Goal: Task Accomplishment & Management: Use online tool/utility

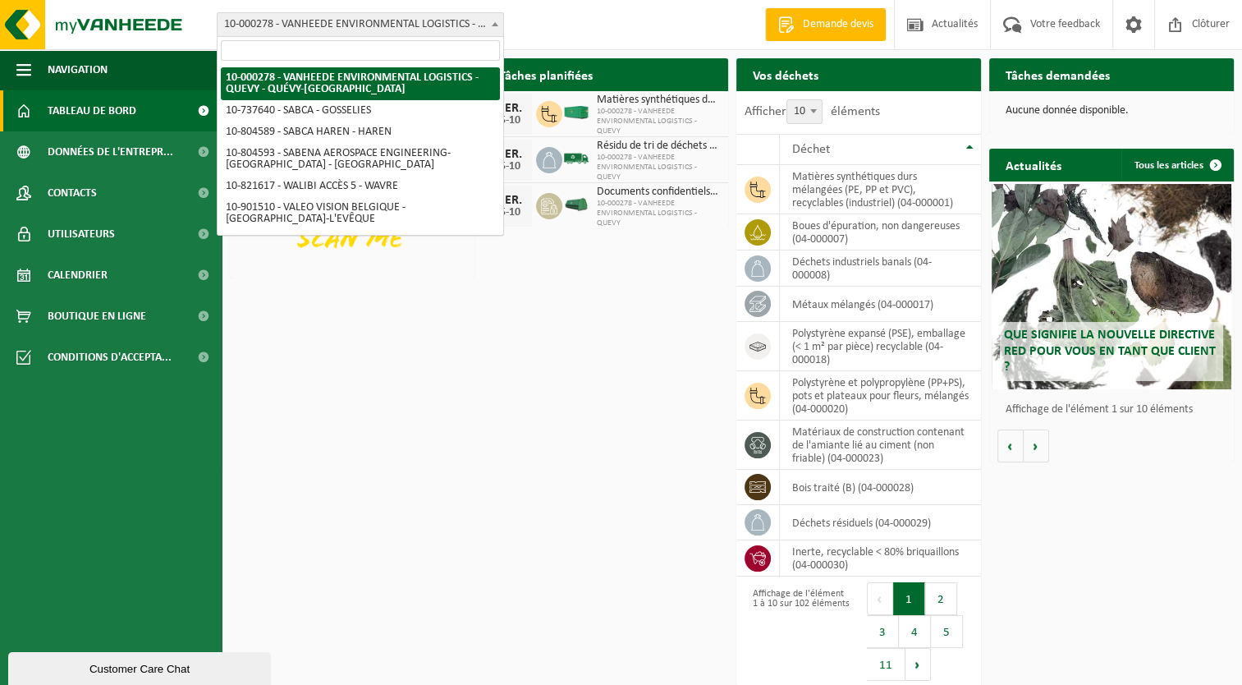
click at [496, 20] on span at bounding box center [495, 23] width 16 height 21
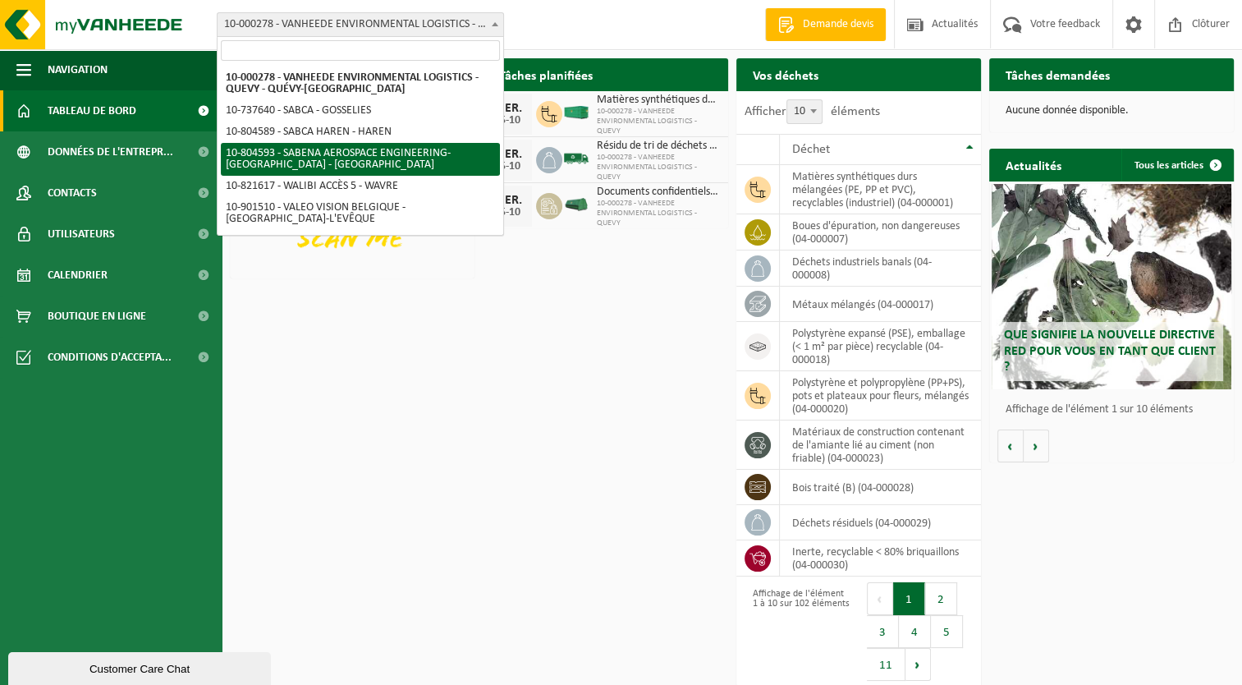
select select "34498"
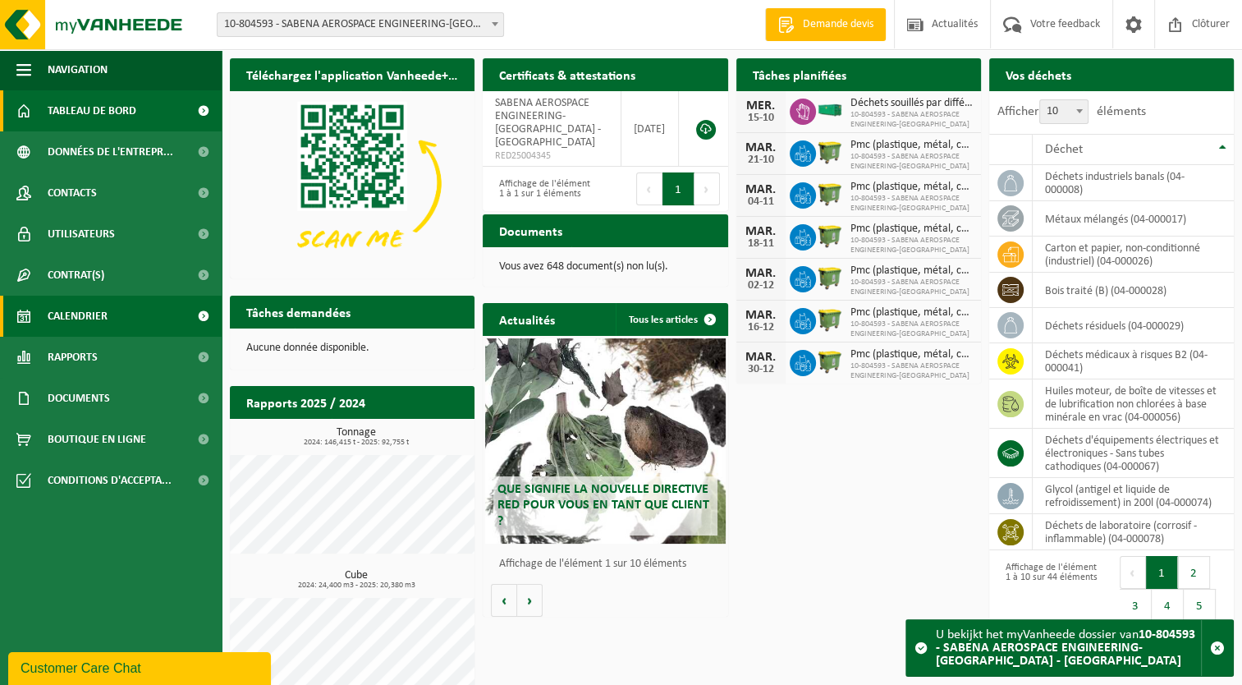
click at [74, 318] on span "Calendrier" at bounding box center [78, 315] width 60 height 41
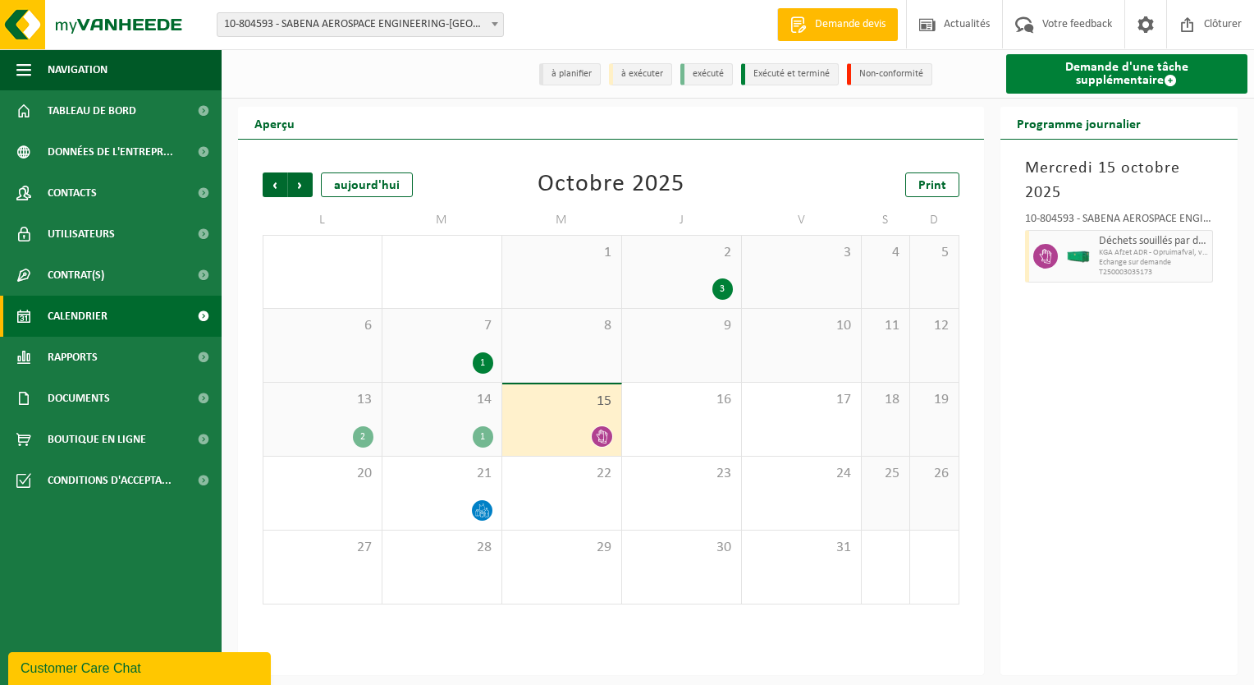
click at [1086, 71] on link "Demande d'une tâche supplémentaire" at bounding box center [1127, 73] width 242 height 39
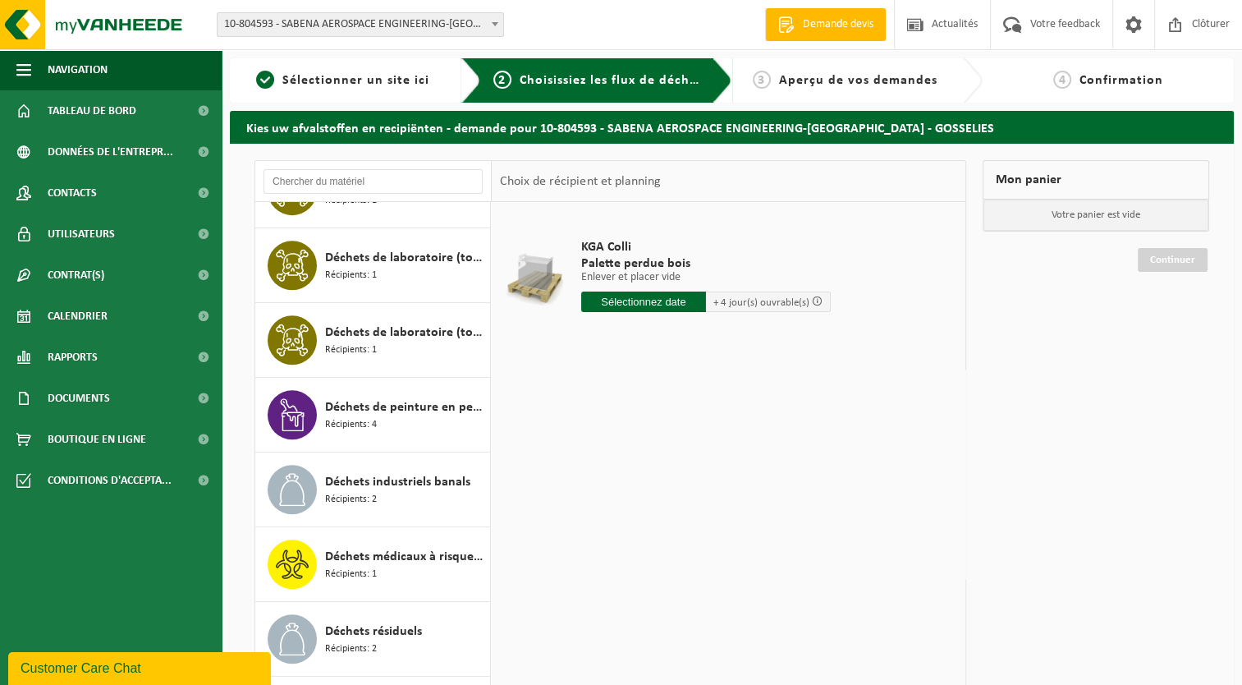
scroll to position [985, 0]
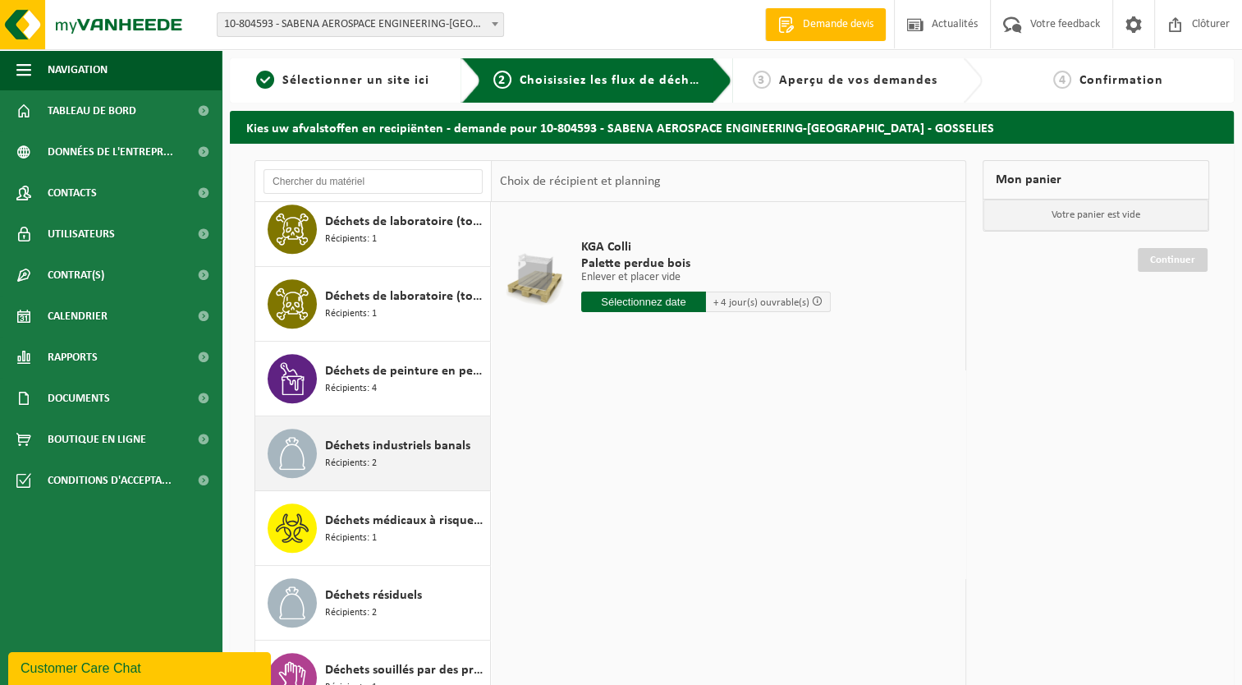
click at [378, 445] on span "Déchets industriels banals" at bounding box center [397, 446] width 145 height 20
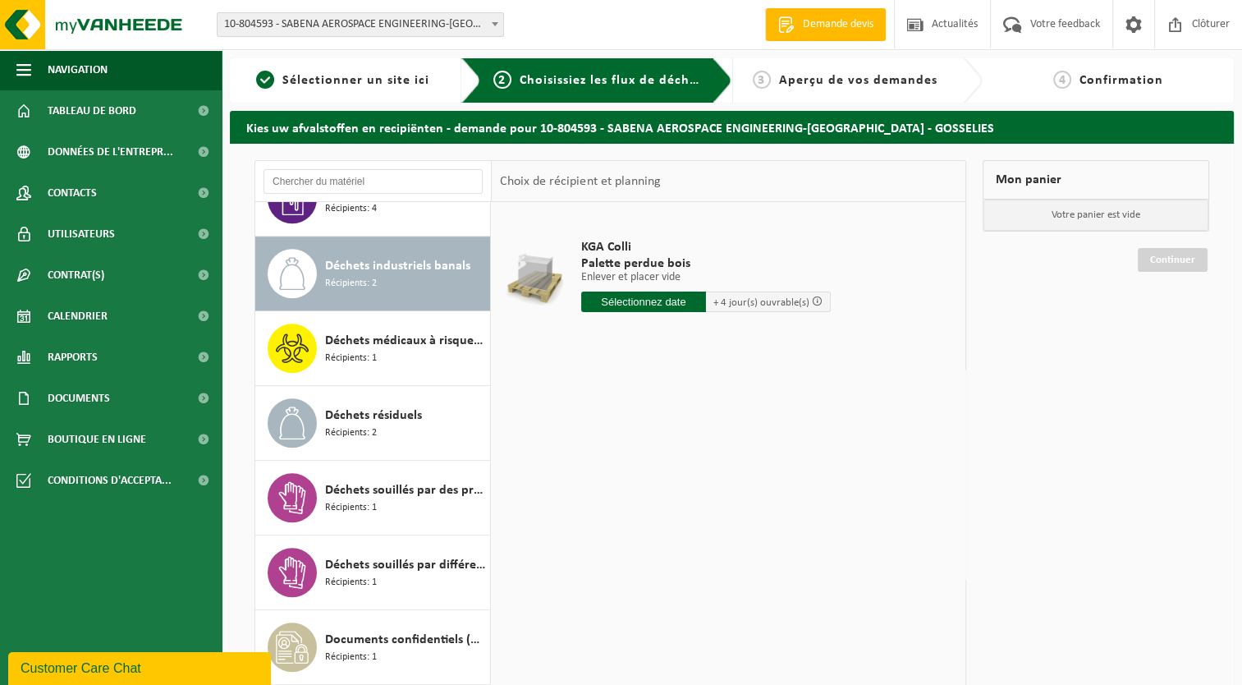
scroll to position [1195, 0]
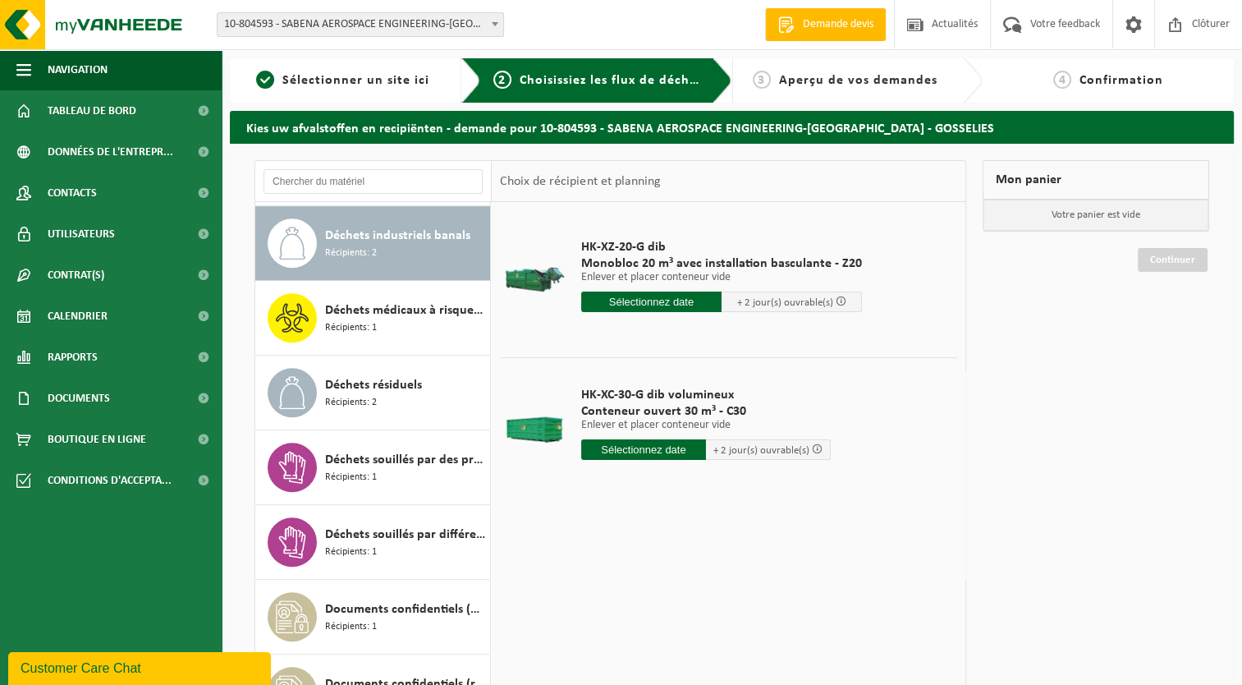
click at [637, 451] on input "text" at bounding box center [643, 449] width 125 height 21
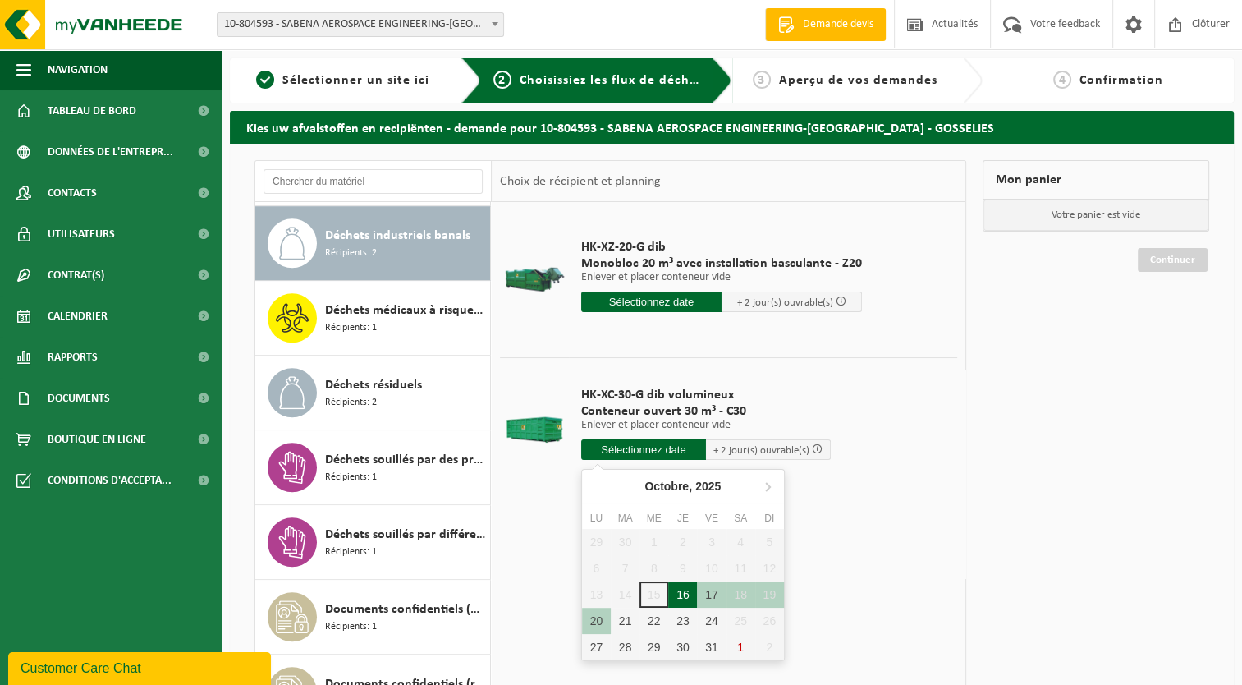
click at [684, 598] on div "16" at bounding box center [682, 594] width 29 height 26
type input "à partir de 2025-10-16"
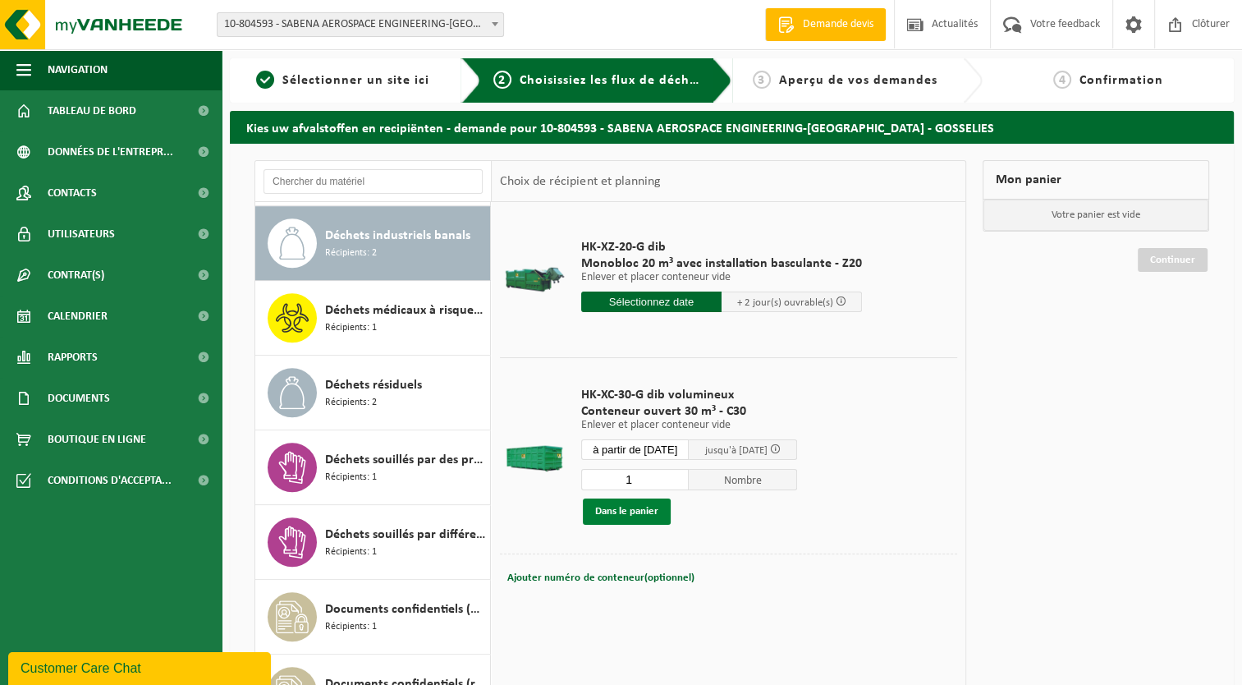
click at [625, 513] on button "Dans le panier" at bounding box center [627, 511] width 88 height 26
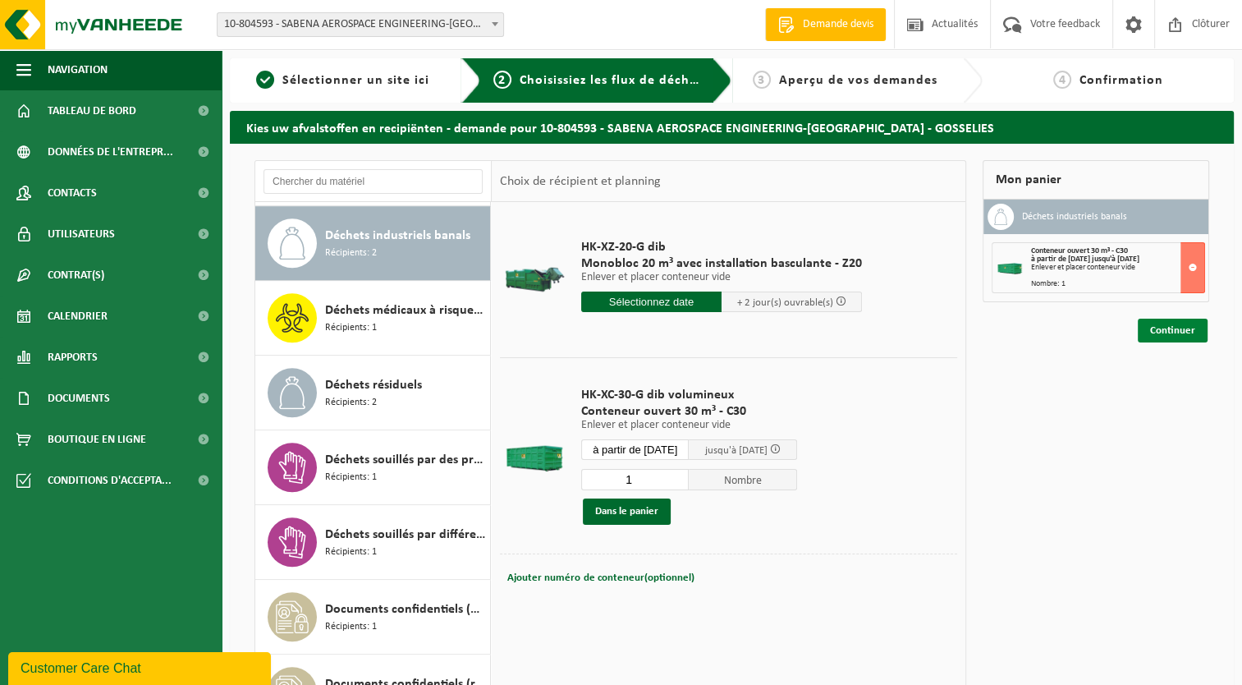
click at [1179, 330] on link "Continuer" at bounding box center [1173, 330] width 70 height 24
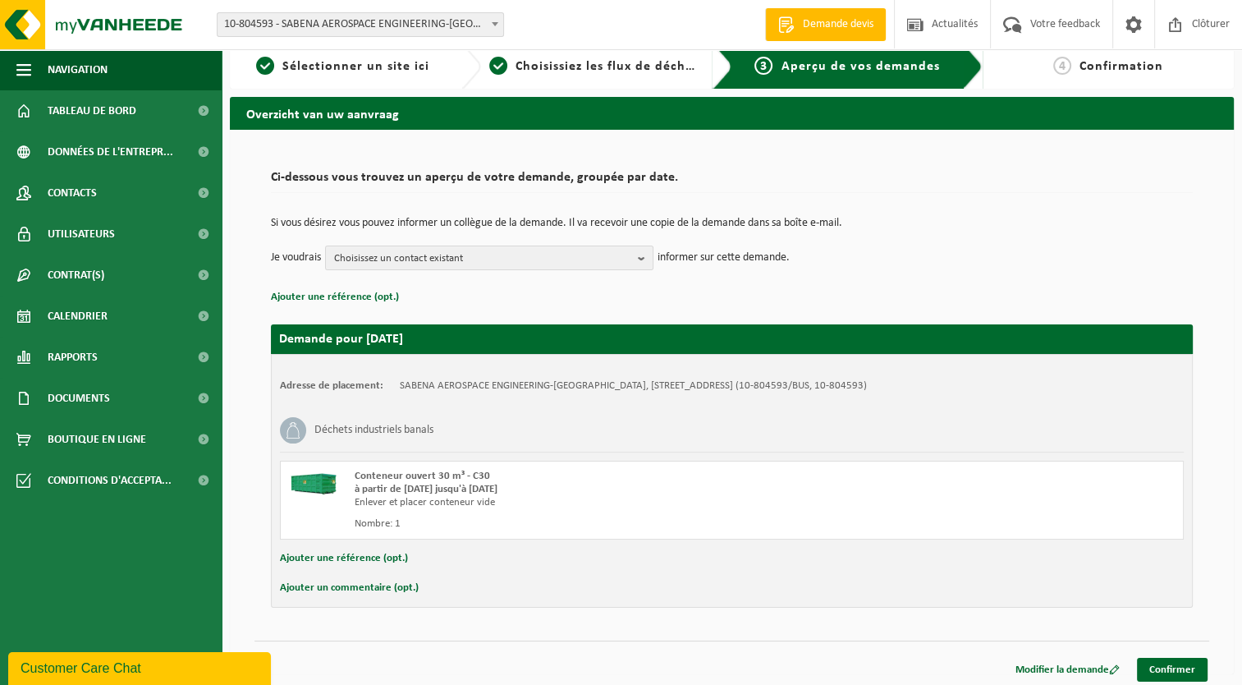
scroll to position [18, 0]
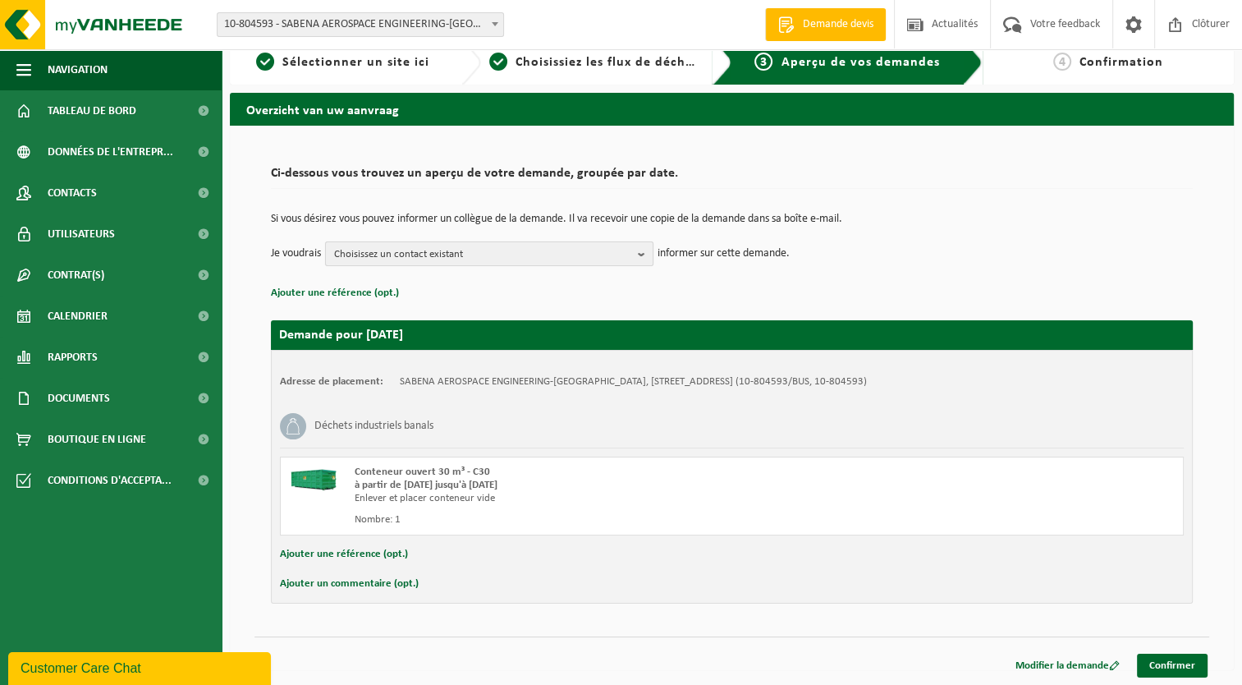
click at [643, 254] on b "button" at bounding box center [645, 253] width 15 height 23
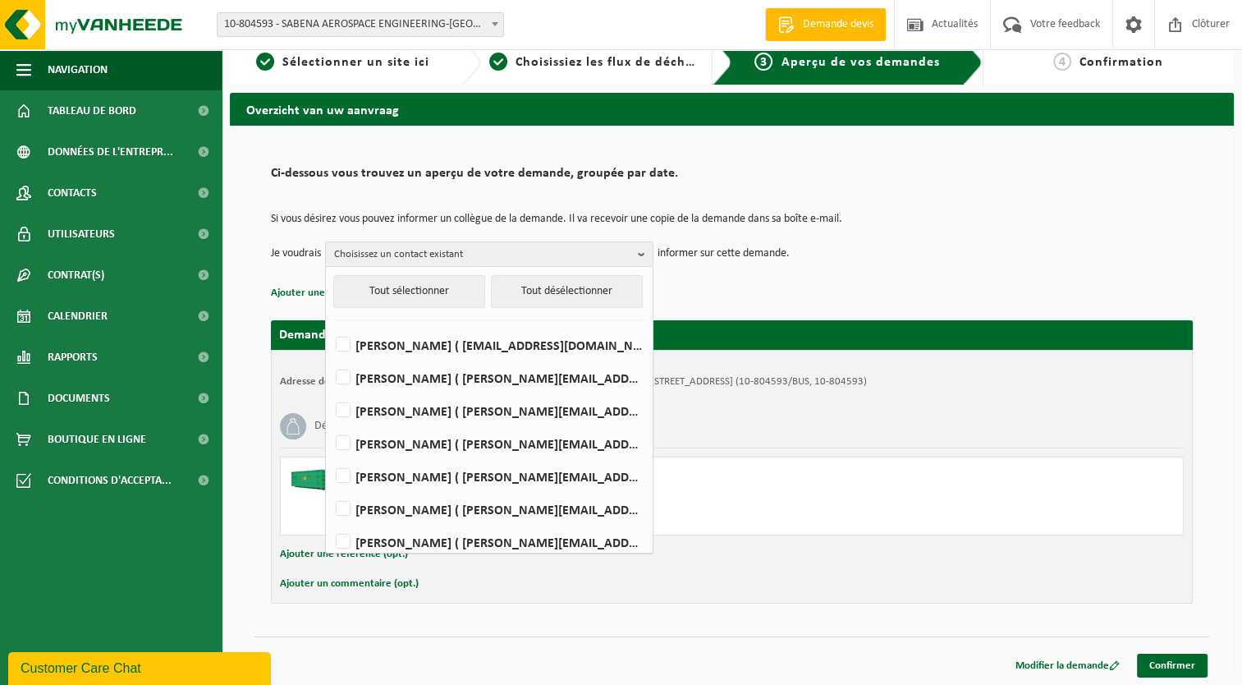
click at [794, 281] on div "Si vous désirez vous pouvez informer un collègue de la demande. Il va recevoir …" at bounding box center [732, 239] width 922 height 85
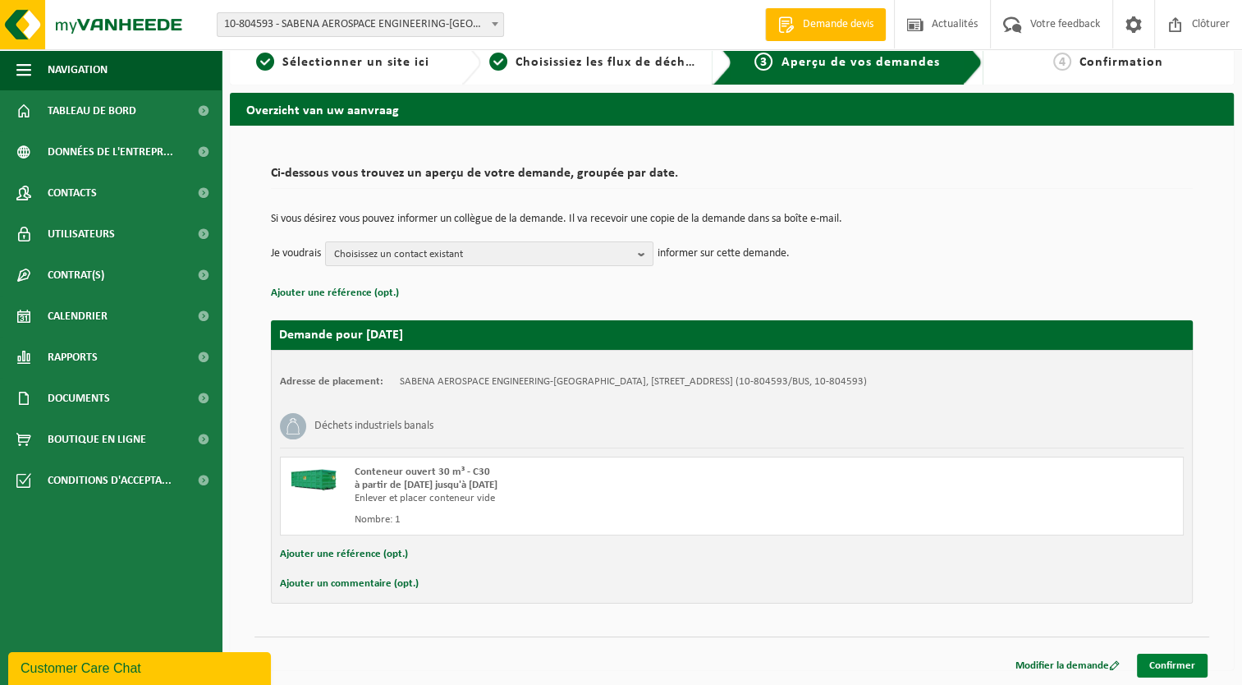
click at [1178, 664] on link "Confirmer" at bounding box center [1172, 665] width 71 height 24
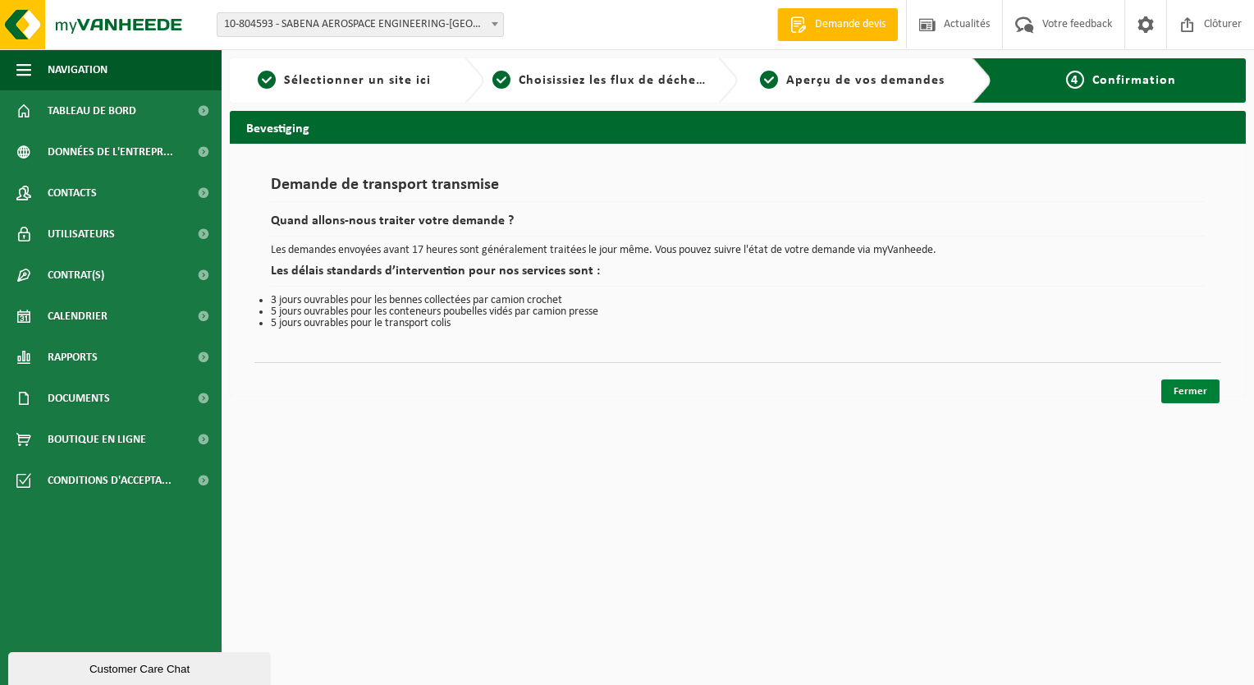
click at [1184, 390] on link "Fermer" at bounding box center [1190, 391] width 58 height 24
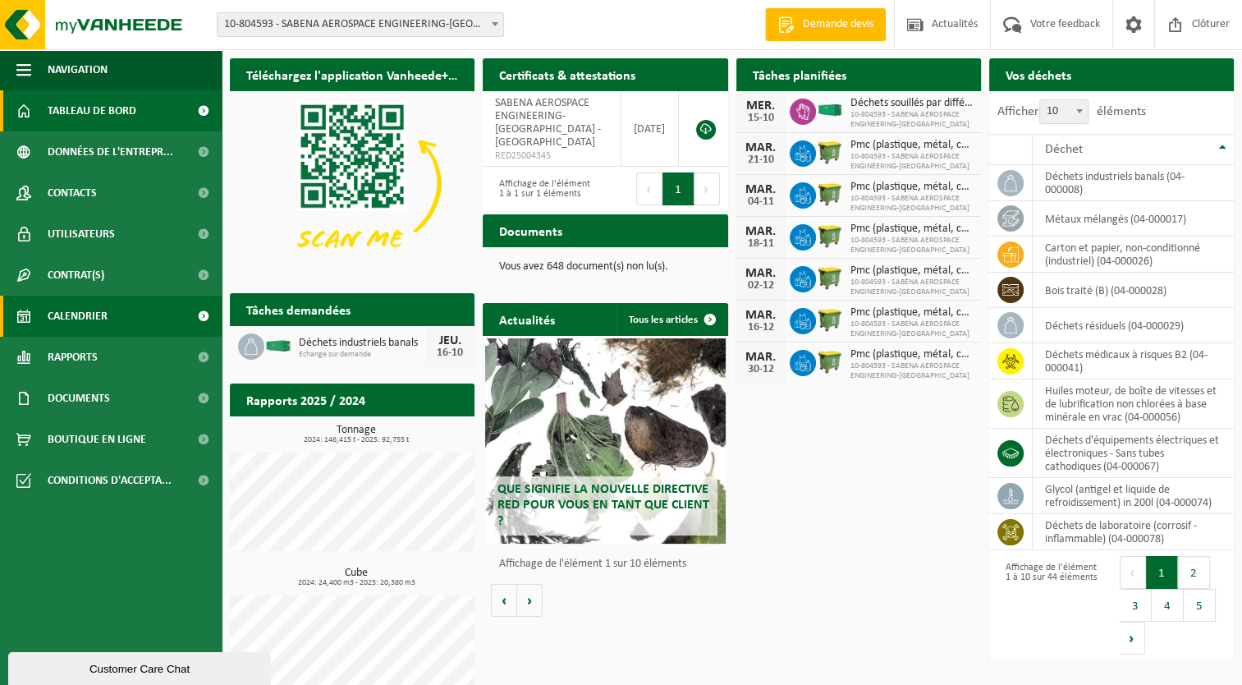
click at [80, 316] on span "Calendrier" at bounding box center [78, 315] width 60 height 41
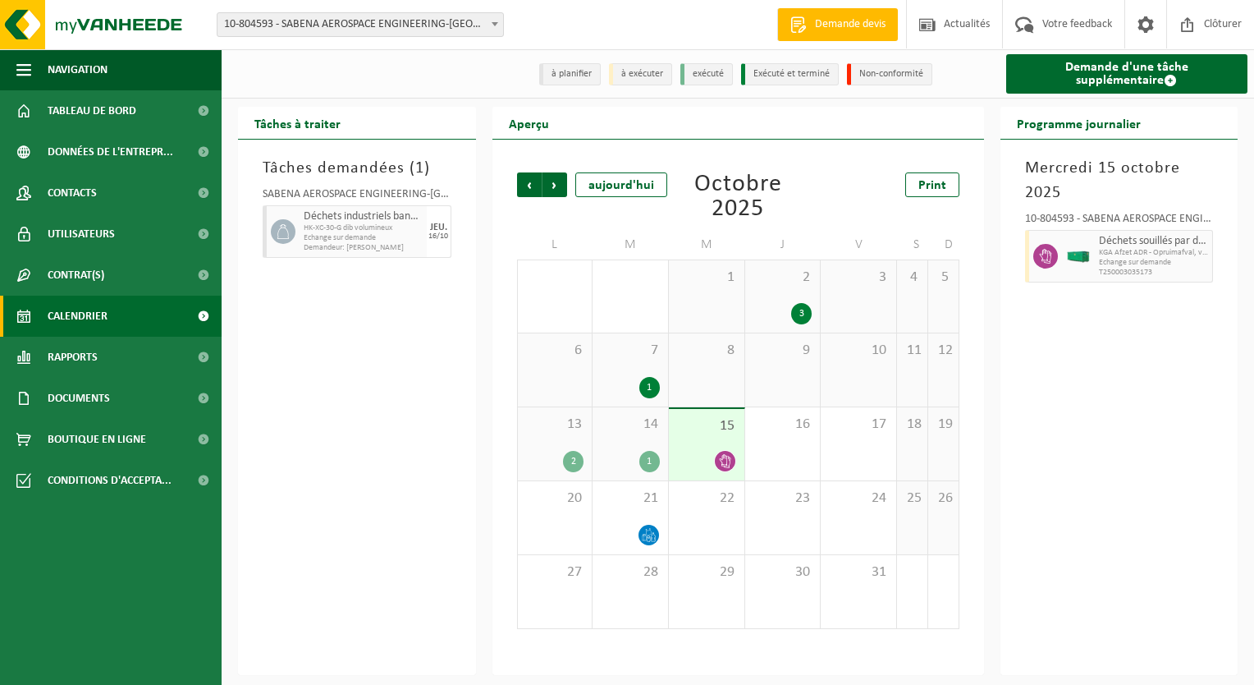
click at [1126, 261] on span "Echange sur demande" at bounding box center [1154, 263] width 110 height 10
click at [1045, 259] on icon at bounding box center [1045, 256] width 15 height 15
drag, startPoint x: 1045, startPoint y: 259, endPoint x: 1128, endPoint y: 268, distance: 83.3
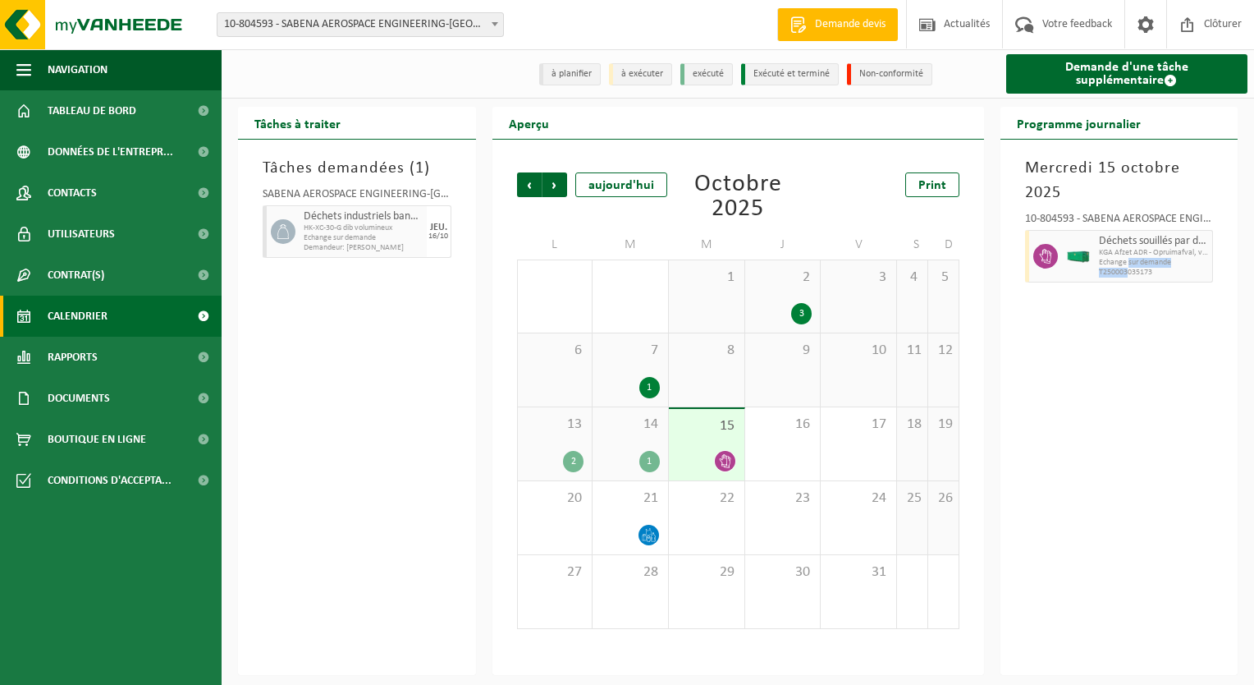
click at [1128, 268] on div "Déchets souillés par différents déchets dangereux KGA Afzet ADR - Opruimafval, …" at bounding box center [1154, 256] width 119 height 53
drag, startPoint x: 1128, startPoint y: 268, endPoint x: 1132, endPoint y: 310, distance: 42.9
click at [1132, 310] on div "Mercredi 15 octobre 2025 10-804593 - SABENA AEROSPACE ENGINEERING-CHARLEROI - G…" at bounding box center [1120, 407] width 238 height 535
click at [1153, 254] on span "KGA Afzet ADR - Opruimafval, verontr. met gev. afvalstoffen" at bounding box center [1154, 253] width 110 height 10
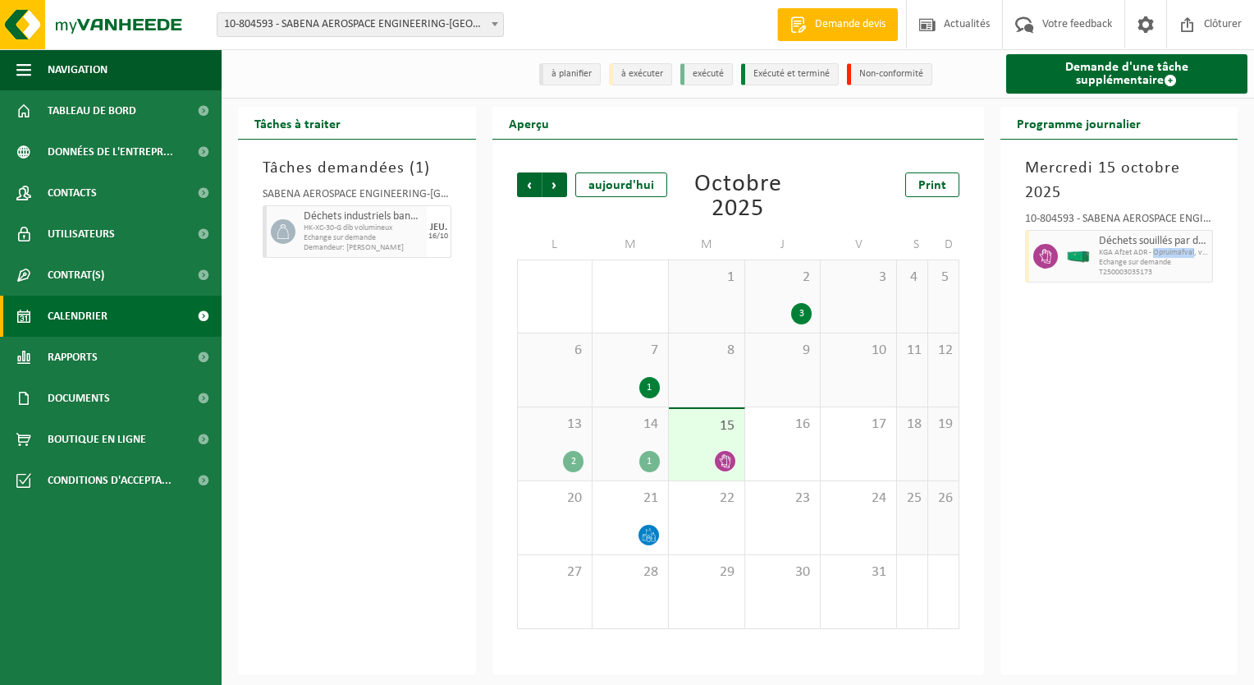
drag, startPoint x: 1153, startPoint y: 254, endPoint x: 1078, endPoint y: 259, distance: 75.7
click at [1078, 259] on img at bounding box center [1078, 256] width 25 height 12
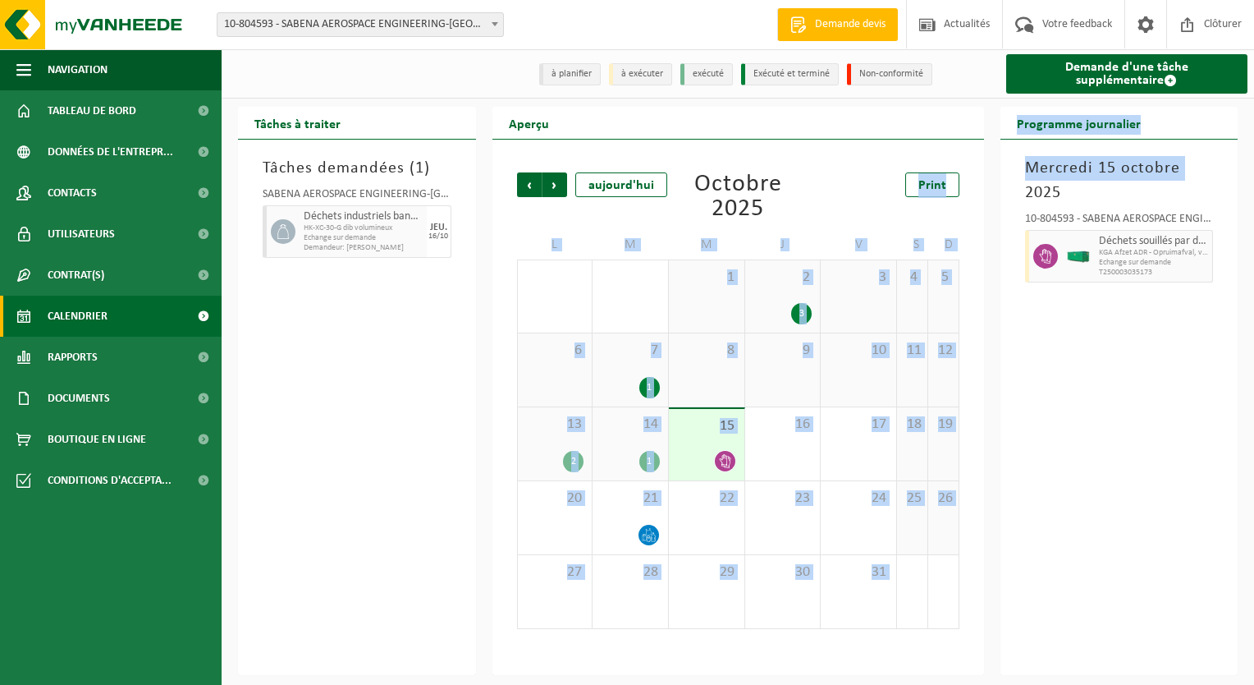
drag, startPoint x: 1120, startPoint y: 257, endPoint x: 992, endPoint y: 186, distance: 146.6
click at [992, 186] on div "Tâches à traiter Tâches demandées ( 1 ) SABENA AEROSPACE ENGINEERING-CHARLEROI …" at bounding box center [738, 391] width 1016 height 568
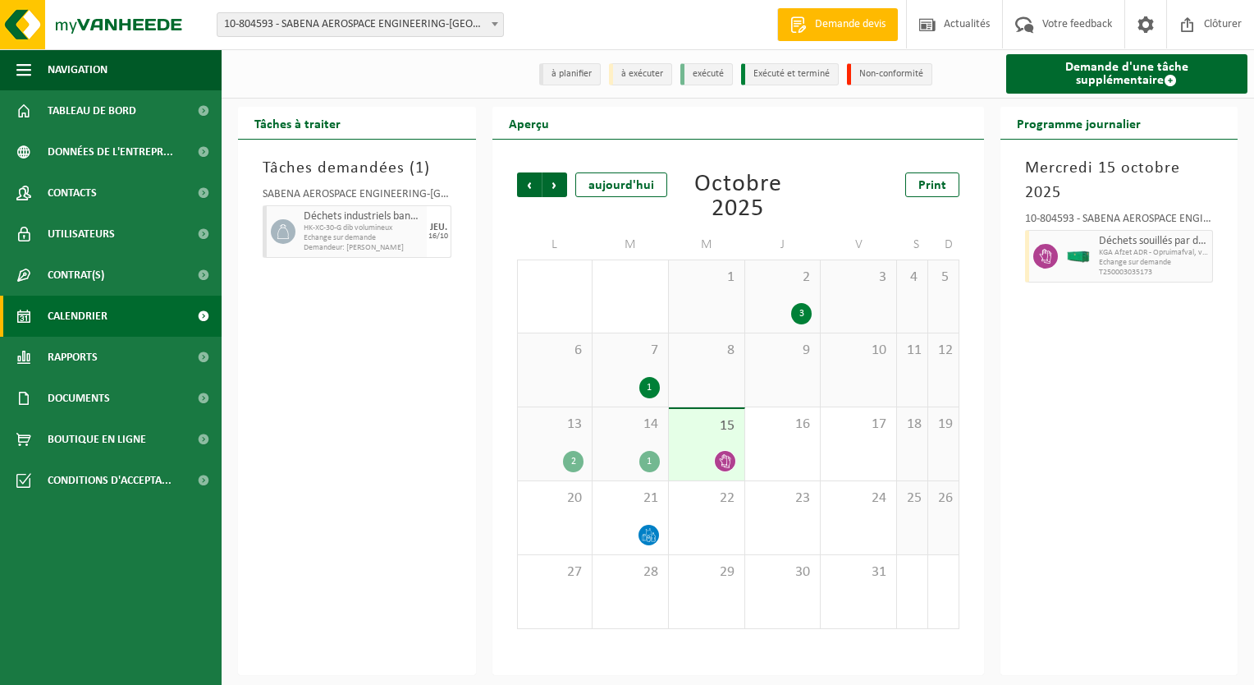
click at [1085, 353] on div "Mercredi 15 octobre 2025 10-804593 - SABENA AEROSPACE ENGINEERING-CHARLEROI - G…" at bounding box center [1120, 407] width 238 height 535
click at [1125, 258] on span "KGA Afzet ADR - Opruimafval, verontr. met gev. afvalstoffen" at bounding box center [1154, 253] width 110 height 10
click at [1116, 254] on span "KGA Afzet ADR - Opruimafval, verontr. met gev. afvalstoffen" at bounding box center [1154, 253] width 110 height 10
drag, startPoint x: 1116, startPoint y: 254, endPoint x: 1087, endPoint y: 330, distance: 81.1
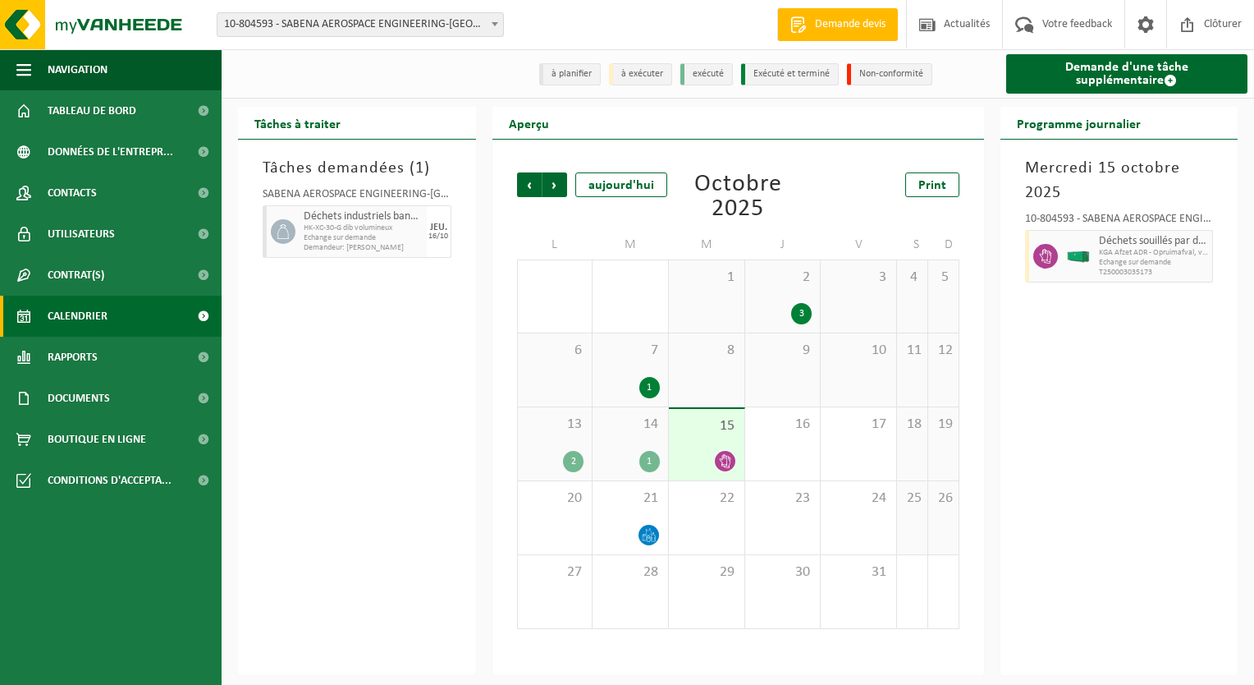
click at [1087, 330] on div "Mercredi 15 octobre 2025 10-804593 - SABENA AEROSPACE ENGINEERING-CHARLEROI - G…" at bounding box center [1120, 407] width 238 height 535
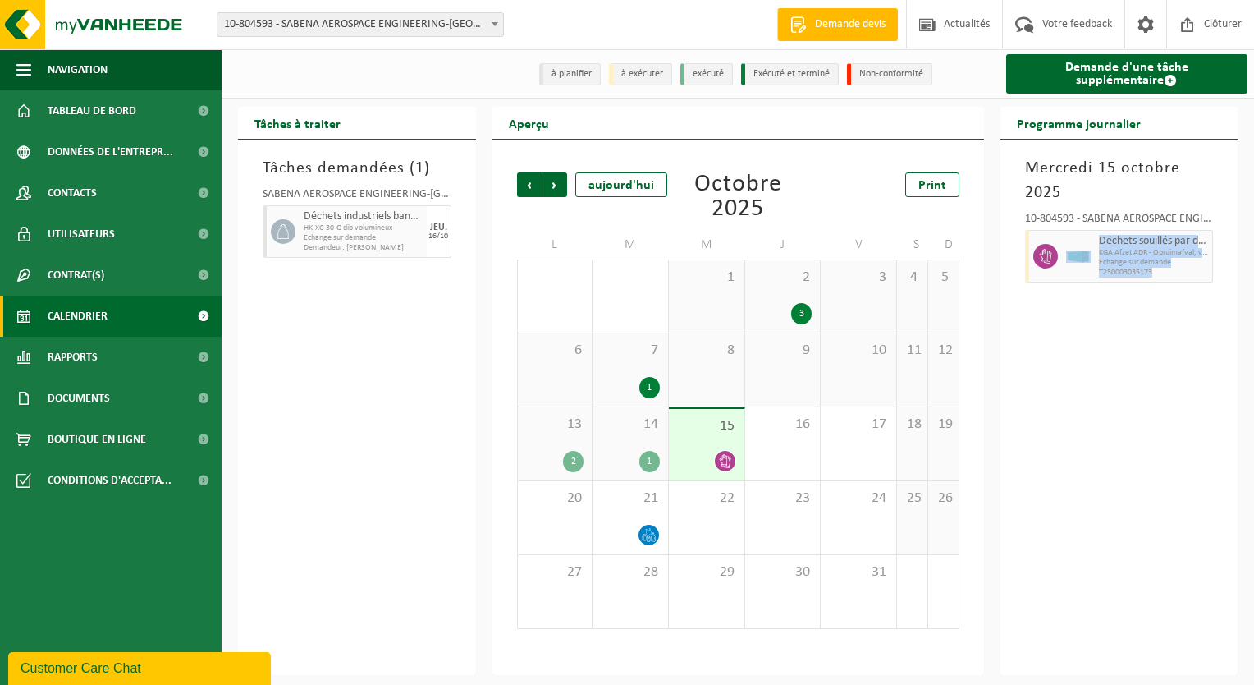
drag, startPoint x: 1156, startPoint y: 273, endPoint x: 1093, endPoint y: 279, distance: 63.5
click at [1093, 279] on div "Déchets souillés par différents déchets dangereux KGA Afzet ADR - Opruimafval, …" at bounding box center [1119, 256] width 189 height 53
drag, startPoint x: 1093, startPoint y: 279, endPoint x: 1107, endPoint y: 272, distance: 16.5
click at [1111, 377] on div "Mercredi 15 octobre 2025 10-804593 - SABENA AEROSPACE ENGINEERING-CHARLEROI - G…" at bounding box center [1120, 407] width 238 height 535
click at [1122, 251] on span "KGA Afzet ADR - Opruimafval, verontr. met gev. afvalstoffen" at bounding box center [1154, 253] width 110 height 10
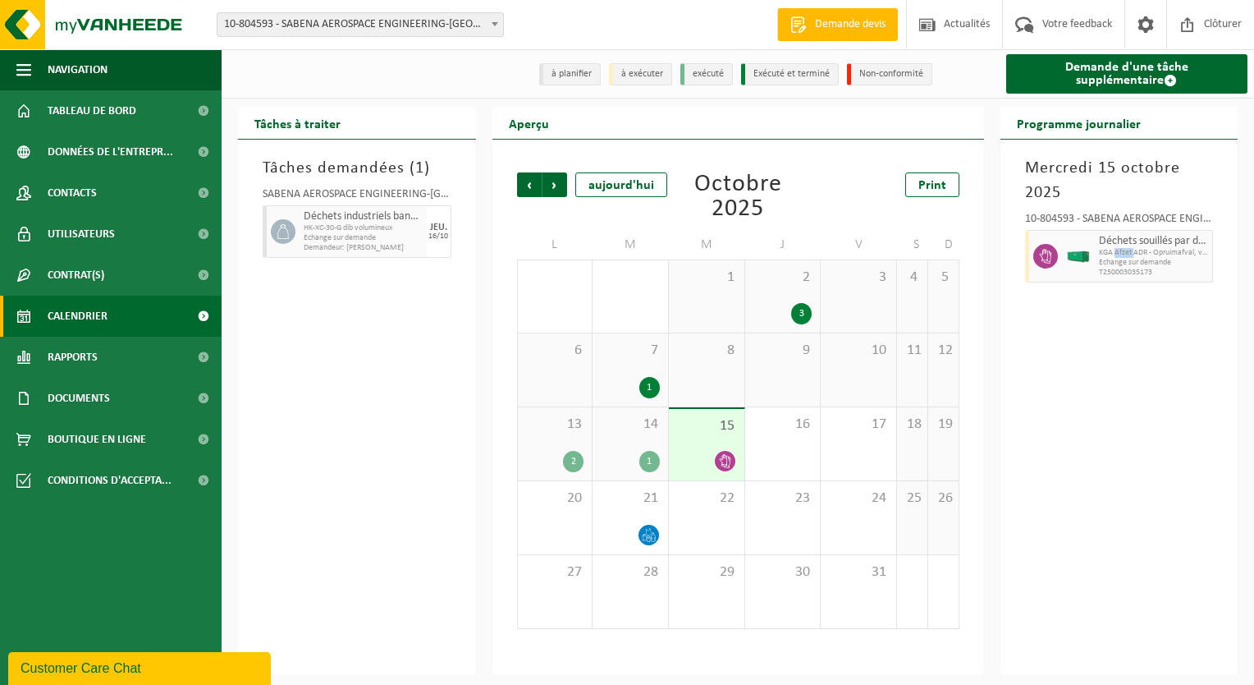
click at [1122, 251] on span "KGA Afzet ADR - Opruimafval, verontr. met gev. afvalstoffen" at bounding box center [1154, 253] width 110 height 10
drag, startPoint x: 1122, startPoint y: 251, endPoint x: 1102, endPoint y: 310, distance: 62.3
click at [1102, 310] on div "Mercredi 15 octobre 2025 10-804593 - SABENA AEROSPACE ENGINEERING-CHARLEROI - G…" at bounding box center [1120, 407] width 238 height 535
click at [1083, 258] on img at bounding box center [1078, 256] width 25 height 12
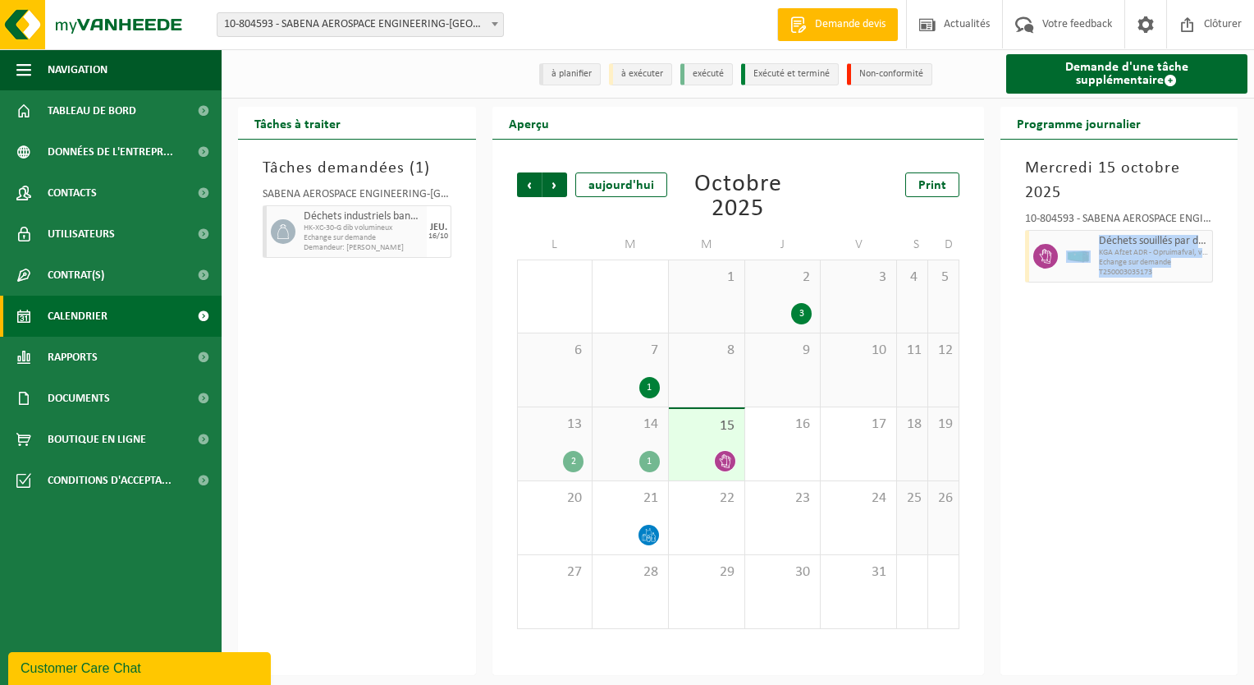
drag, startPoint x: 1157, startPoint y: 271, endPoint x: 1093, endPoint y: 253, distance: 66.5
click at [1093, 253] on div "Déchets souillés par différents déchets dangereux KGA Afzet ADR - Opruimafval, …" at bounding box center [1119, 256] width 189 height 53
drag, startPoint x: 1093, startPoint y: 253, endPoint x: 1115, endPoint y: 248, distance: 22.7
drag, startPoint x: 1115, startPoint y: 248, endPoint x: 1054, endPoint y: 586, distance: 343.6
click at [1054, 586] on div "Mercredi 15 octobre 2025 10-804593 - SABENA AEROSPACE ENGINEERING-CHARLEROI - G…" at bounding box center [1120, 407] width 238 height 535
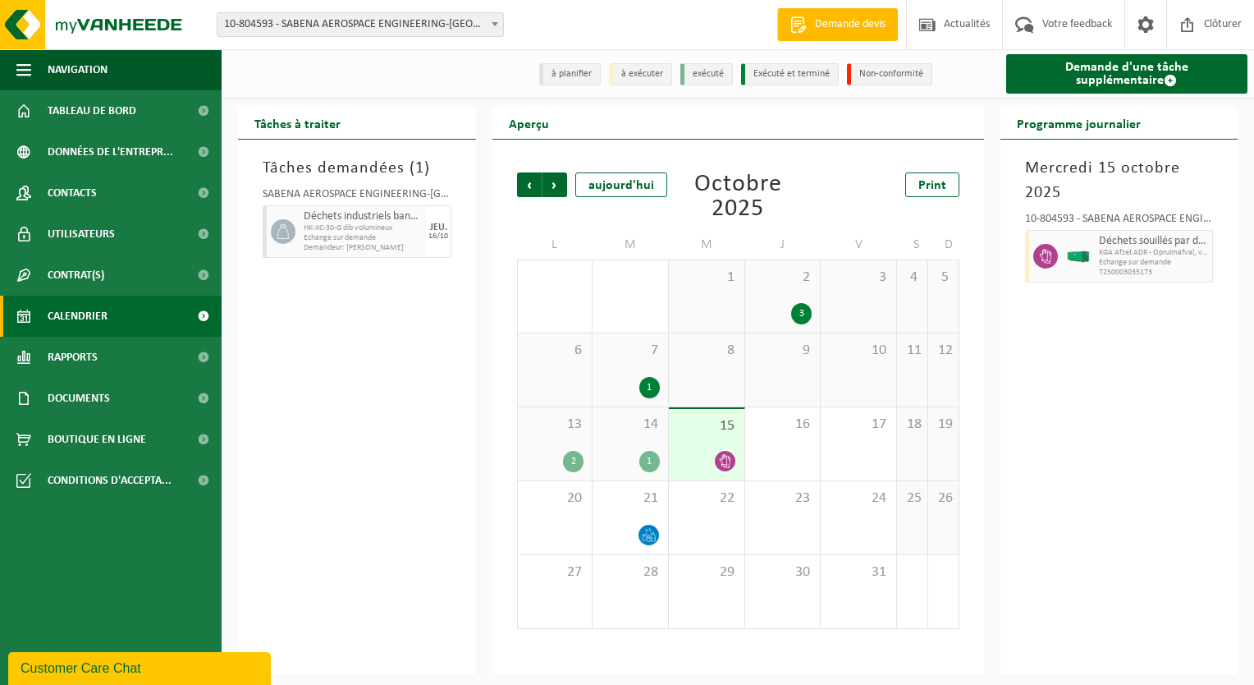
click at [1085, 418] on div "Mercredi 15 octobre 2025 10-804593 - SABENA AEROSPACE ENGINEERING-CHARLEROI - G…" at bounding box center [1120, 407] width 238 height 535
click at [996, 229] on div "Programme journalier Mercredi 15 octobre 2025 10-804593 - SABENA AEROSPACE ENGI…" at bounding box center [1119, 391] width 254 height 568
click at [1139, 255] on span "KGA Afzet ADR - Opruimafval, verontr. met gev. afvalstoffen" at bounding box center [1154, 253] width 110 height 10
click at [1164, 77] on span at bounding box center [1170, 80] width 13 height 13
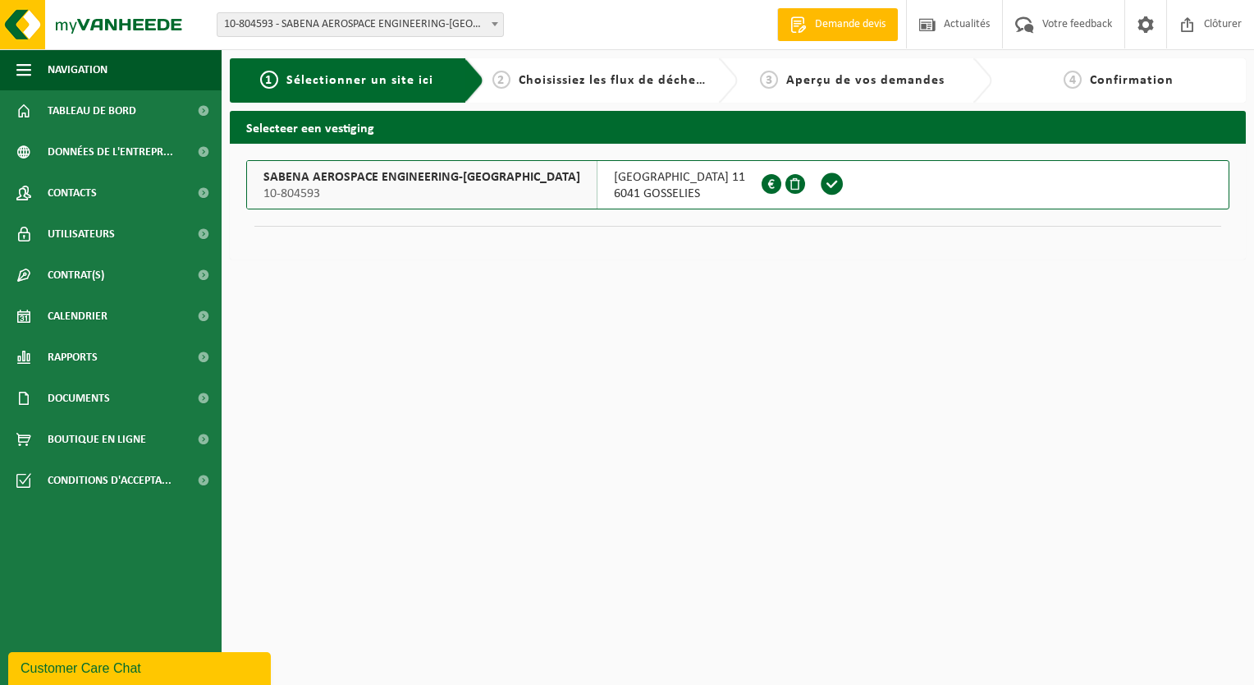
click at [456, 175] on span "SABENA AEROSPACE ENGINEERING-CHARLEROI" at bounding box center [421, 177] width 317 height 16
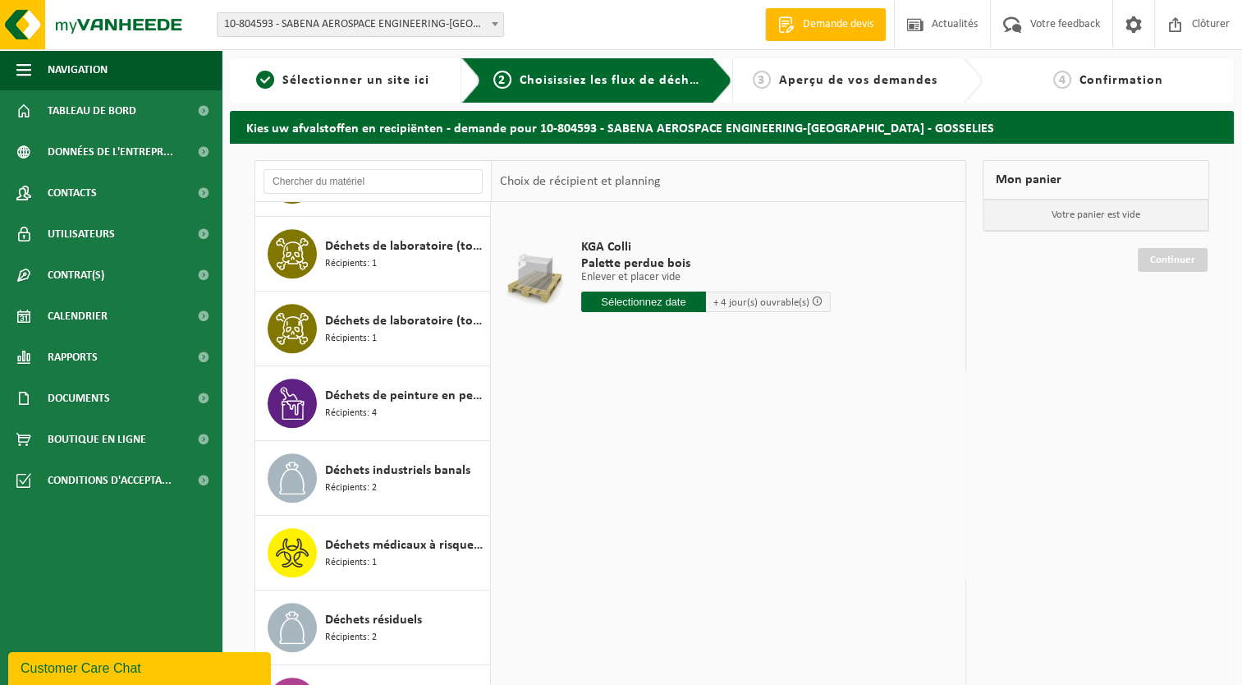
scroll to position [985, 0]
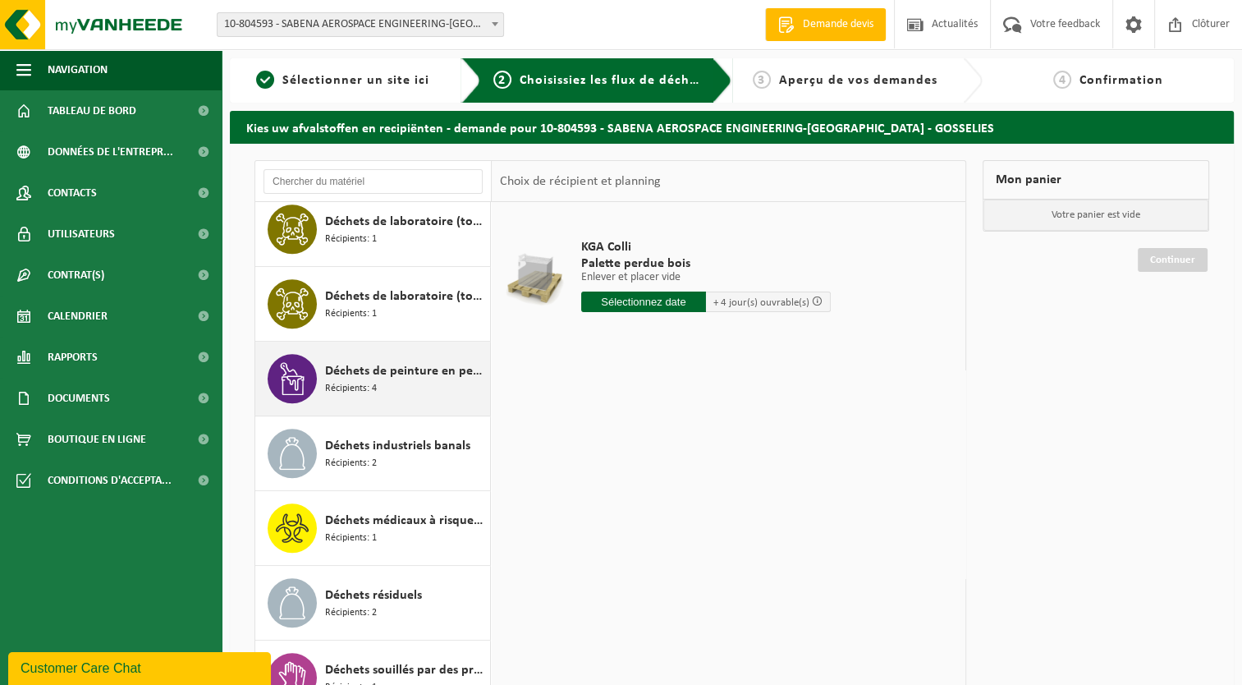
click at [345, 368] on span "Déchets de peinture en petits emballages" at bounding box center [405, 371] width 161 height 20
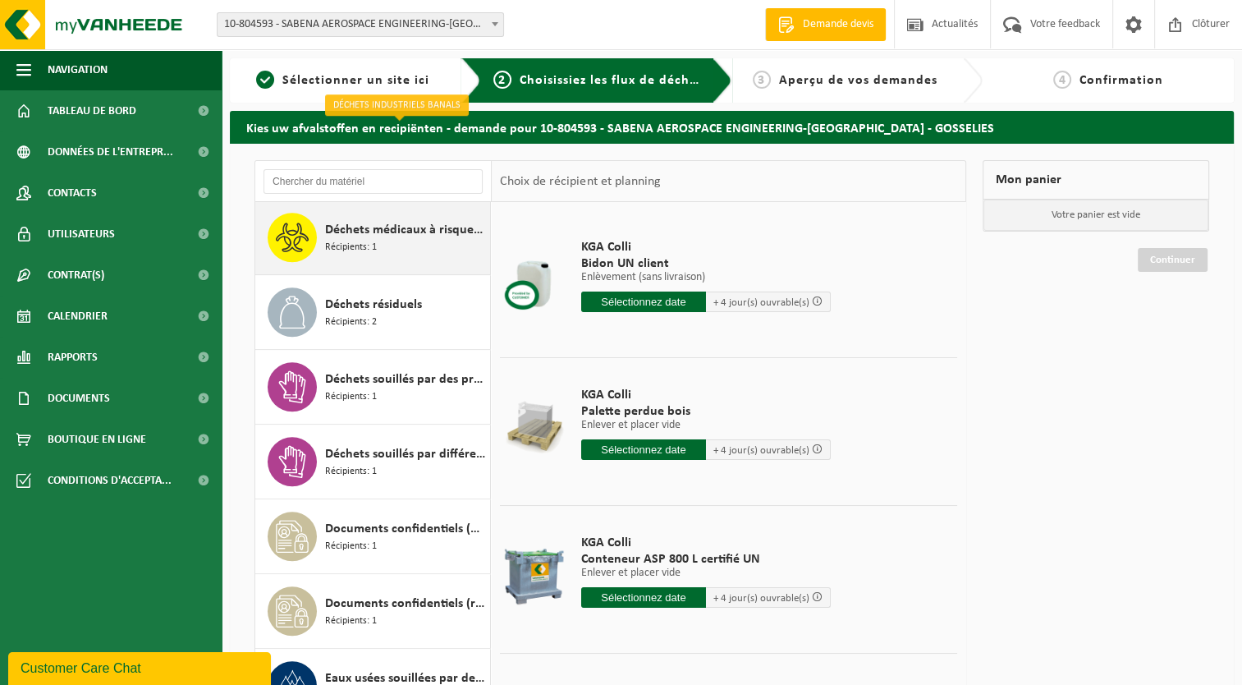
scroll to position [1285, 0]
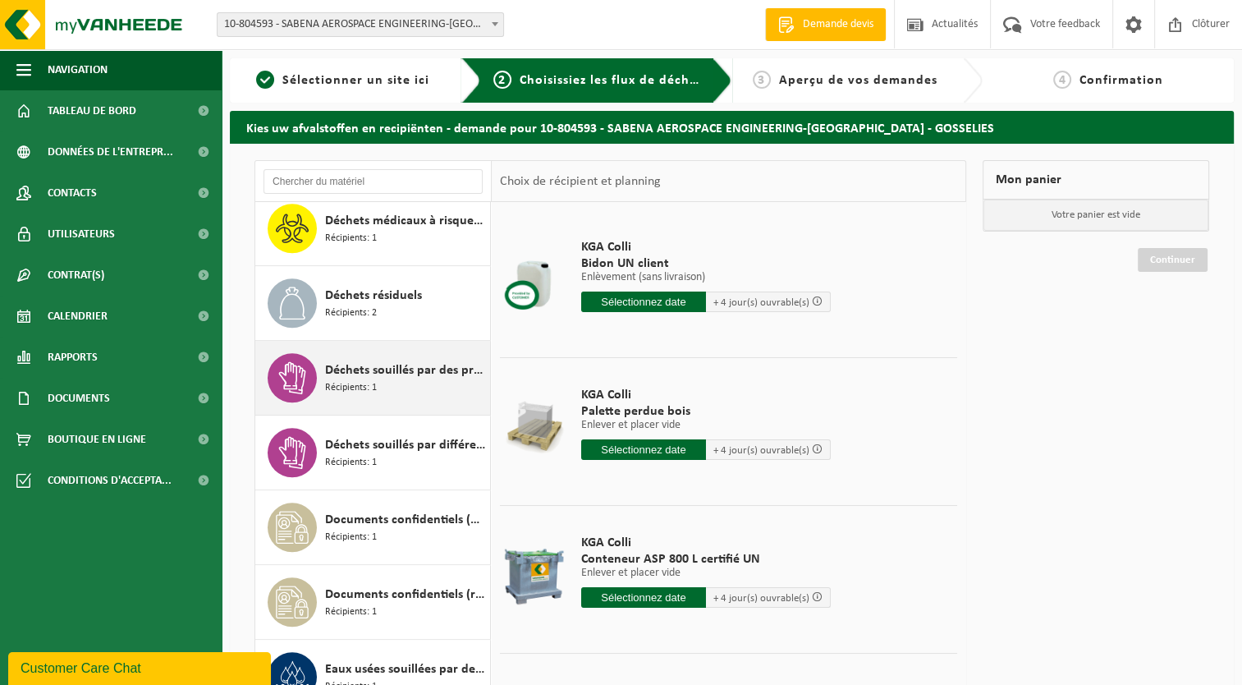
click at [389, 363] on span "Déchets souillés par des produits toxiques, emballé en fûts" at bounding box center [405, 370] width 161 height 20
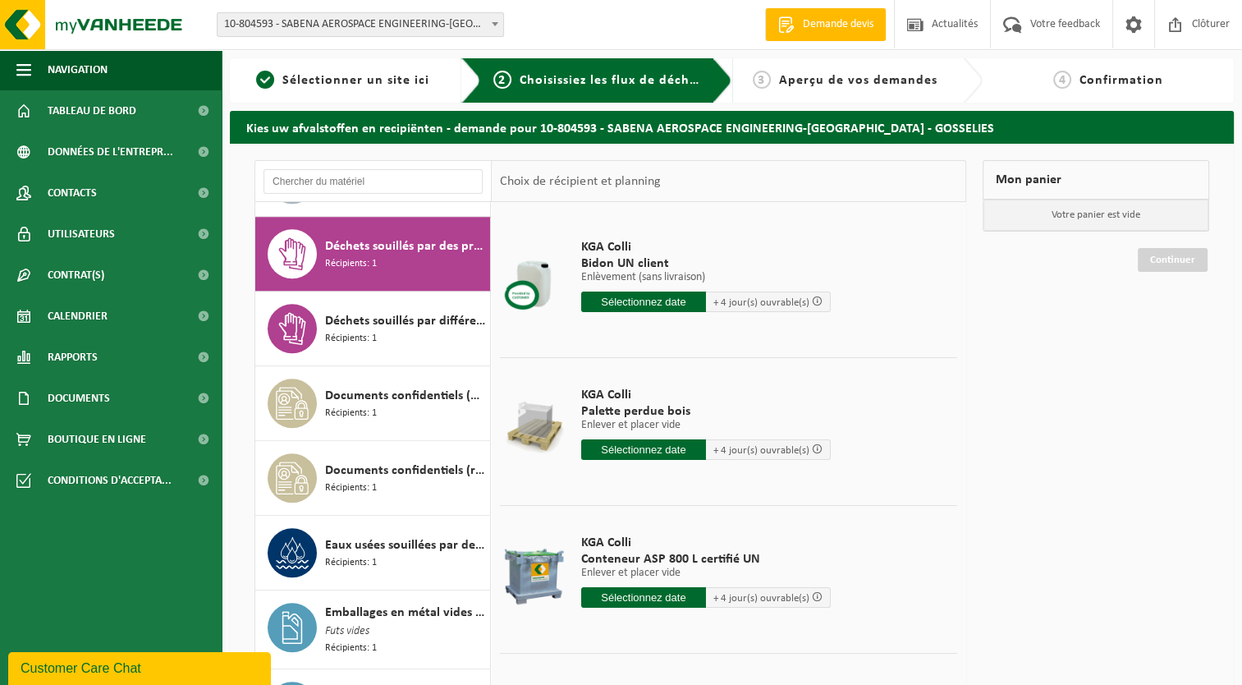
scroll to position [1418, 0]
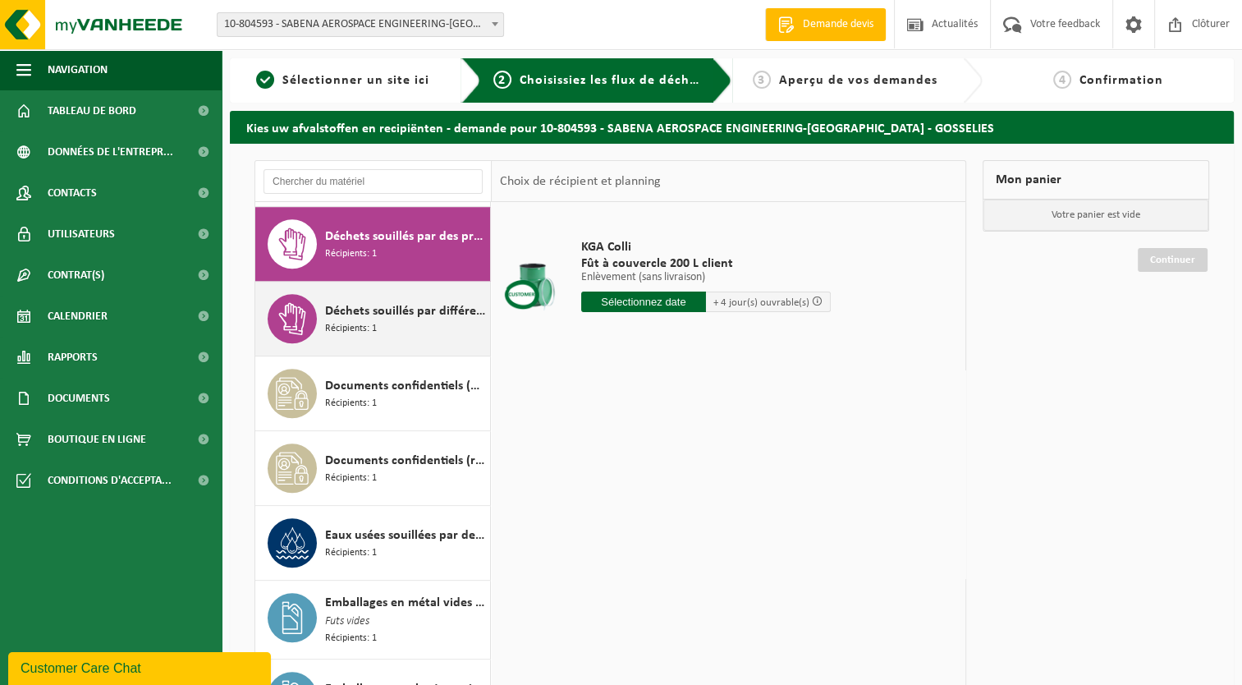
click at [360, 307] on span "Déchets souillés par différents déchets dangereux" at bounding box center [405, 311] width 161 height 20
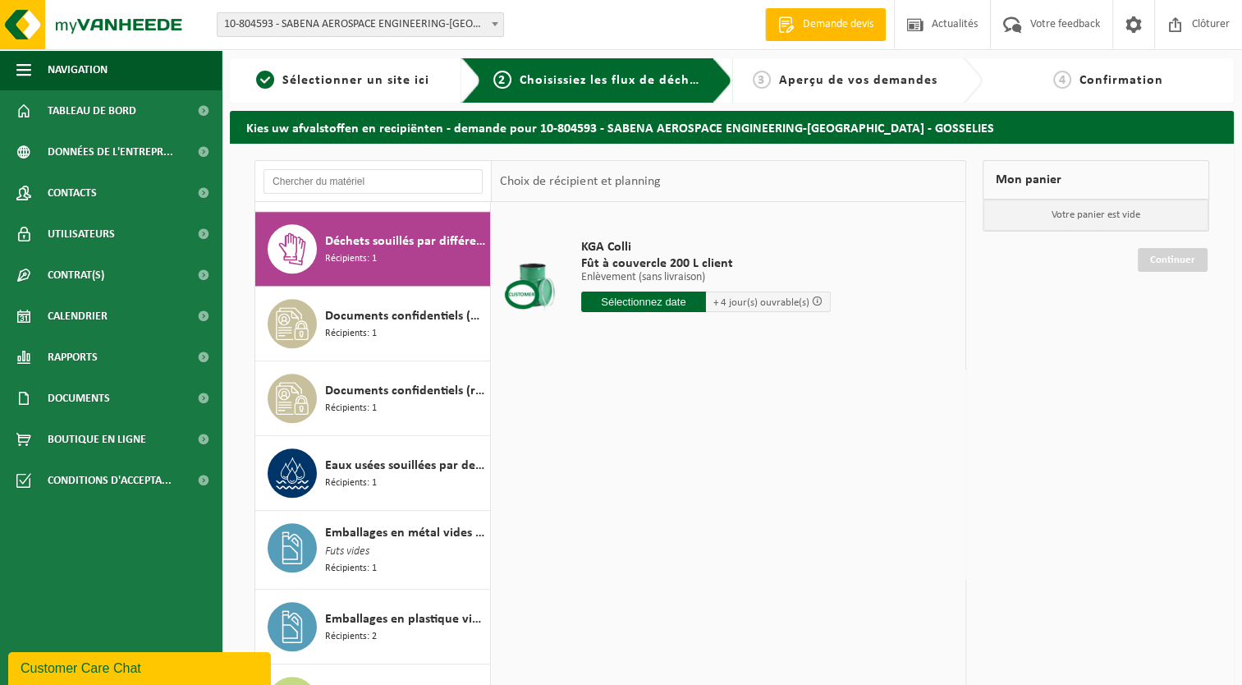
scroll to position [1493, 0]
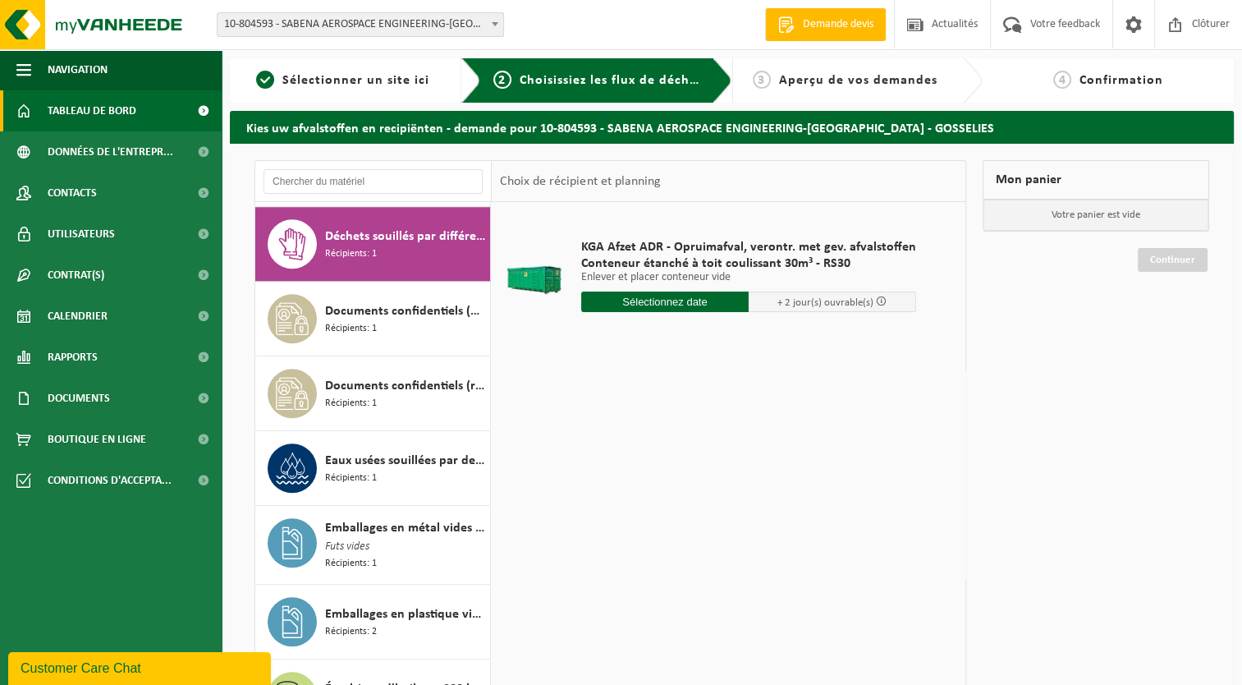
click at [92, 112] on span "Tableau de bord" at bounding box center [92, 110] width 89 height 41
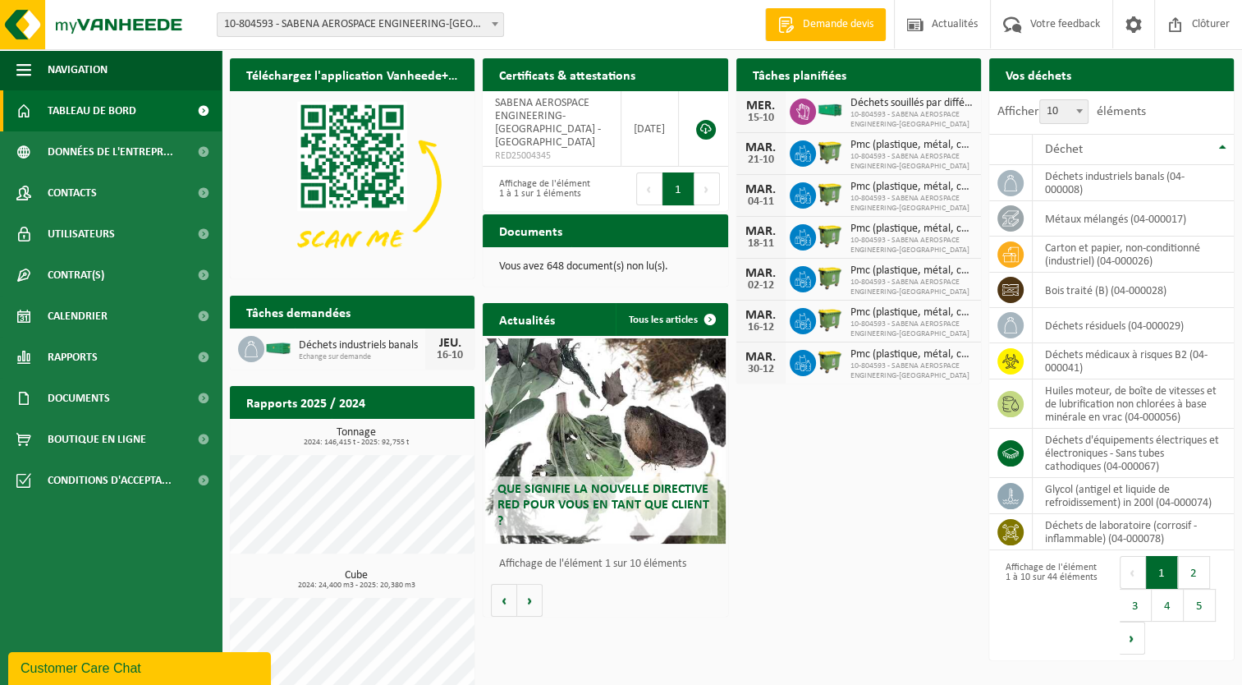
click at [423, 26] on span "10-804593 - SABENA AEROSPACE ENGINEERING-[GEOGRAPHIC_DATA] - [GEOGRAPHIC_DATA]" at bounding box center [361, 24] width 286 height 23
click at [549, 34] on div "Site: 10-000278 - VANHEEDE ENVIRONMENTAL LOGISTICS - QUEVY - [GEOGRAPHIC_DATA]-…" at bounding box center [621, 25] width 1242 height 50
click at [458, 25] on span "10-804593 - SABENA AEROSPACE ENGINEERING-[GEOGRAPHIC_DATA] - [GEOGRAPHIC_DATA]" at bounding box center [361, 24] width 286 height 23
click at [479, 163] on div "Certificats & attestations Consulter vos certificats SABENA AEROSPACE ENGINEERI…" at bounding box center [605, 134] width 253 height 169
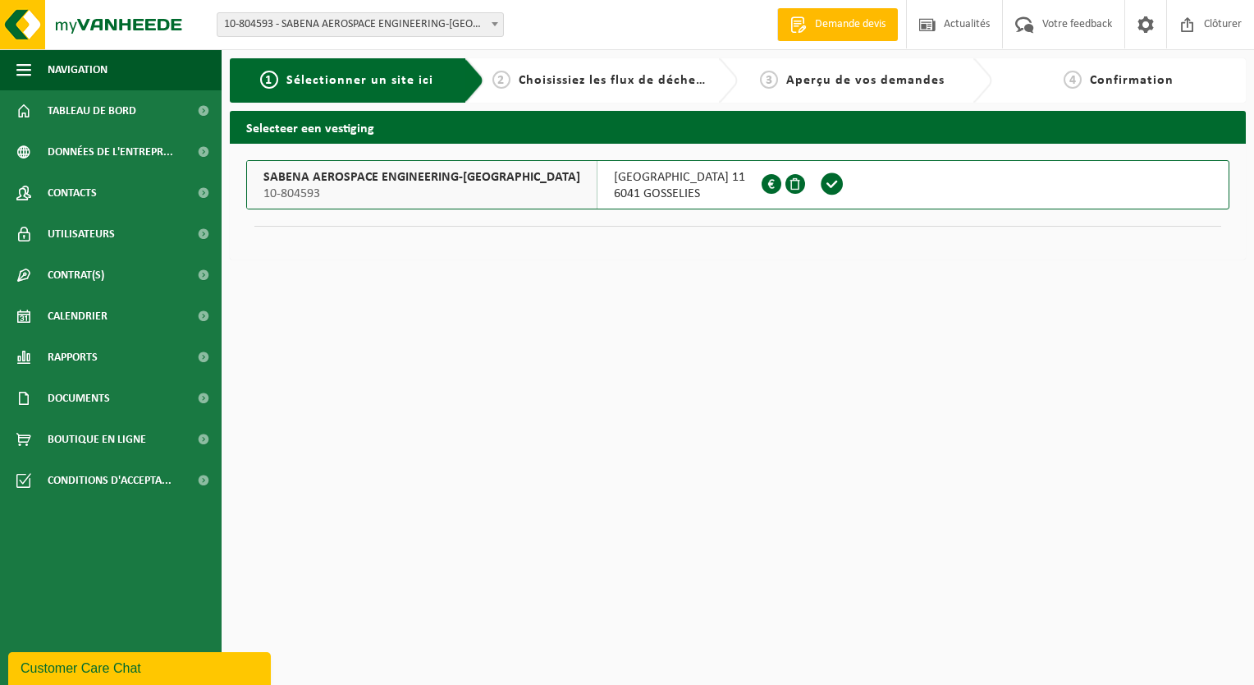
drag, startPoint x: 795, startPoint y: 80, endPoint x: 775, endPoint y: 82, distance: 19.8
click at [795, 80] on span "Aperçu de vos demandes" at bounding box center [865, 80] width 158 height 13
click at [820, 183] on span at bounding box center [832, 184] width 25 height 25
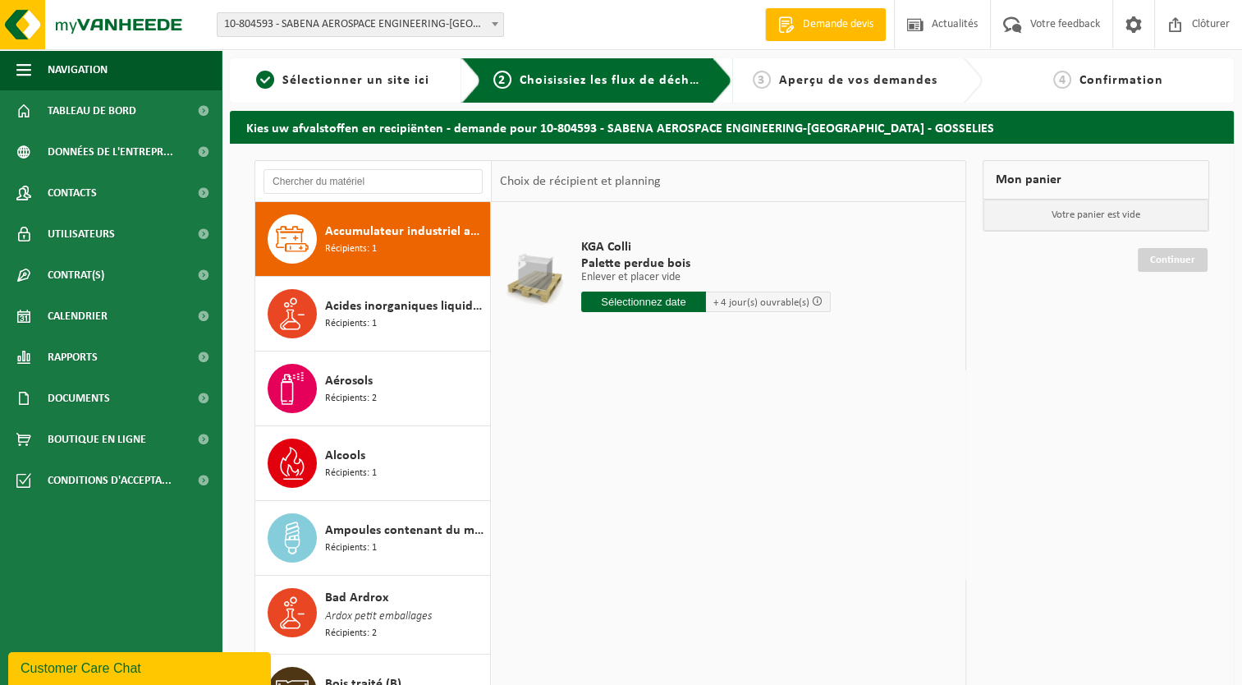
click at [231, 199] on div "Accumulateur industriel au plomb Récipients: 1 Acides inorganiques liquide en p…" at bounding box center [732, 465] width 1004 height 642
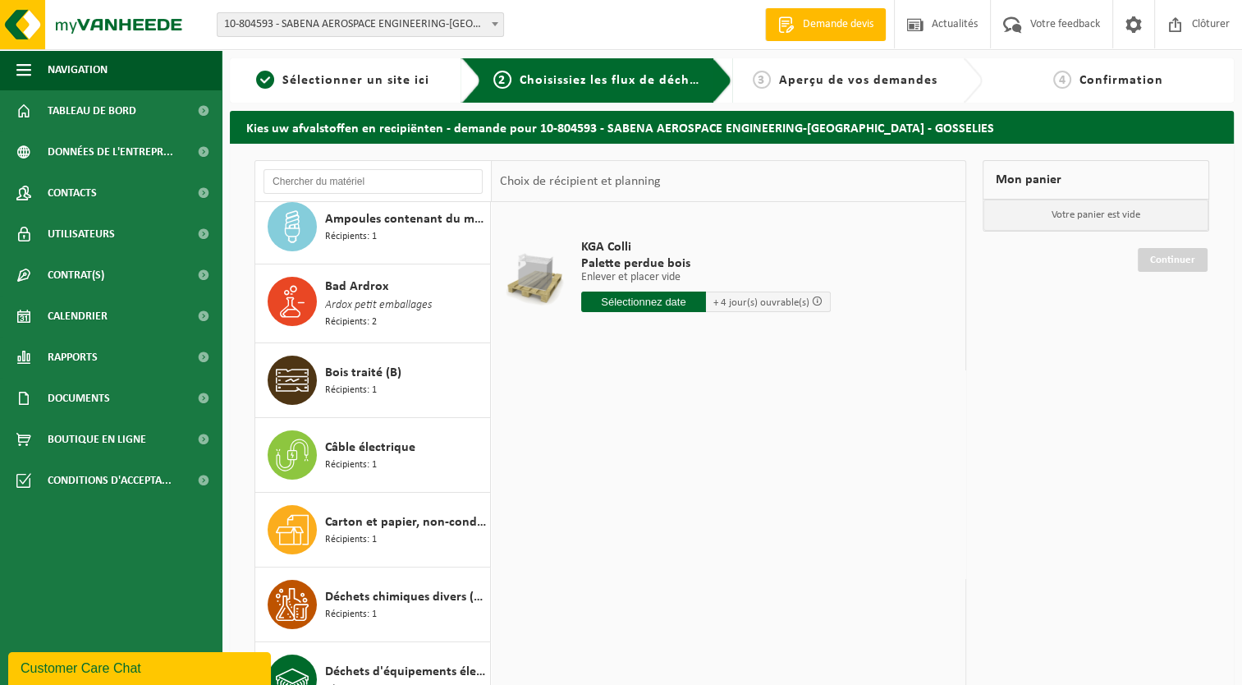
scroll to position [410, 0]
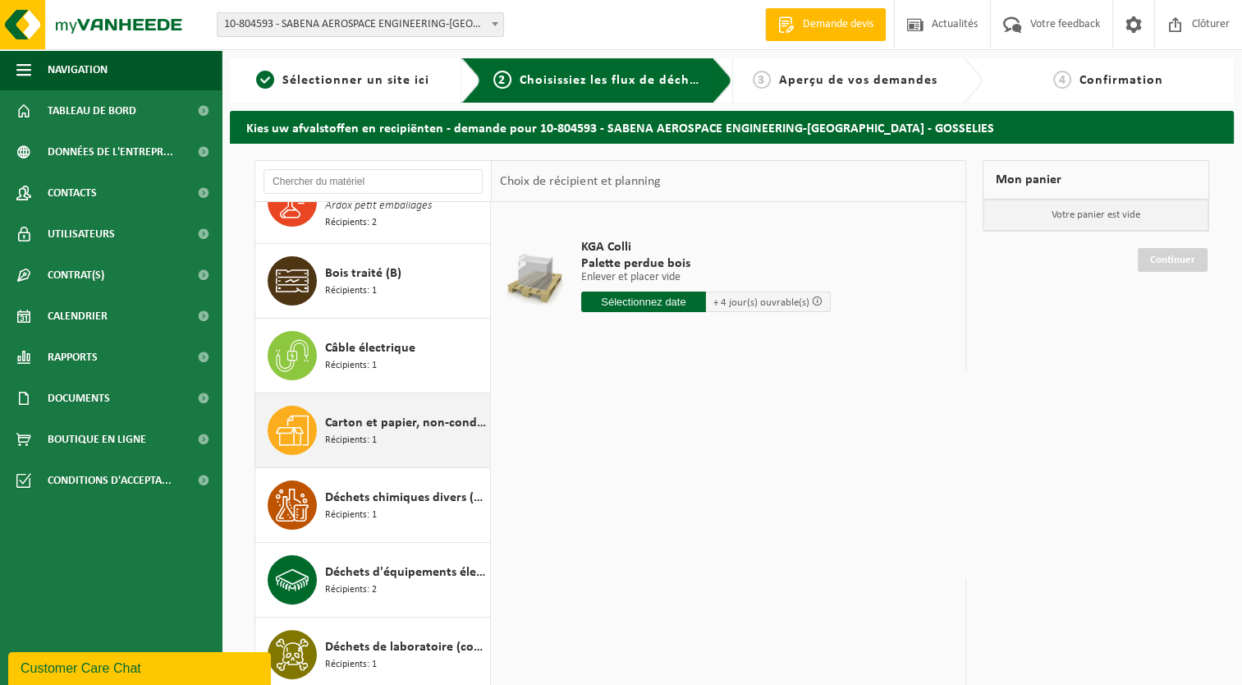
click at [379, 422] on span "Carton et papier, non-conditionné (industriel)" at bounding box center [405, 423] width 161 height 20
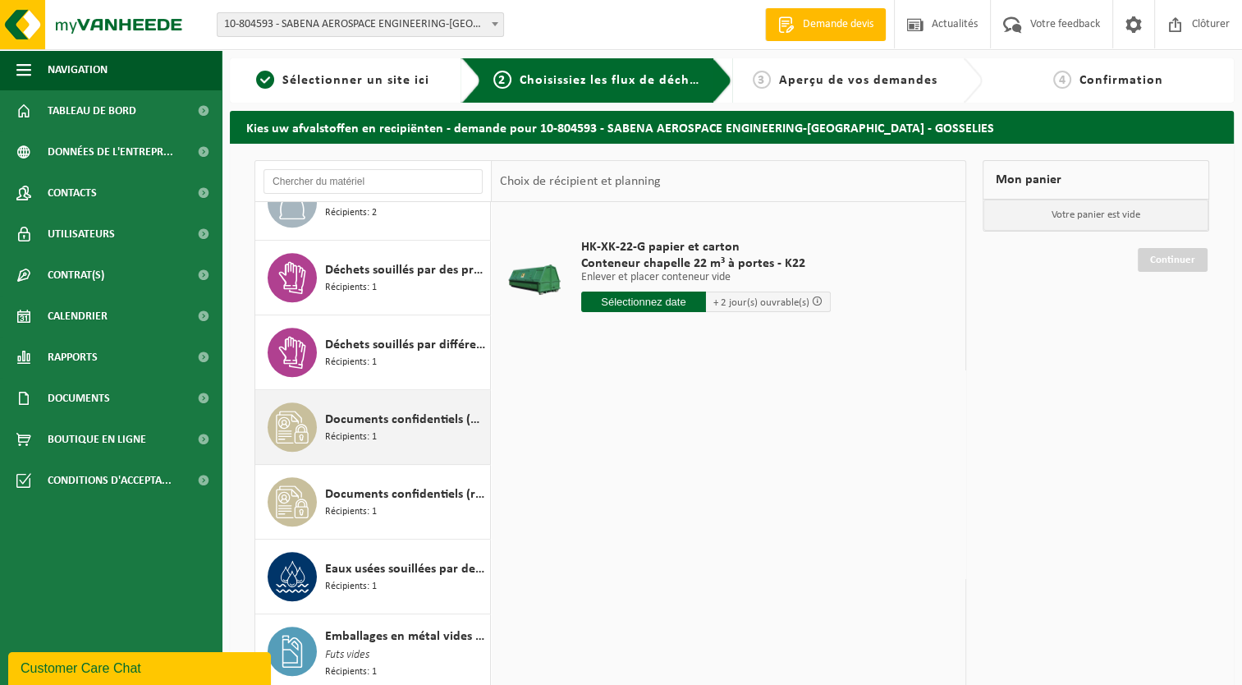
scroll to position [1485, 0]
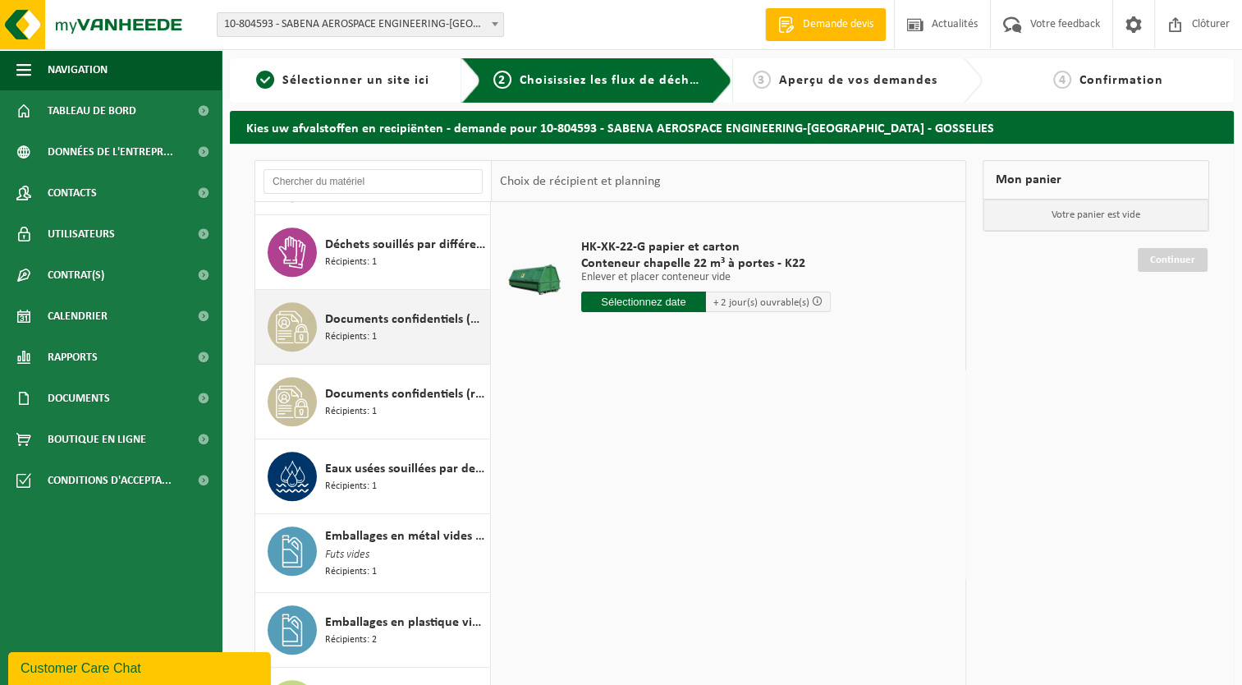
click at [358, 314] on span "Documents confidentiels (destruction - coincinération)" at bounding box center [405, 319] width 161 height 20
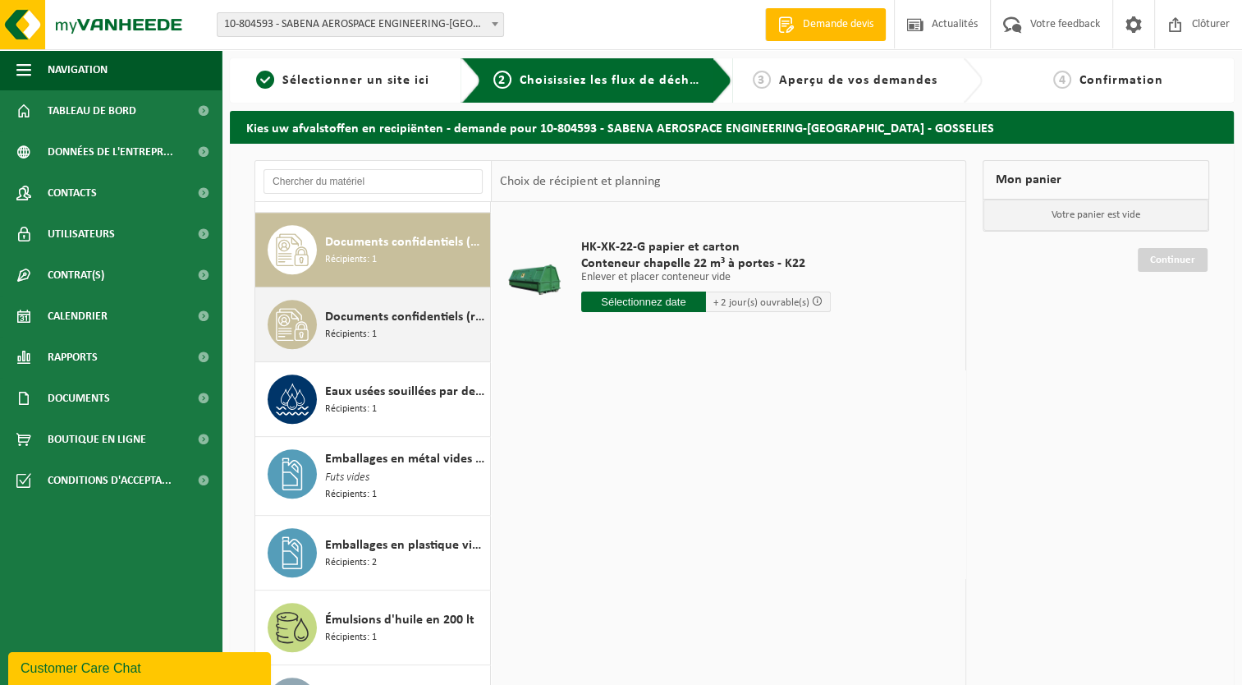
scroll to position [1568, 0]
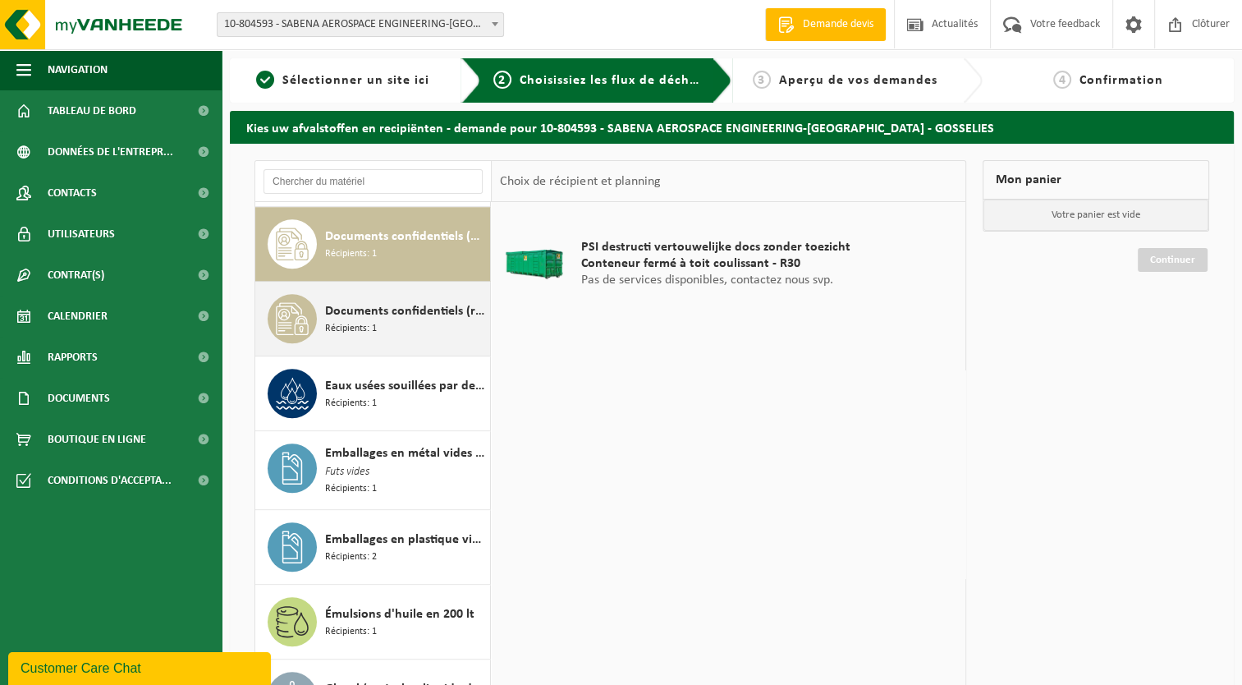
click at [383, 313] on span "Documents confidentiels (recyclage)" at bounding box center [405, 311] width 161 height 20
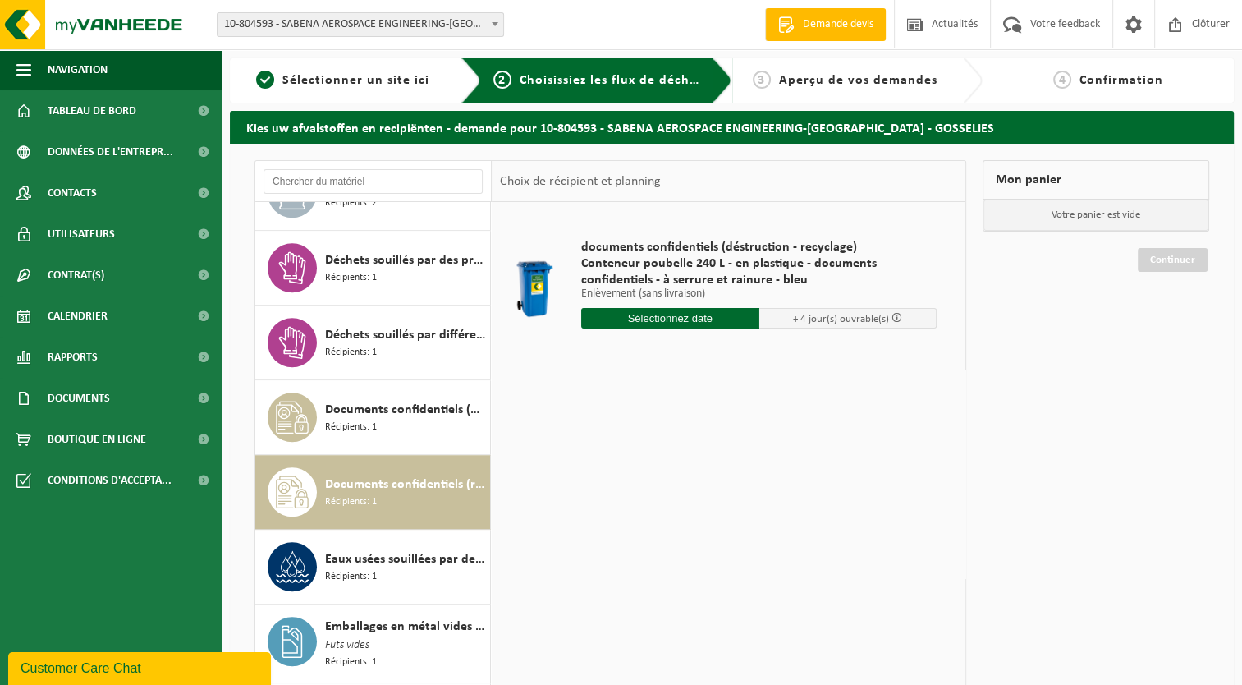
scroll to position [1418, 0]
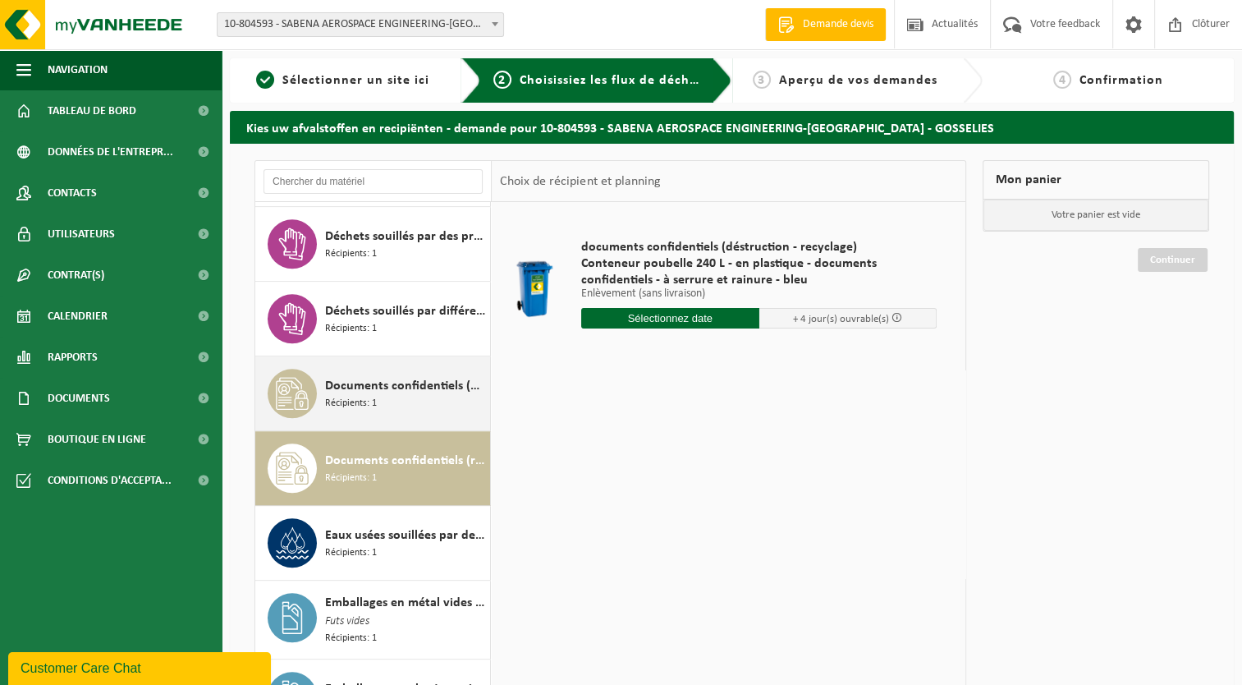
click at [415, 383] on span "Documents confidentiels (destruction - coincinération)" at bounding box center [405, 386] width 161 height 20
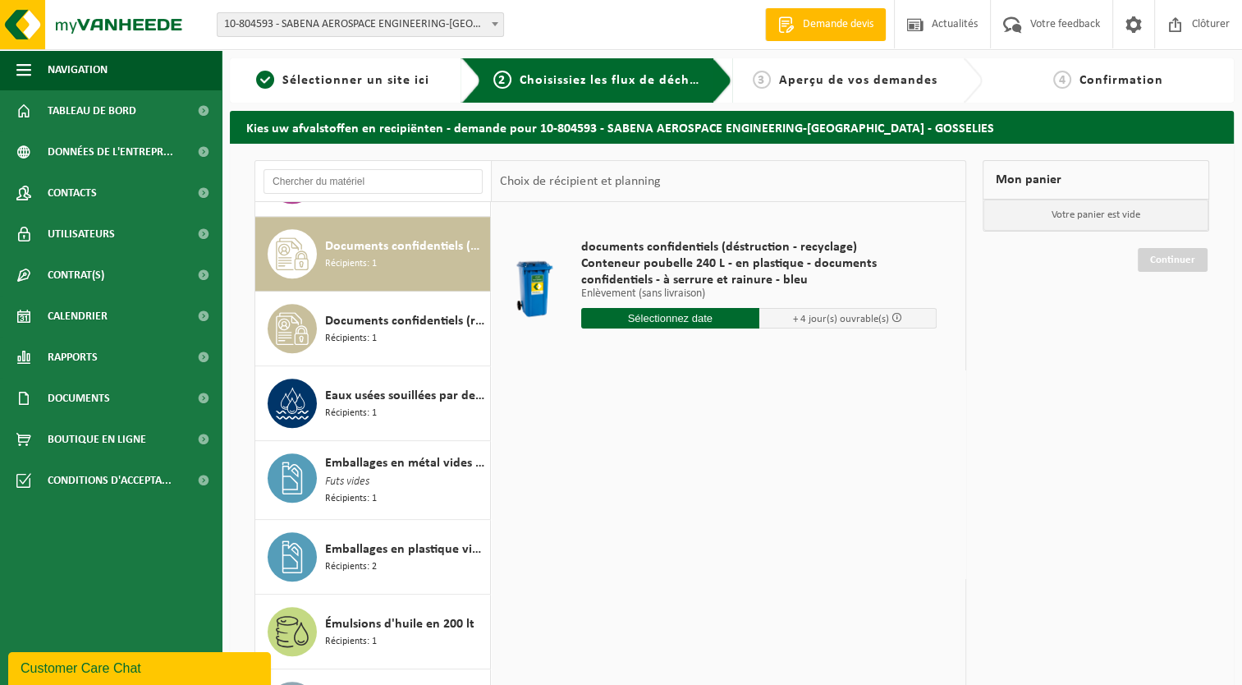
scroll to position [1568, 0]
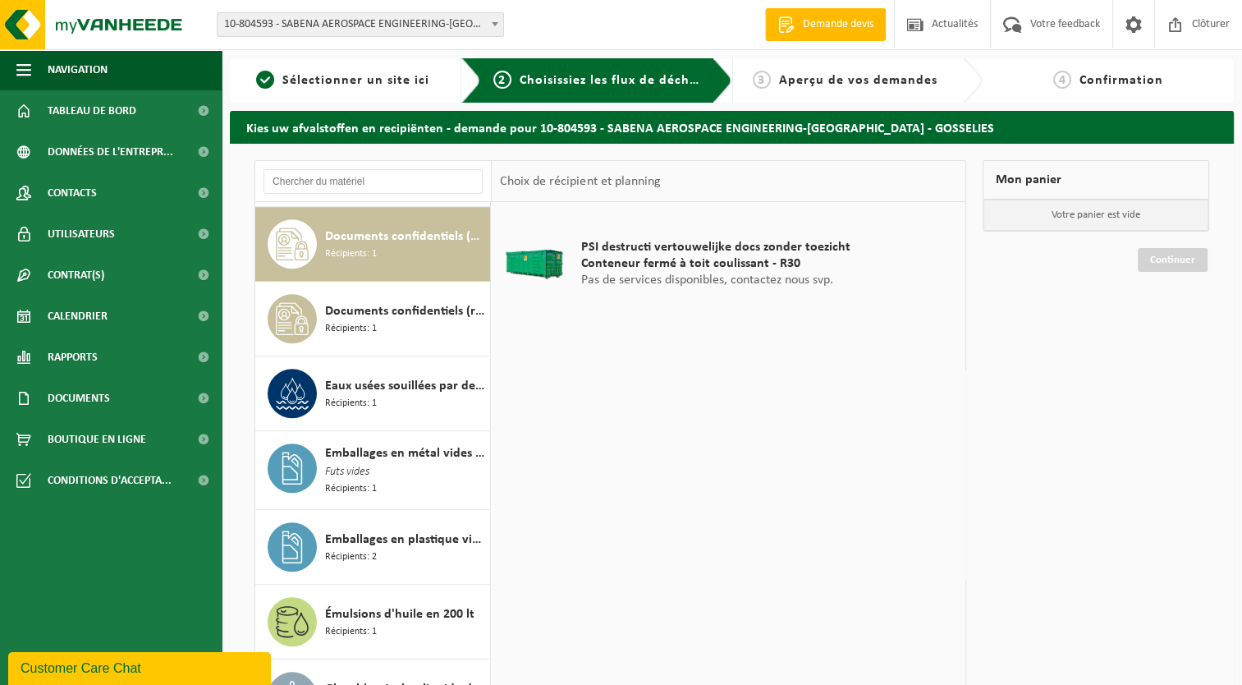
click at [204, 25] on div "Site: 10-000278 - VANHEEDE ENVIRONMENTAL LOGISTICS - QUEVY - QUÉVY-LE-GRAND 10-…" at bounding box center [621, 25] width 1242 height 50
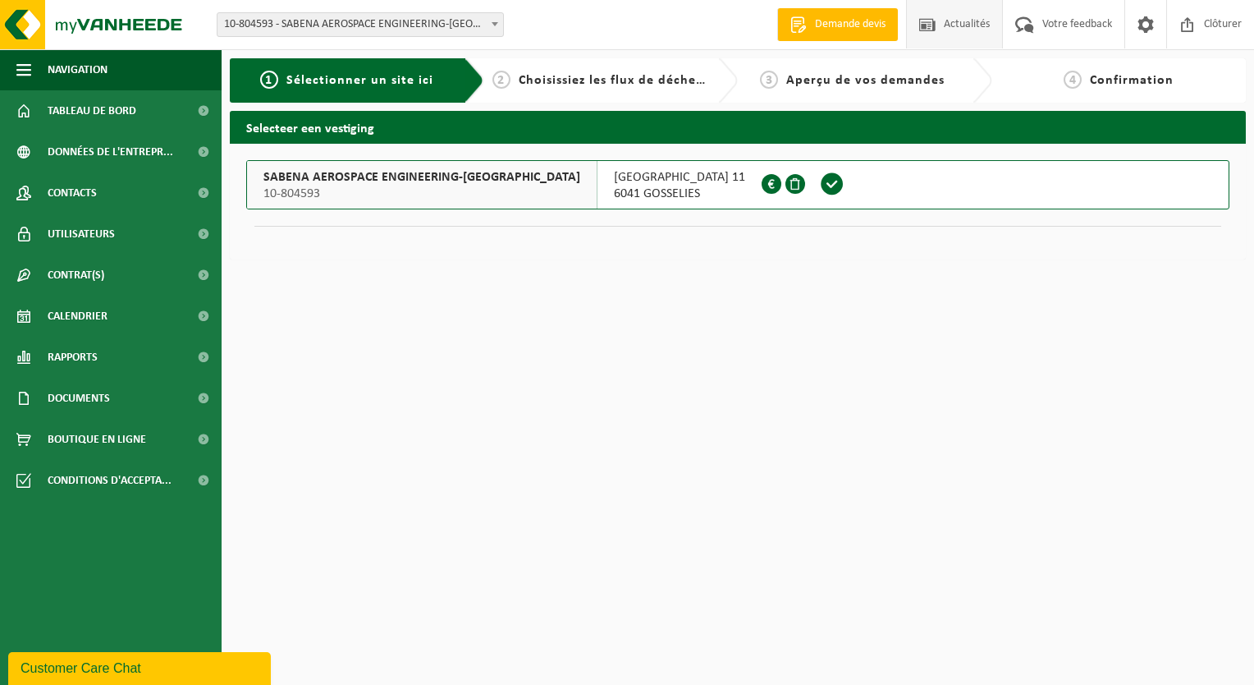
click at [953, 25] on span "Actualités" at bounding box center [967, 24] width 54 height 48
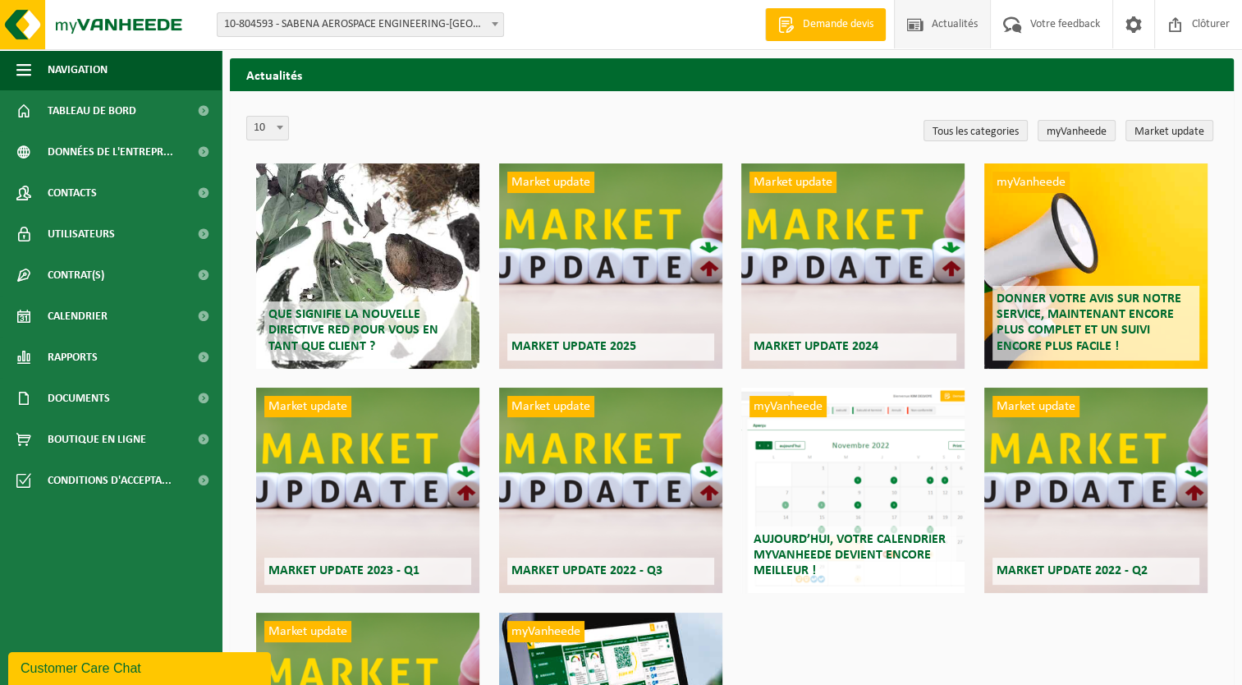
click at [496, 21] on span at bounding box center [495, 23] width 16 height 21
click at [612, 19] on div "Site: 10-000278 - VANHEEDE ENVIRONMENTAL LOGISTICS - QUEVY - QUÉVY-LE-GRAND 10-…" at bounding box center [621, 25] width 1242 height 50
click at [72, 312] on span "Calendrier" at bounding box center [78, 315] width 60 height 41
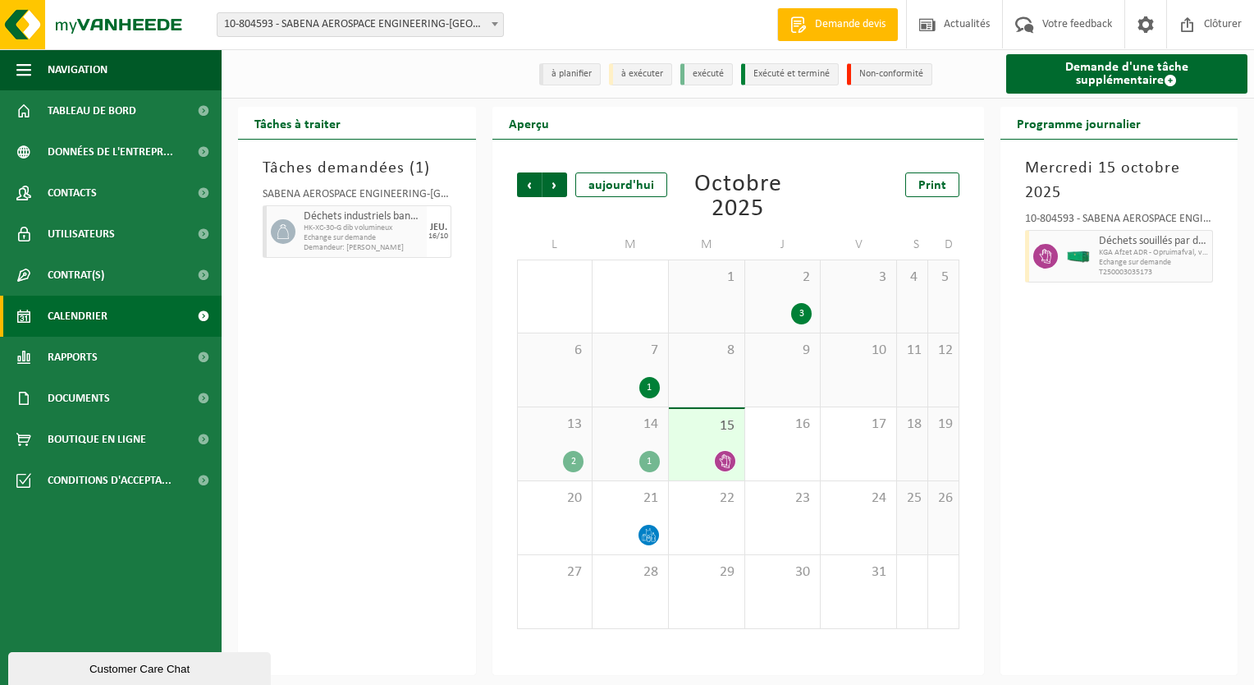
click at [1047, 261] on icon at bounding box center [1045, 256] width 15 height 15
click at [1047, 263] on icon at bounding box center [1045, 256] width 15 height 15
drag, startPoint x: 1130, startPoint y: 253, endPoint x: 988, endPoint y: 209, distance: 148.5
click at [988, 209] on div "Aperçu Précédent Suivant aujourd'hui Octobre 2025 Print L M M J V S D 29 30 1 2…" at bounding box center [738, 391] width 508 height 568
click at [1088, 347] on div "Mercredi 15 octobre 2025 10-804593 - SABENA AEROSPACE ENGINEERING-CHARLEROI - G…" at bounding box center [1120, 407] width 238 height 535
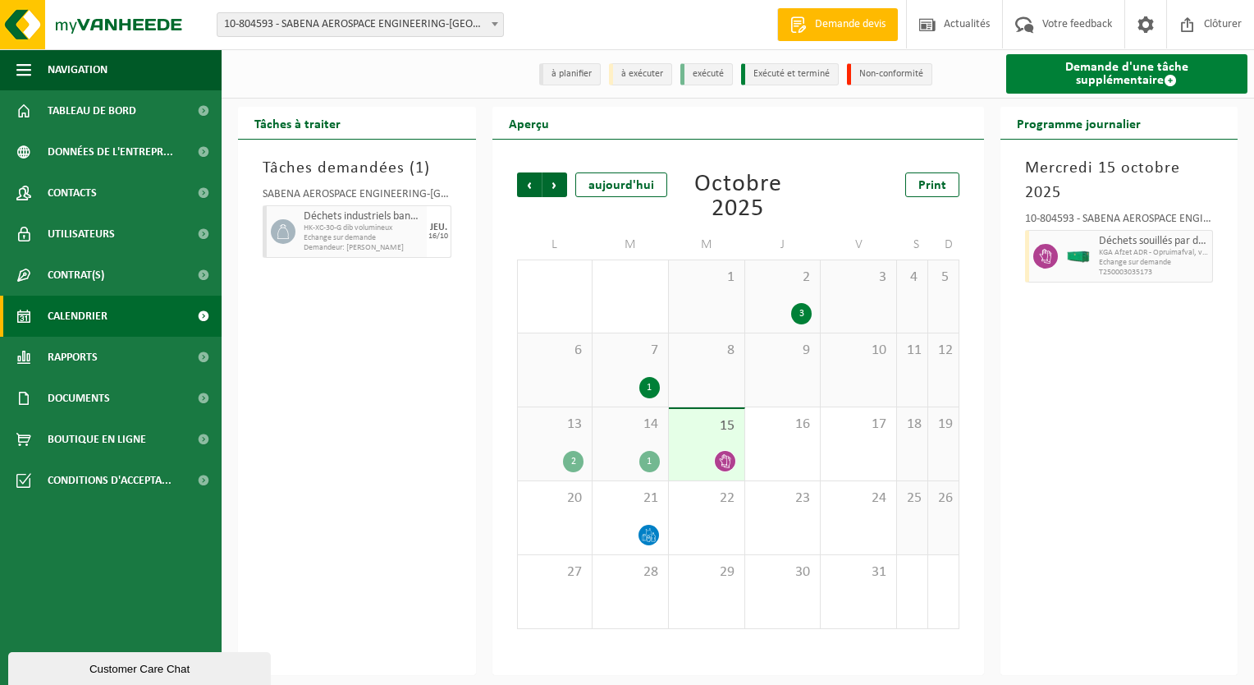
click at [1088, 69] on link "Demande d'une tâche supplémentaire" at bounding box center [1127, 73] width 242 height 39
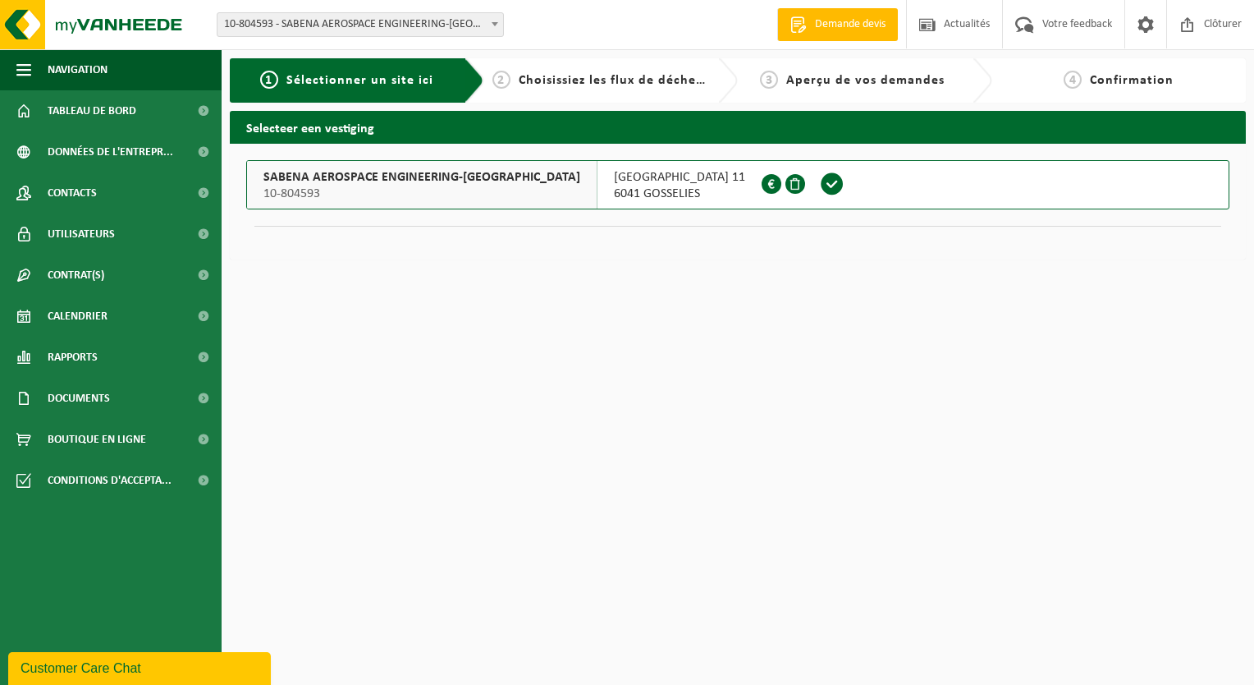
click at [576, 80] on span "Choisissiez les flux de déchets et récipients" at bounding box center [655, 80] width 273 height 13
click at [80, 318] on span "Calendrier" at bounding box center [78, 315] width 60 height 41
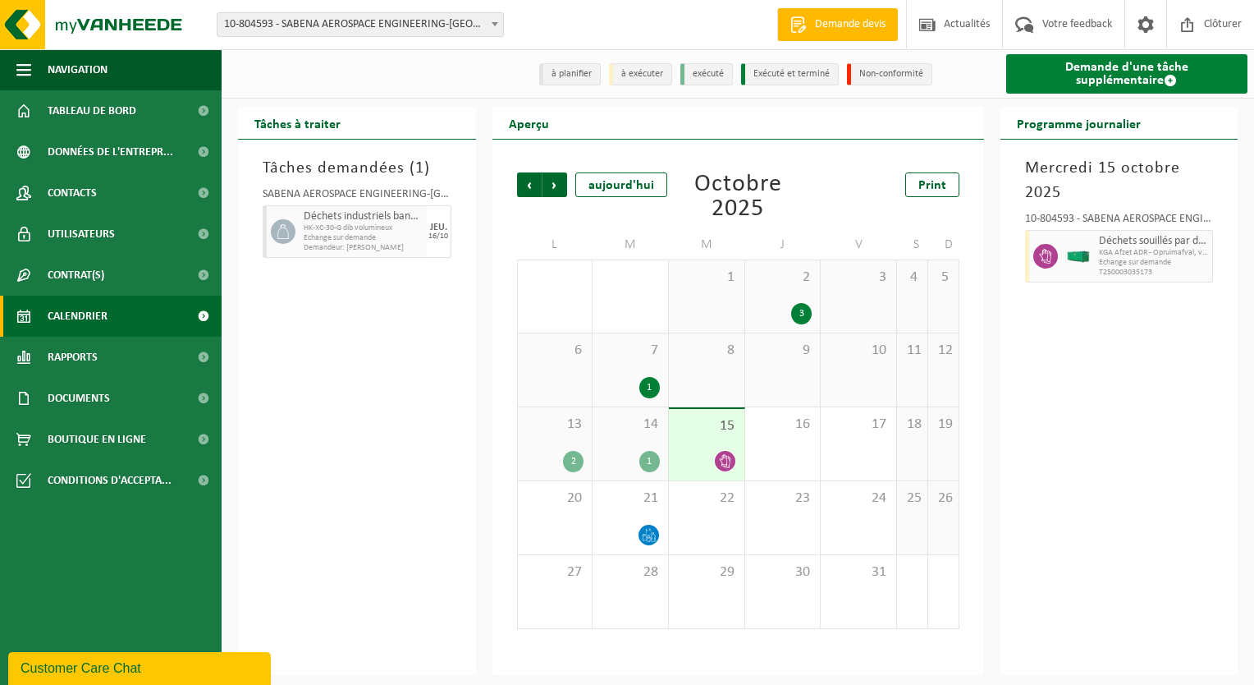
click at [1060, 71] on link "Demande d'une tâche supplémentaire" at bounding box center [1127, 73] width 242 height 39
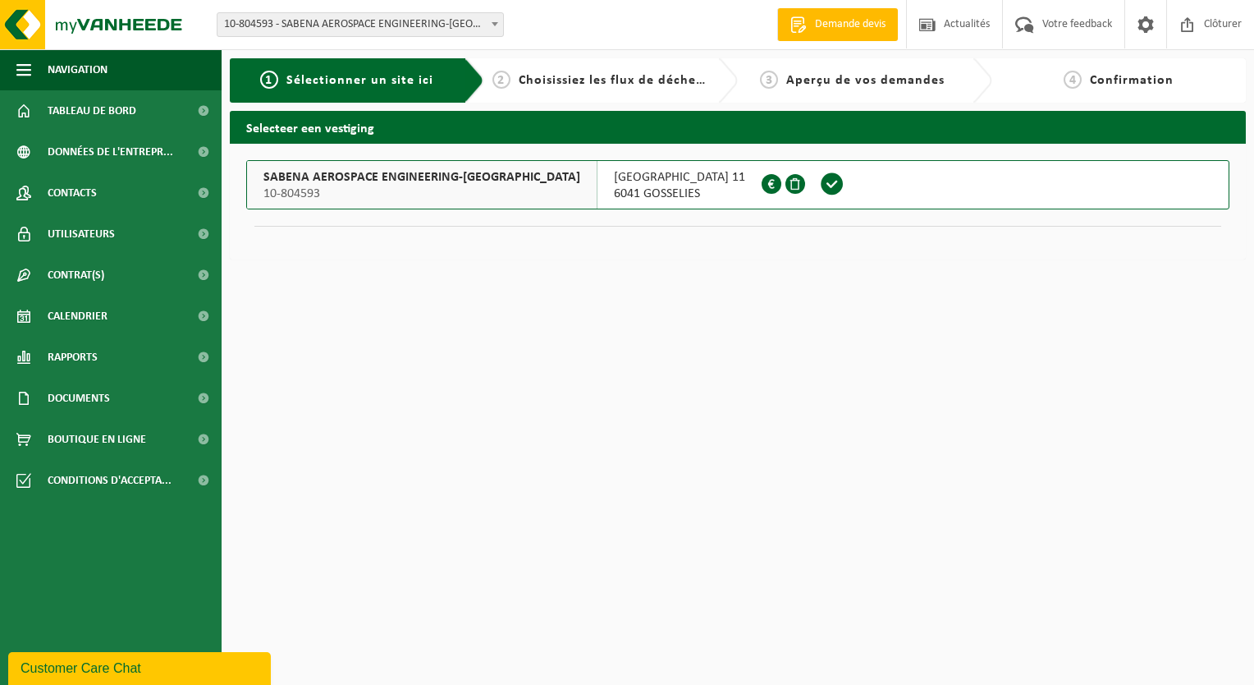
click at [820, 187] on span at bounding box center [832, 184] width 25 height 25
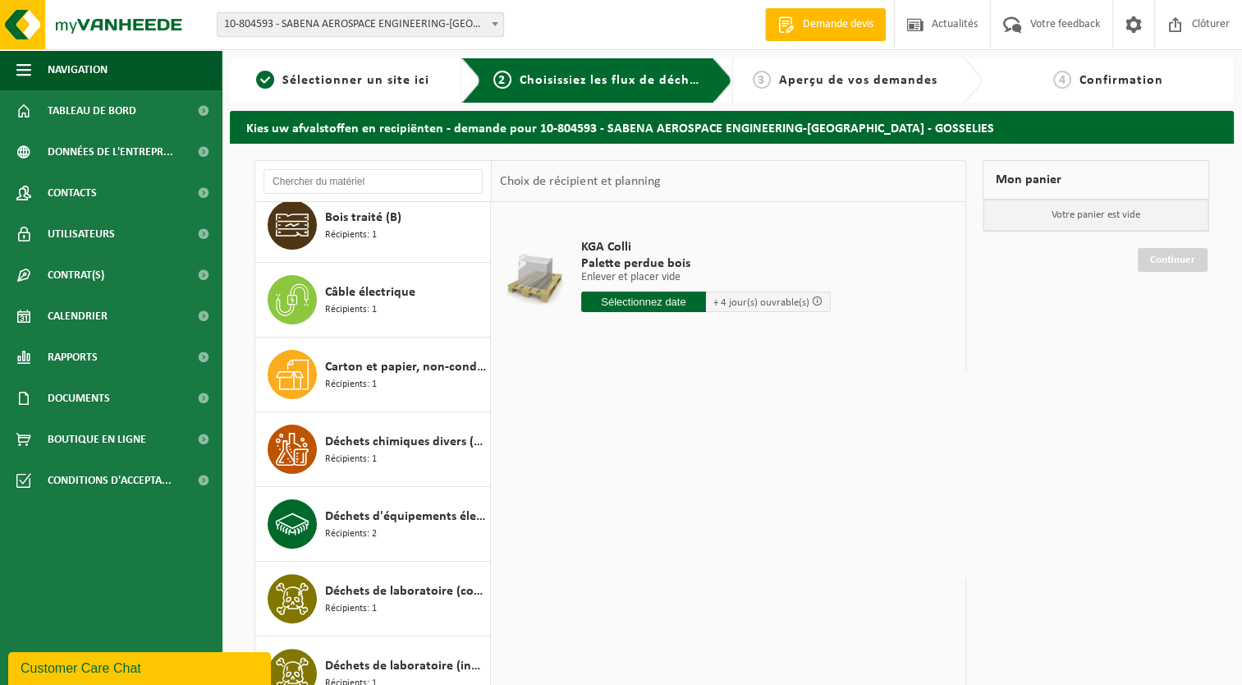
scroll to position [492, 0]
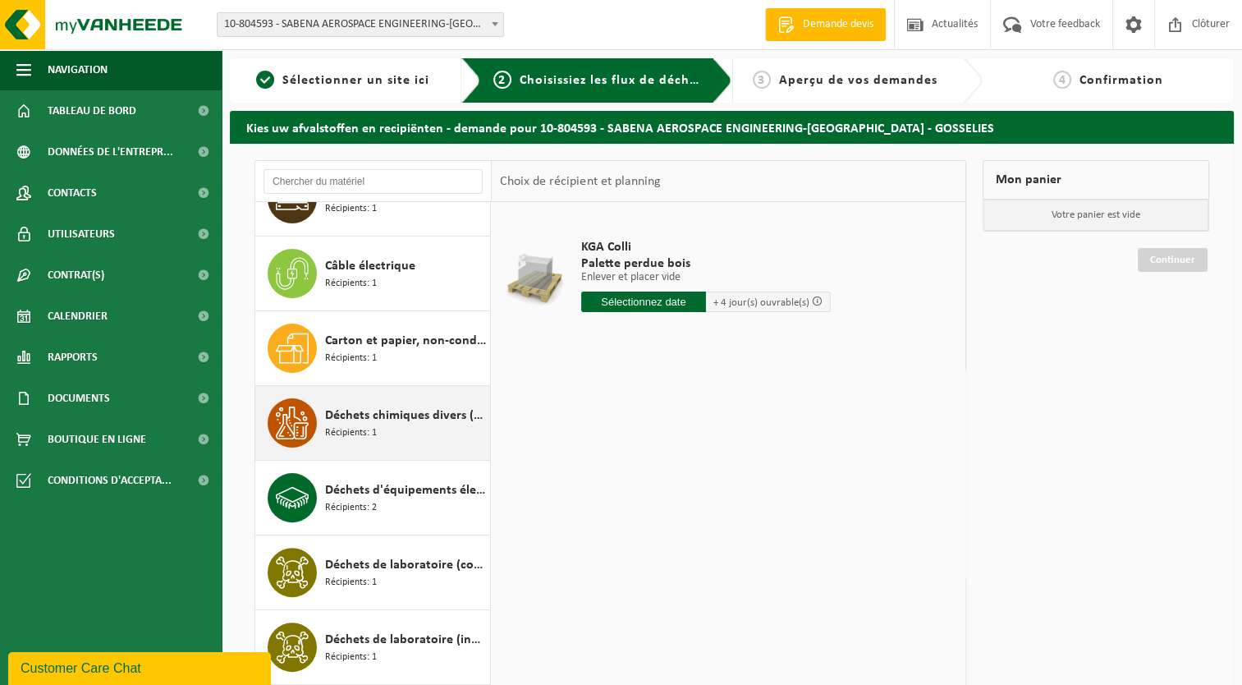
click at [381, 414] on span "Déchets chimiques divers (oxydant)" at bounding box center [405, 415] width 161 height 20
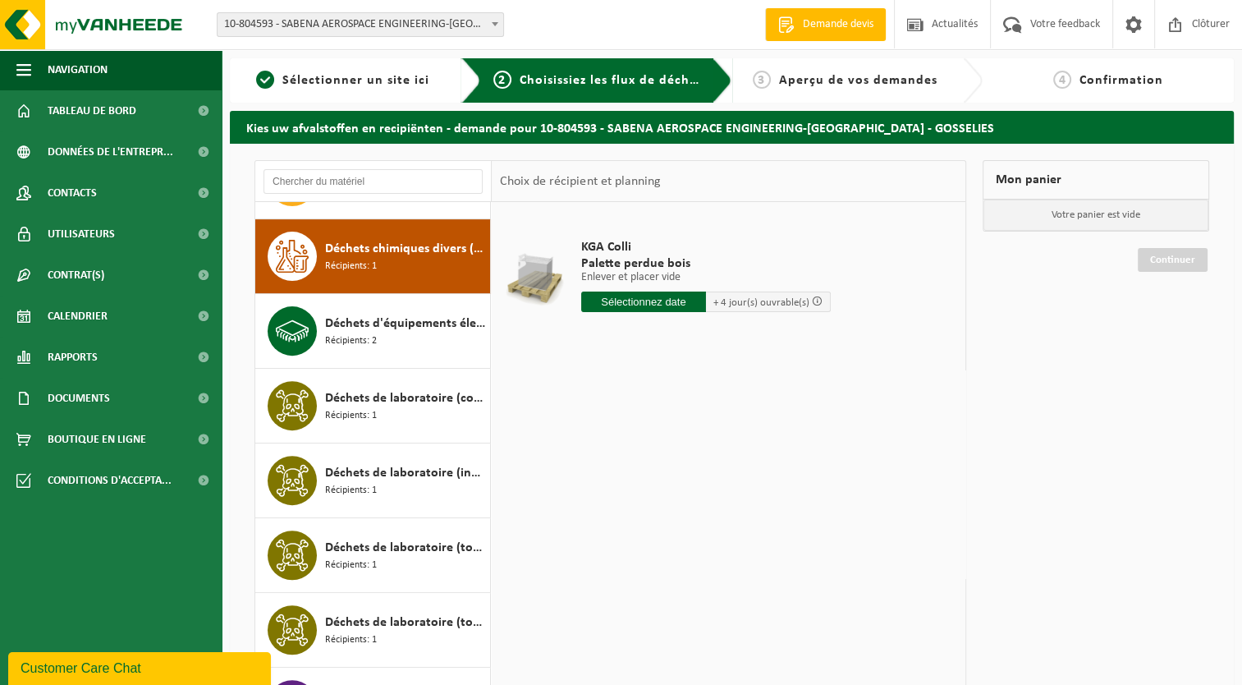
scroll to position [673, 0]
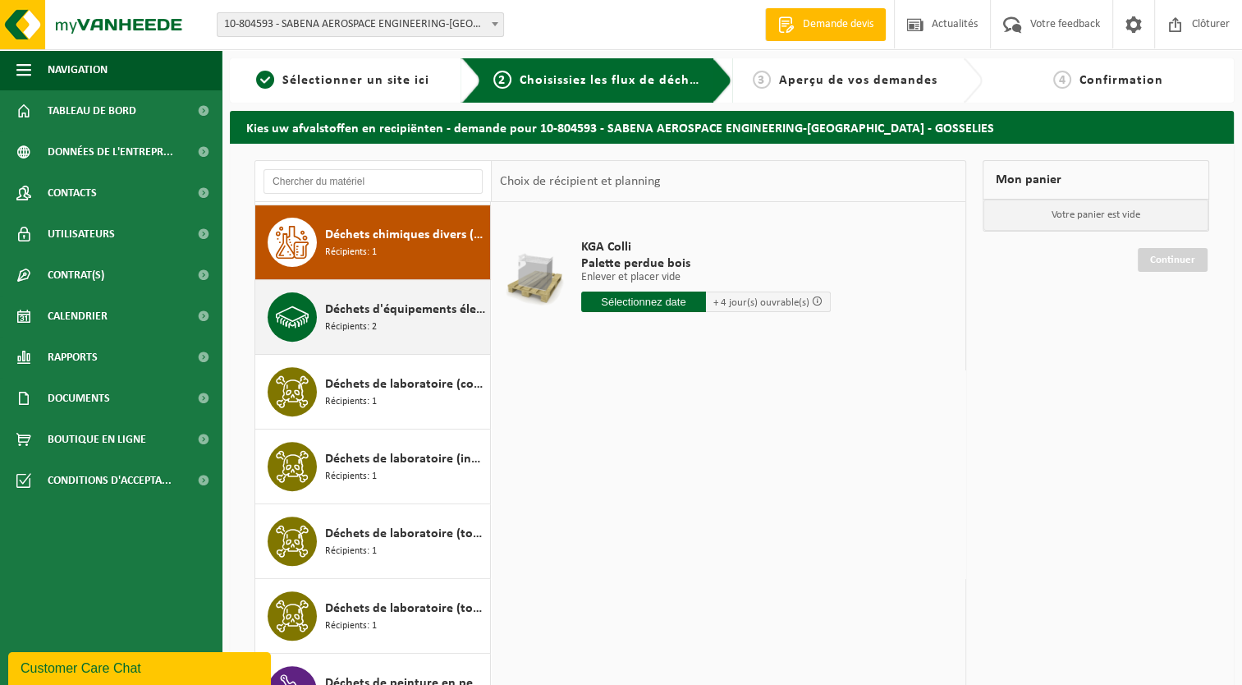
click at [351, 319] on span "Récipients: 2" at bounding box center [351, 327] width 52 height 16
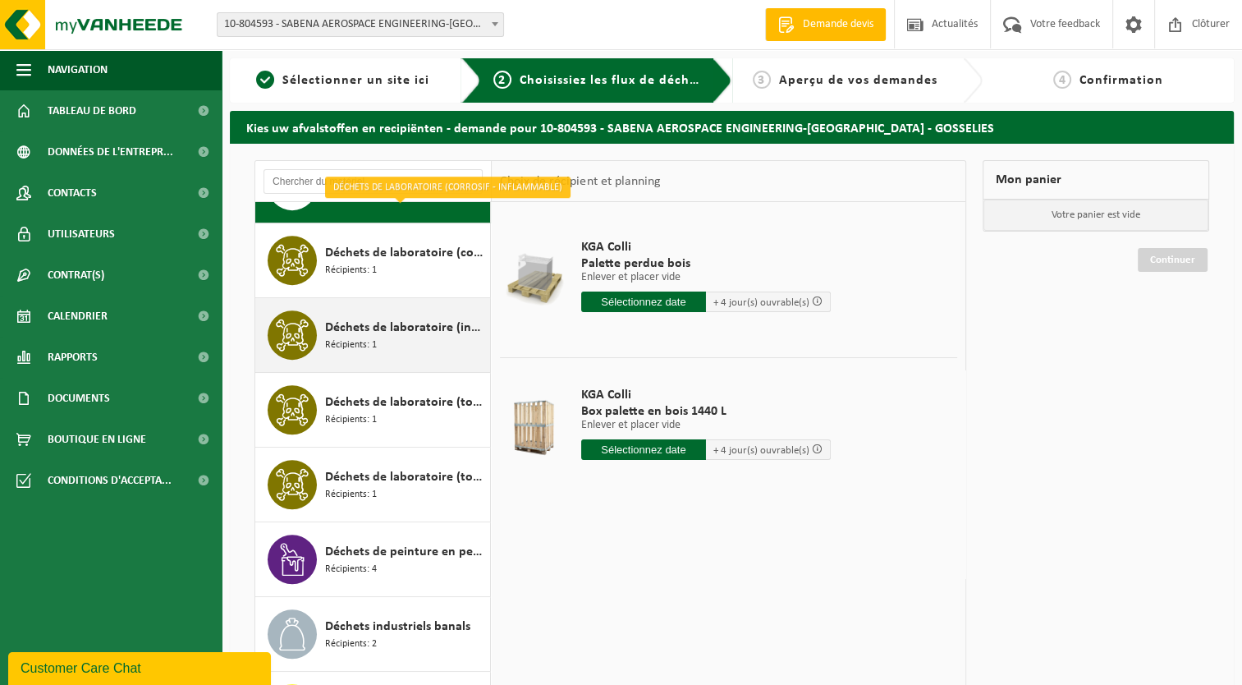
scroll to position [830, 0]
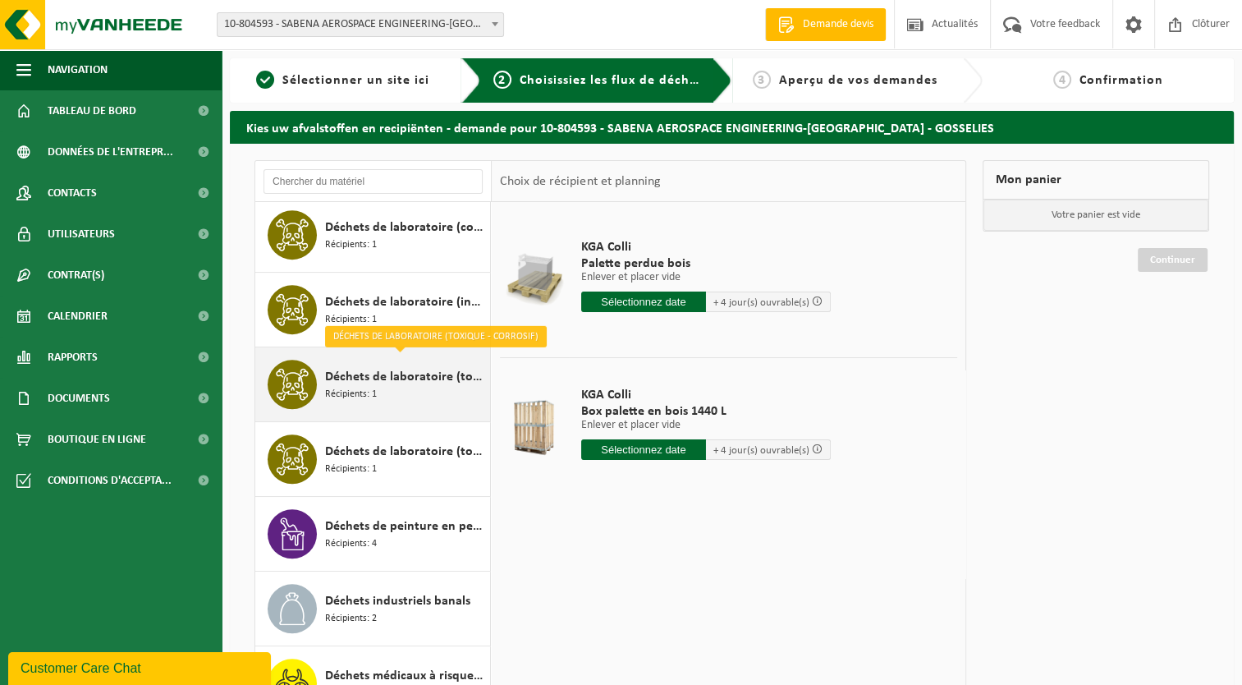
click at [347, 374] on span "Déchets de laboratoire (toxique - corrosif)" at bounding box center [405, 377] width 161 height 20
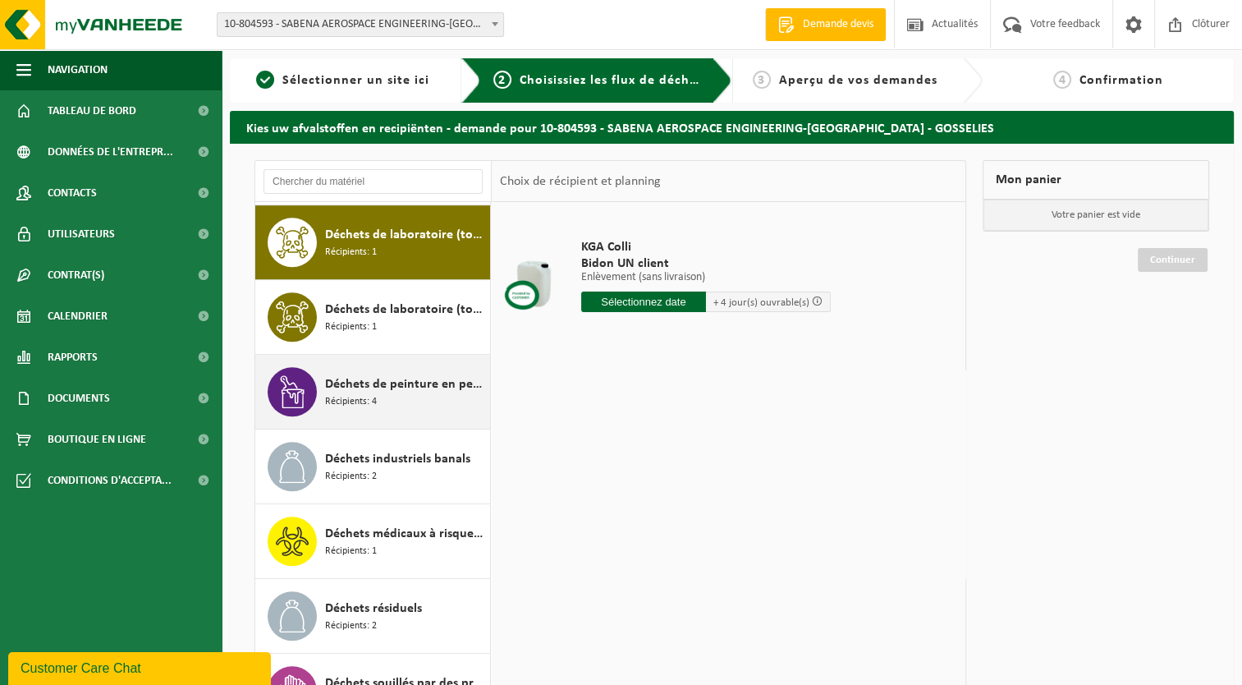
scroll to position [808, 0]
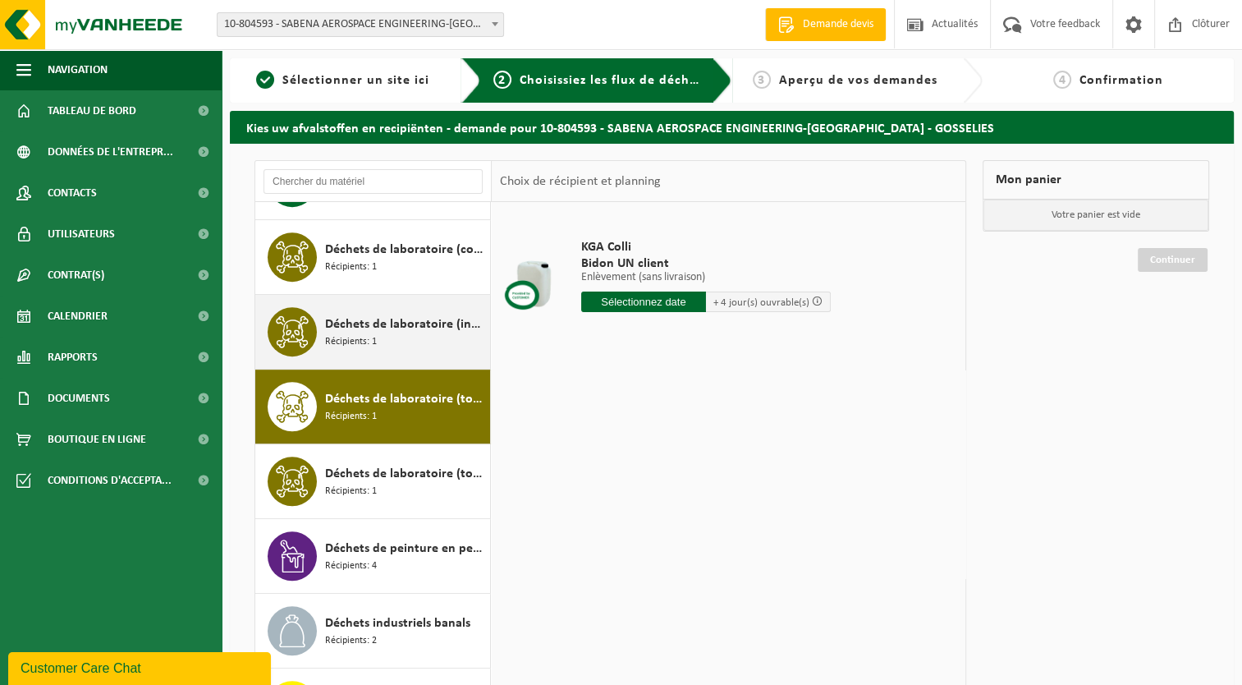
click at [355, 321] on span "Déchets de laboratoire (inflammable - toxique)" at bounding box center [405, 324] width 161 height 20
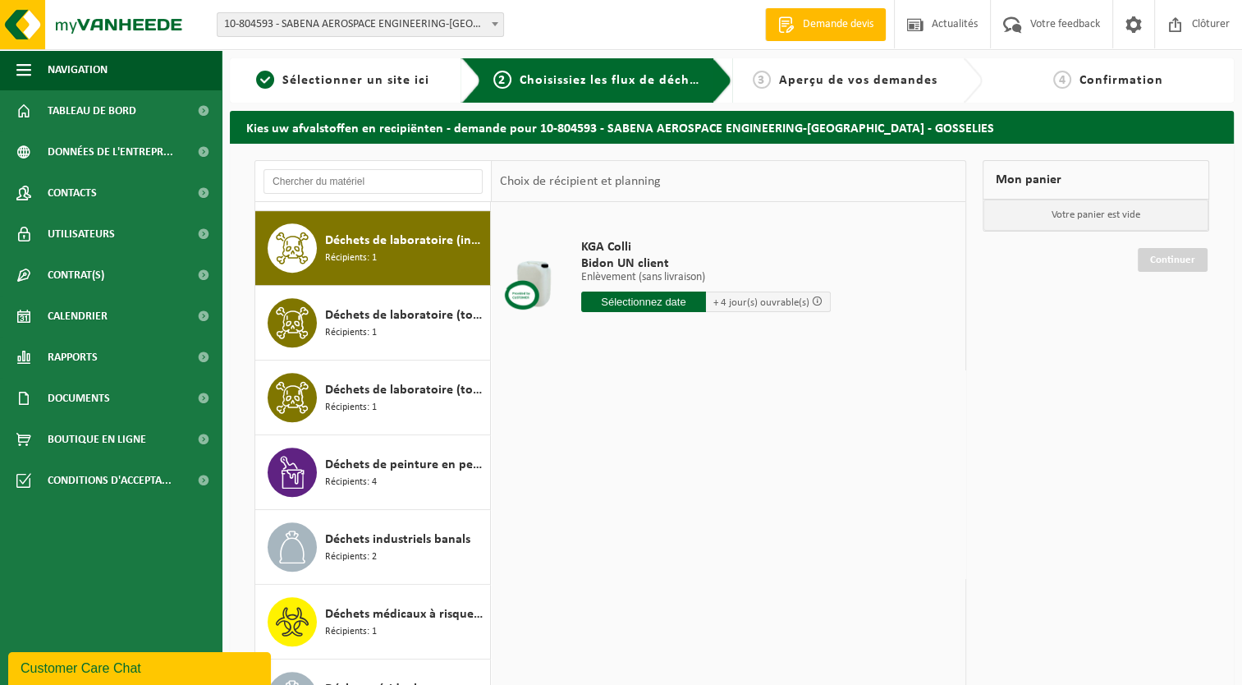
scroll to position [896, 0]
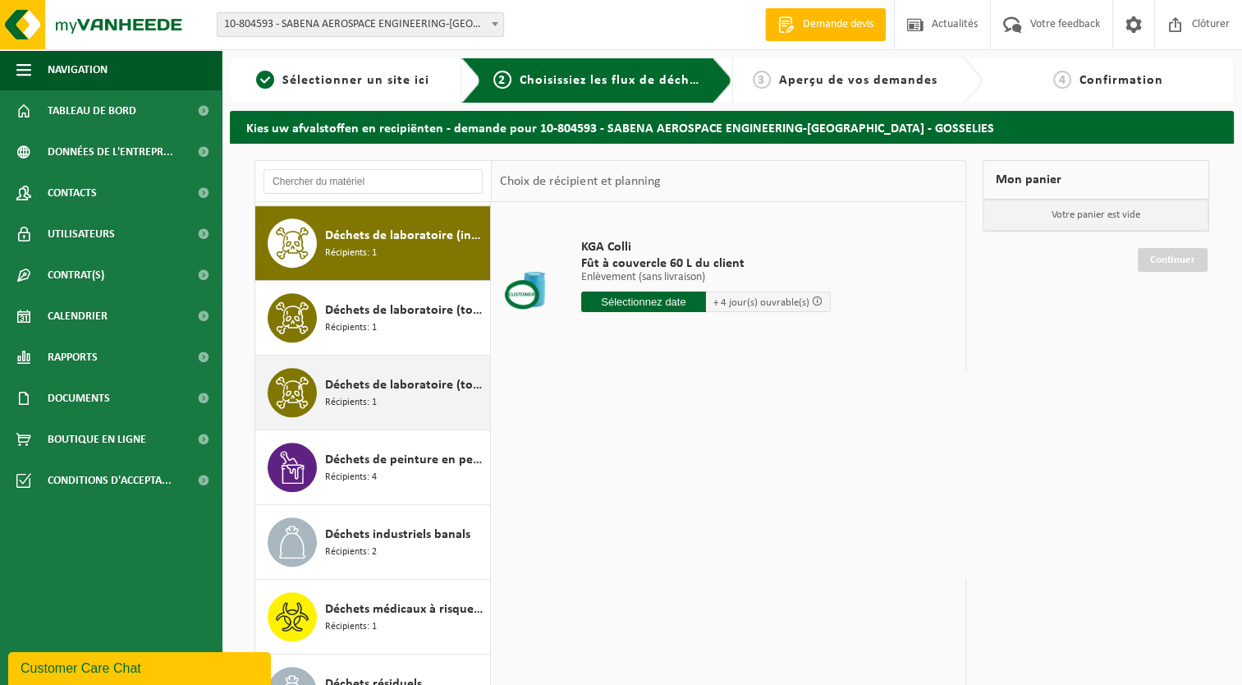
click at [350, 387] on span "Déchets de laboratoire (toxique)" at bounding box center [405, 385] width 161 height 20
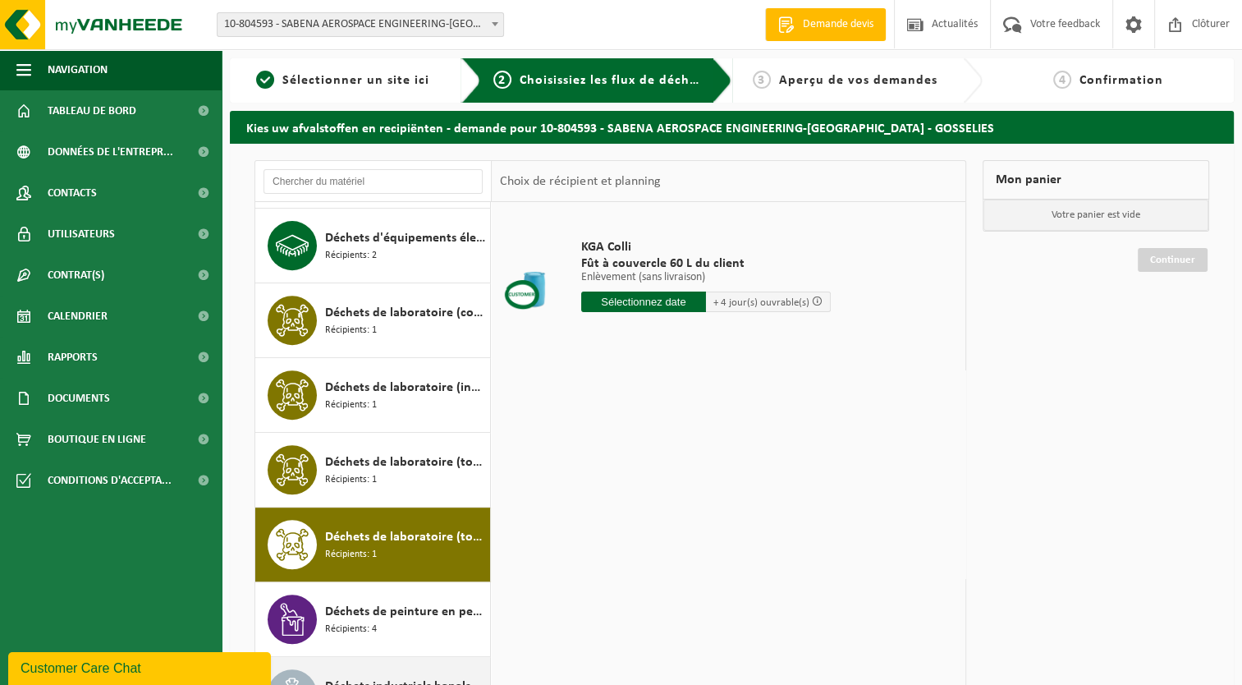
scroll to position [635, 0]
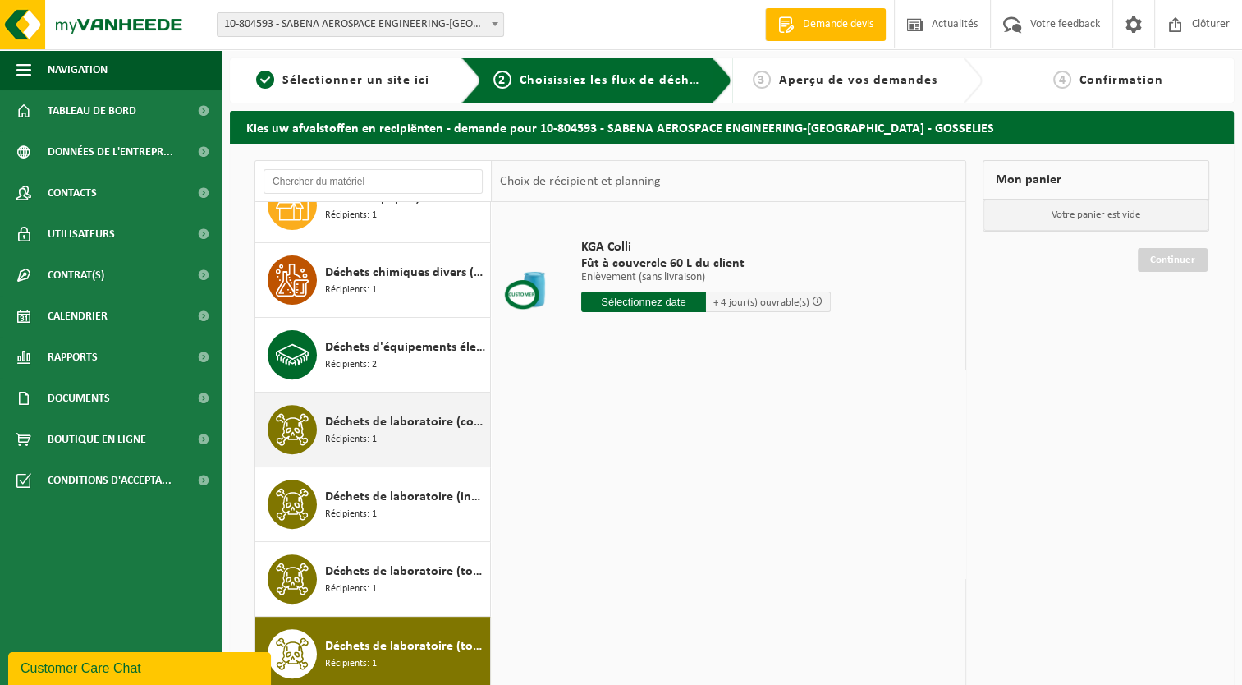
click at [337, 419] on span "Déchets de laboratoire (corrosif - inflammable)" at bounding box center [405, 422] width 161 height 20
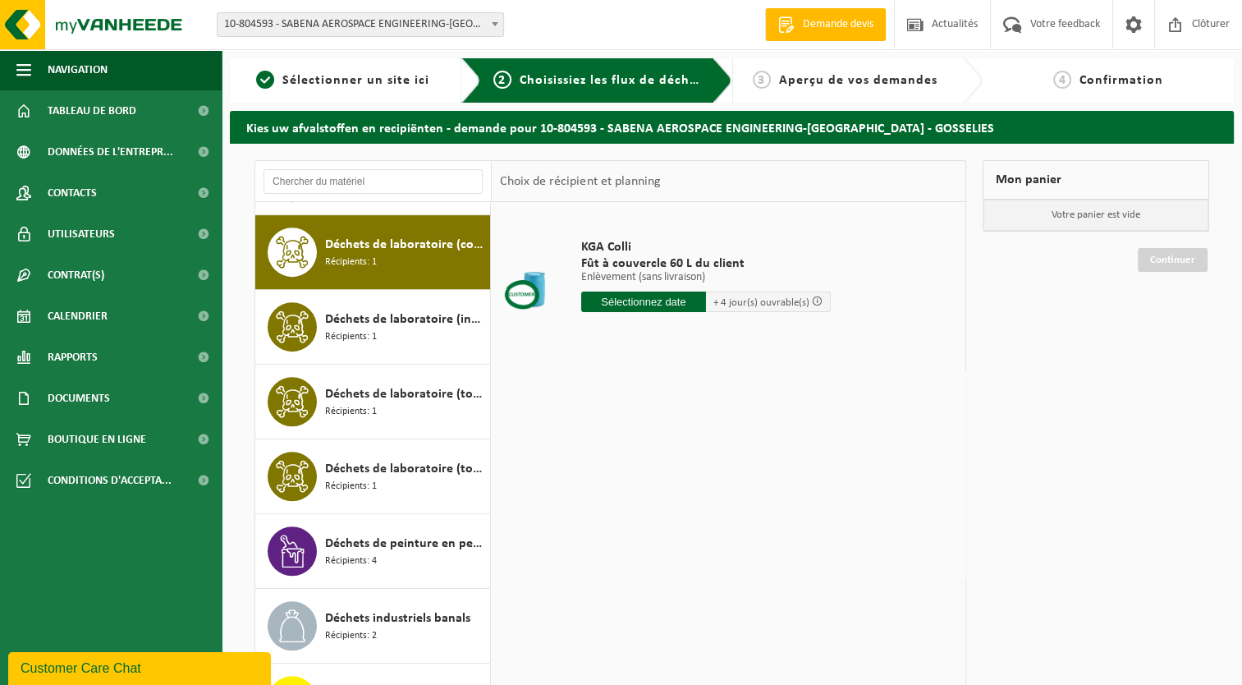
scroll to position [822, 0]
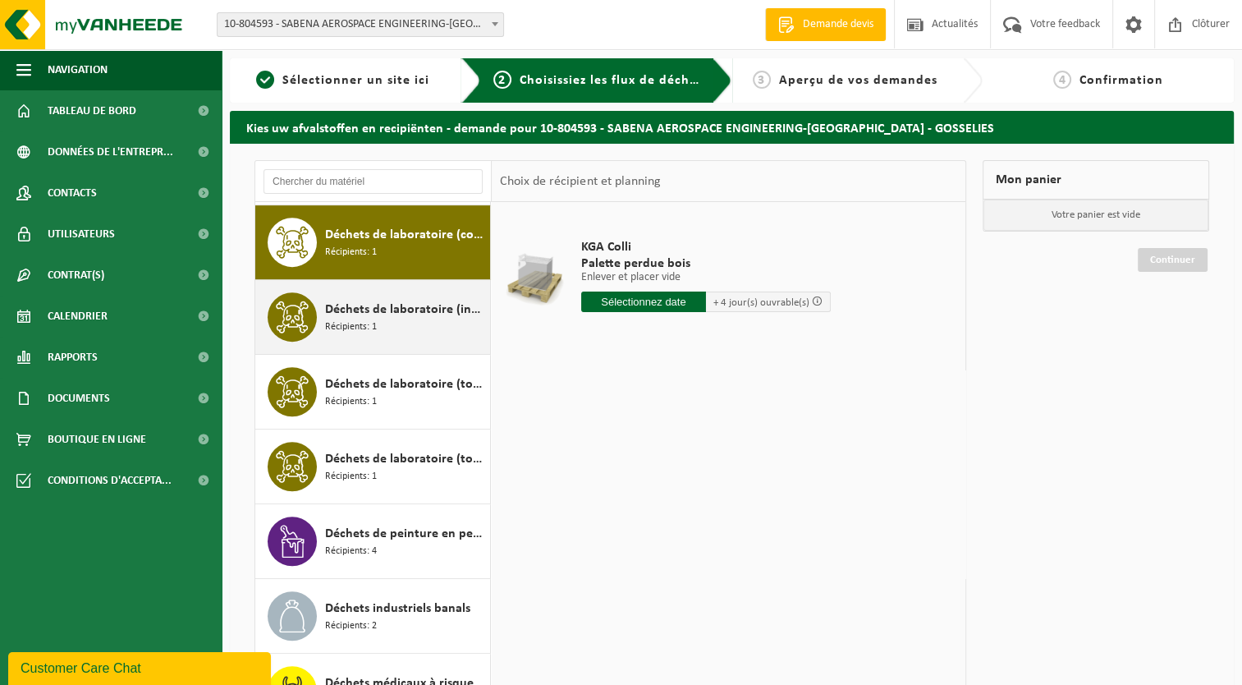
click at [350, 319] on span "Récipients: 1" at bounding box center [351, 327] width 52 height 16
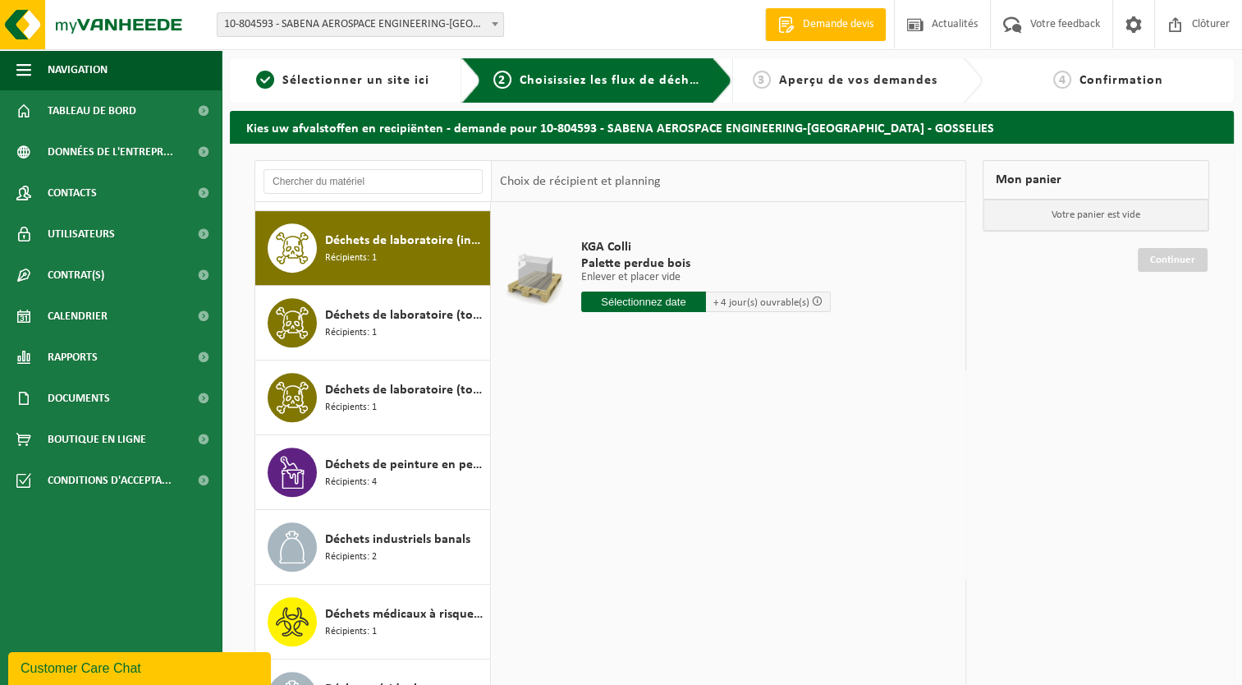
scroll to position [896, 0]
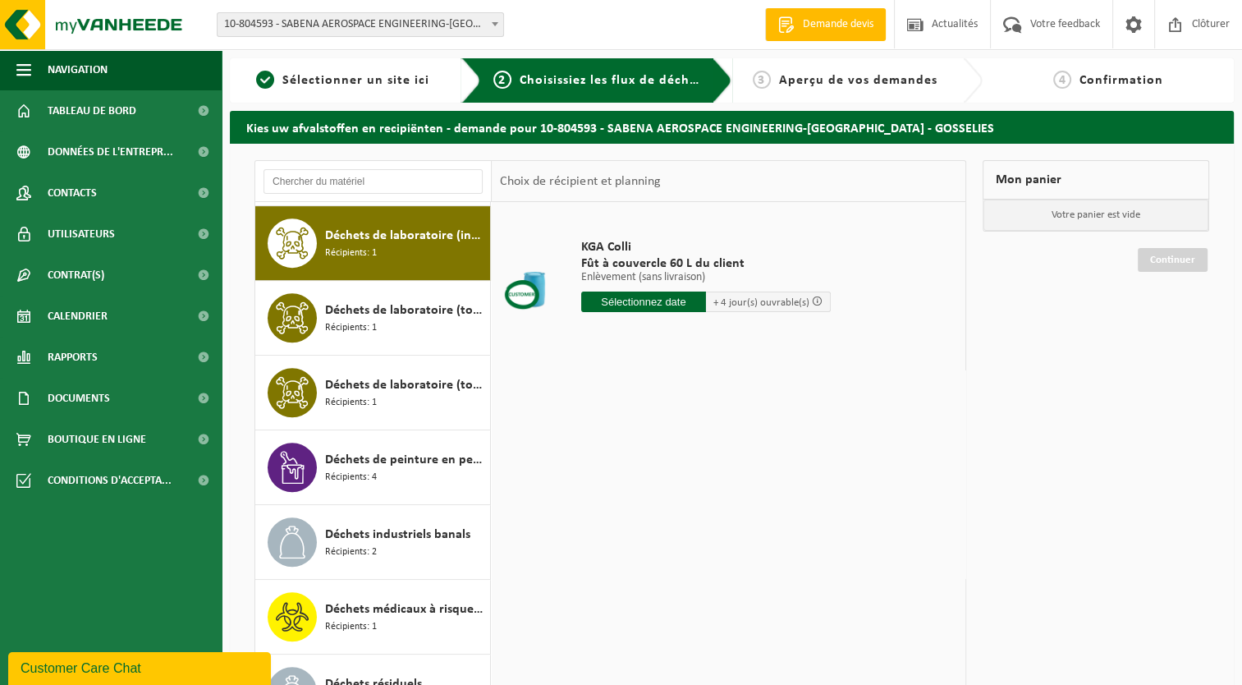
click at [350, 320] on span "Récipients: 1" at bounding box center [351, 328] width 52 height 16
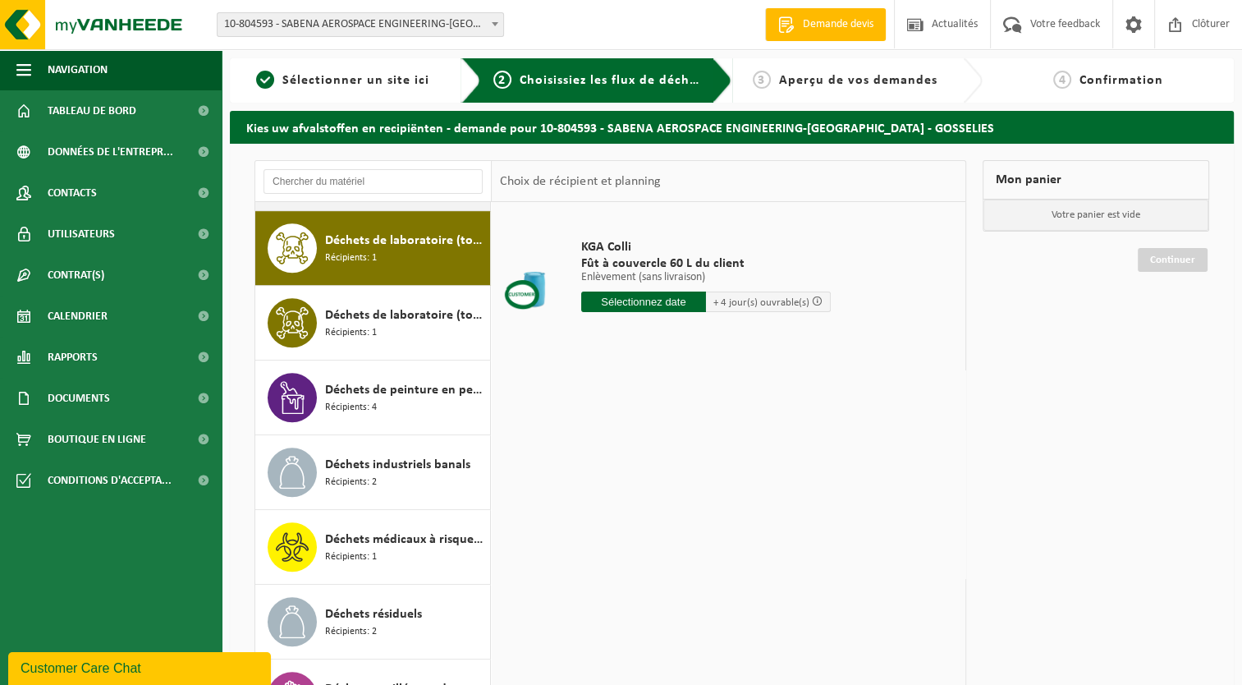
scroll to position [972, 0]
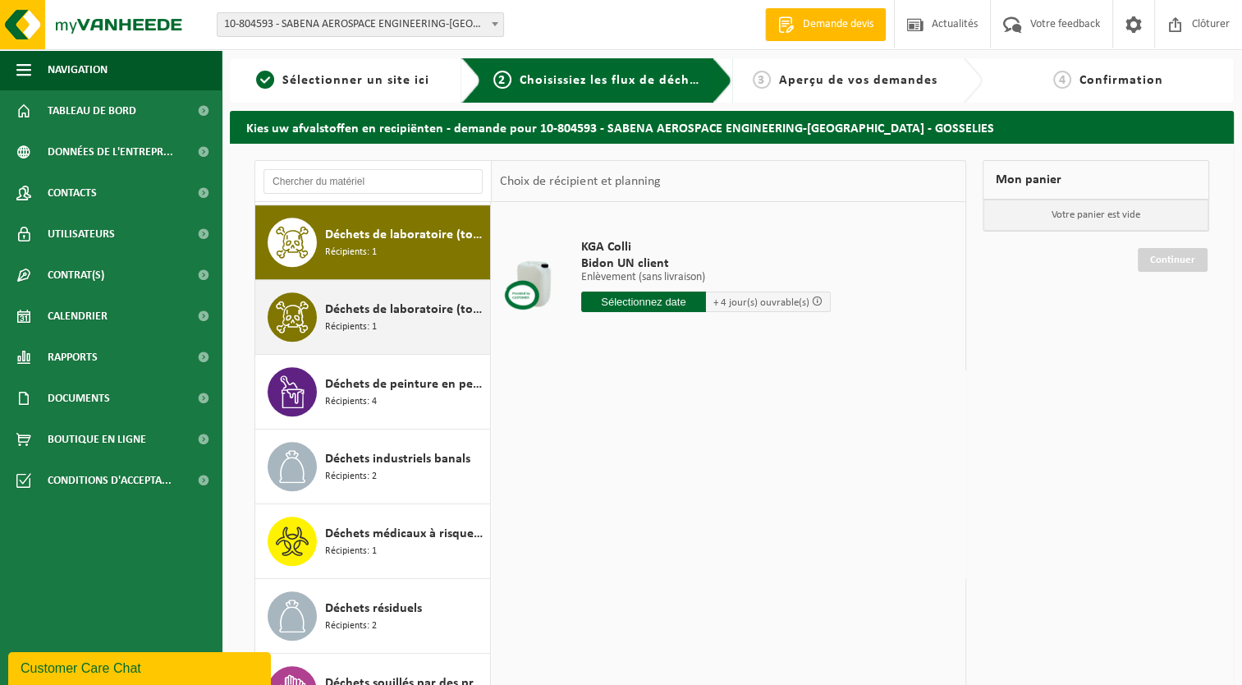
click at [350, 319] on span "Récipients: 1" at bounding box center [351, 327] width 52 height 16
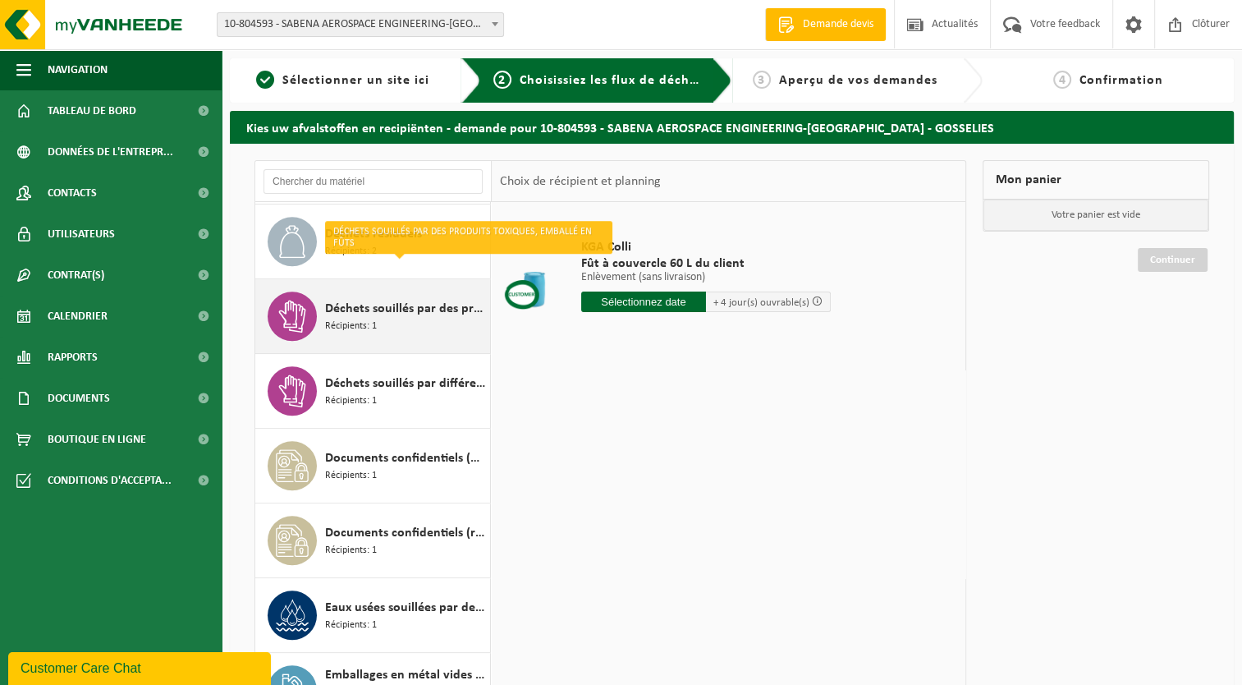
scroll to position [1374, 0]
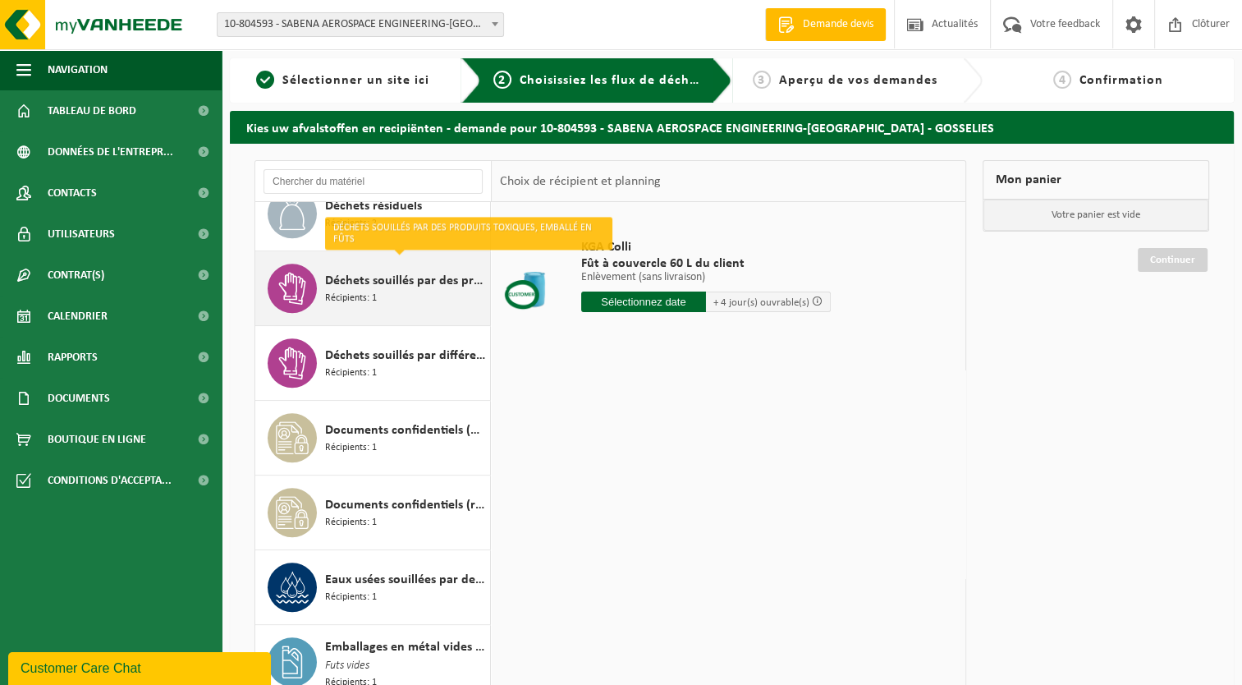
click at [381, 277] on span "Déchets souillés par des produits toxiques, emballé en fûts" at bounding box center [405, 281] width 161 height 20
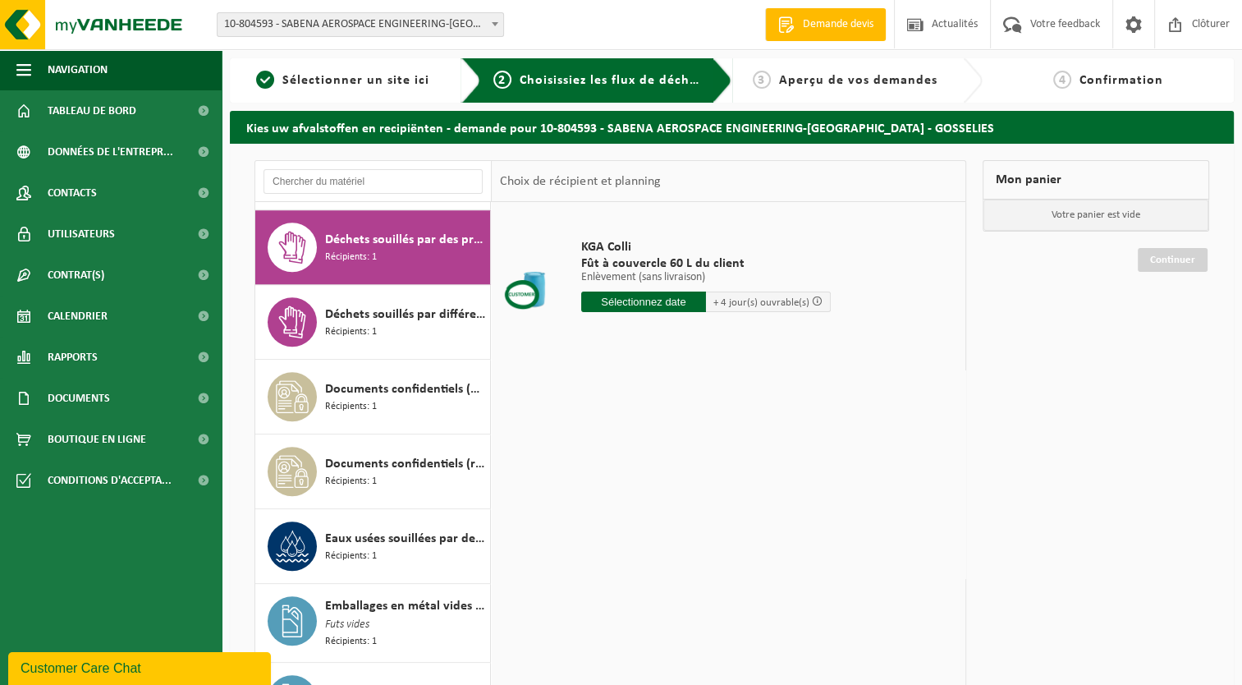
scroll to position [1418, 0]
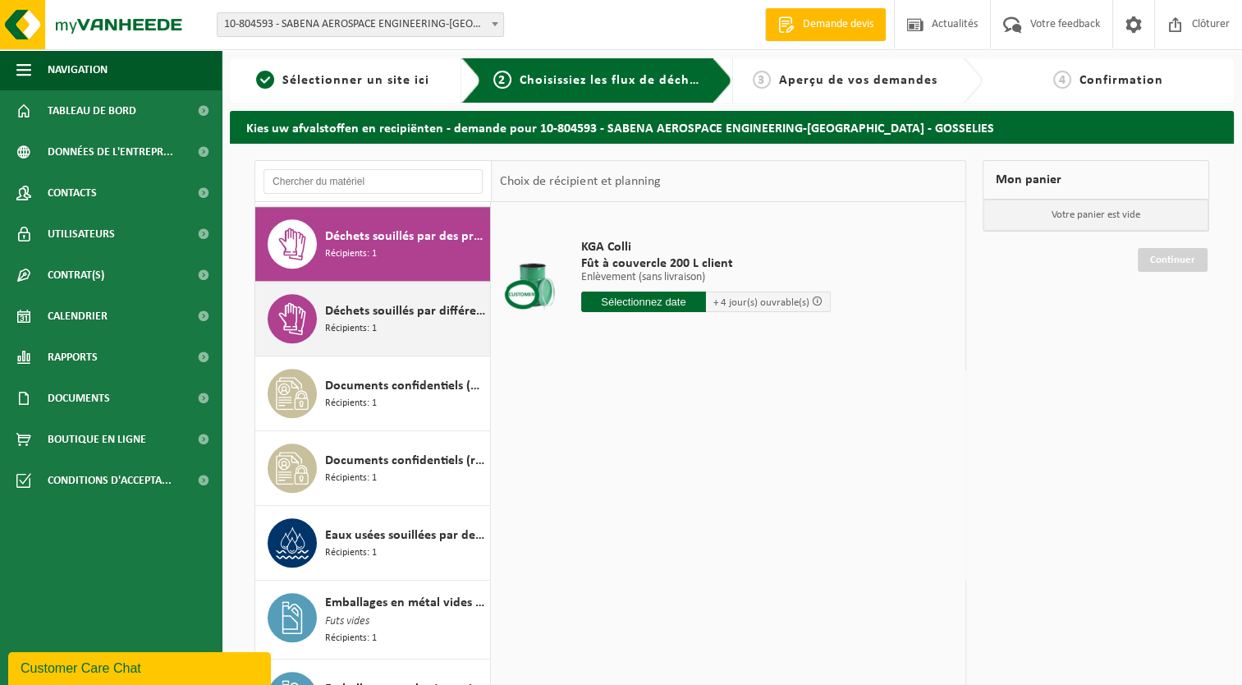
click at [374, 310] on span "Déchets souillés par différents déchets dangereux" at bounding box center [405, 311] width 161 height 20
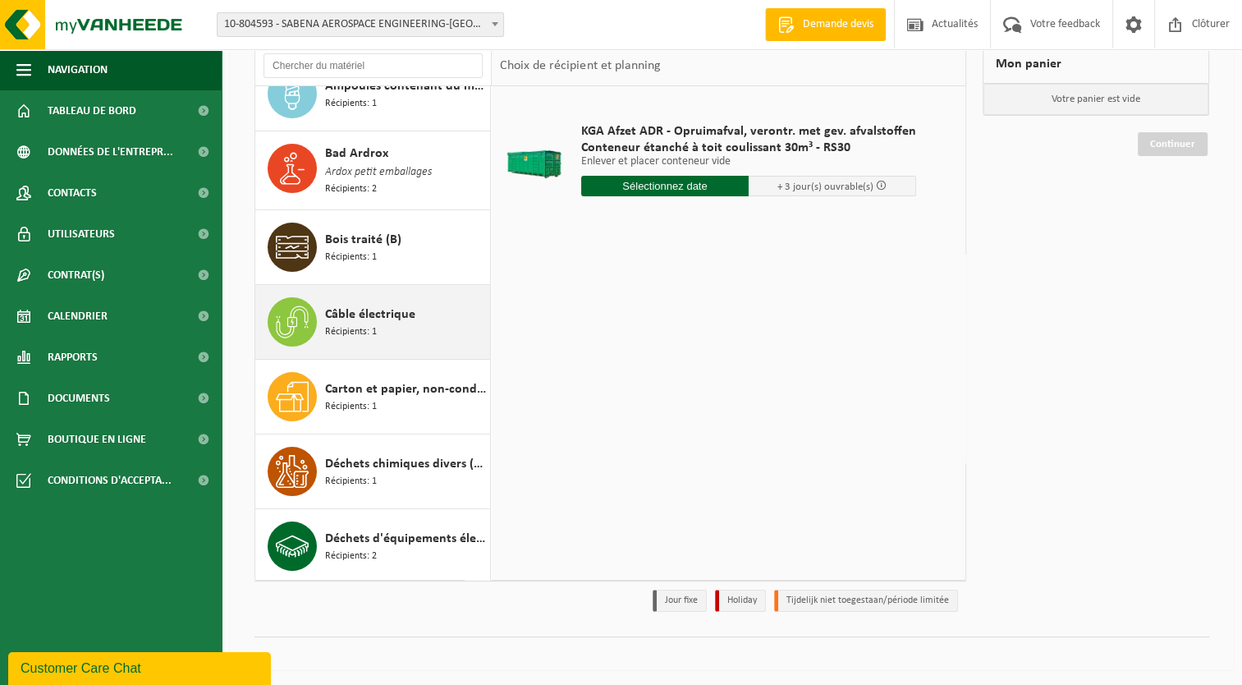
scroll to position [410, 0]
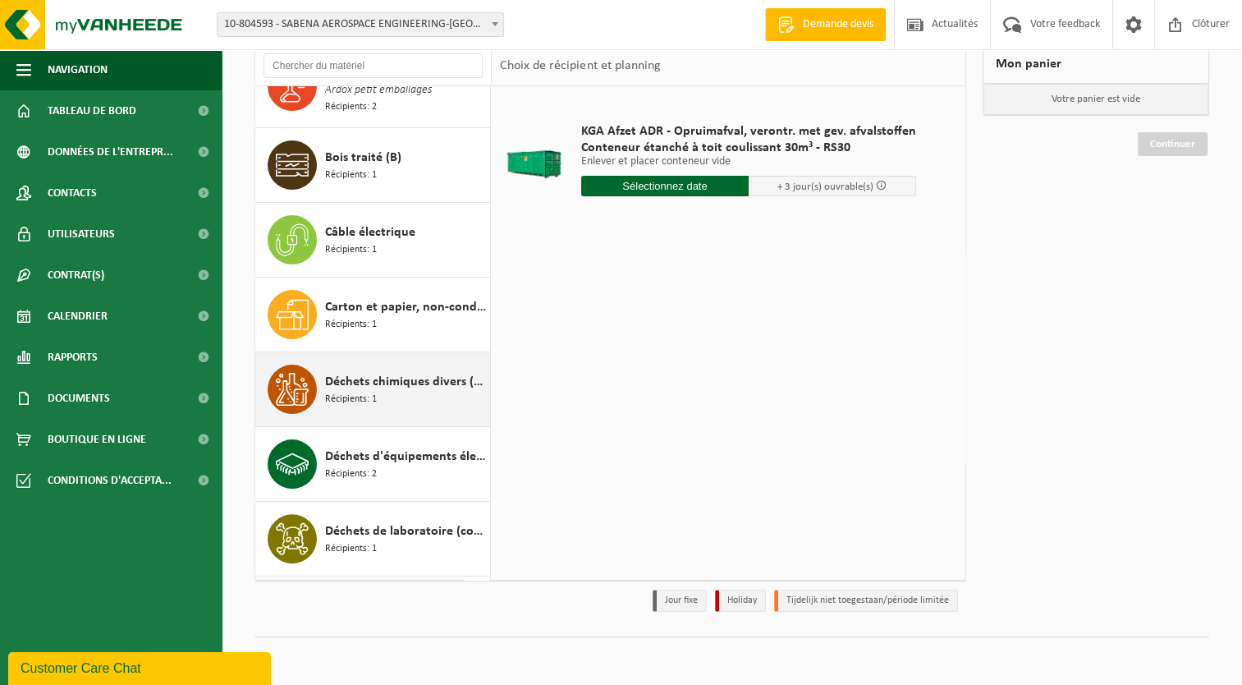
click at [341, 378] on span "Déchets chimiques divers (oxydant)" at bounding box center [405, 382] width 161 height 20
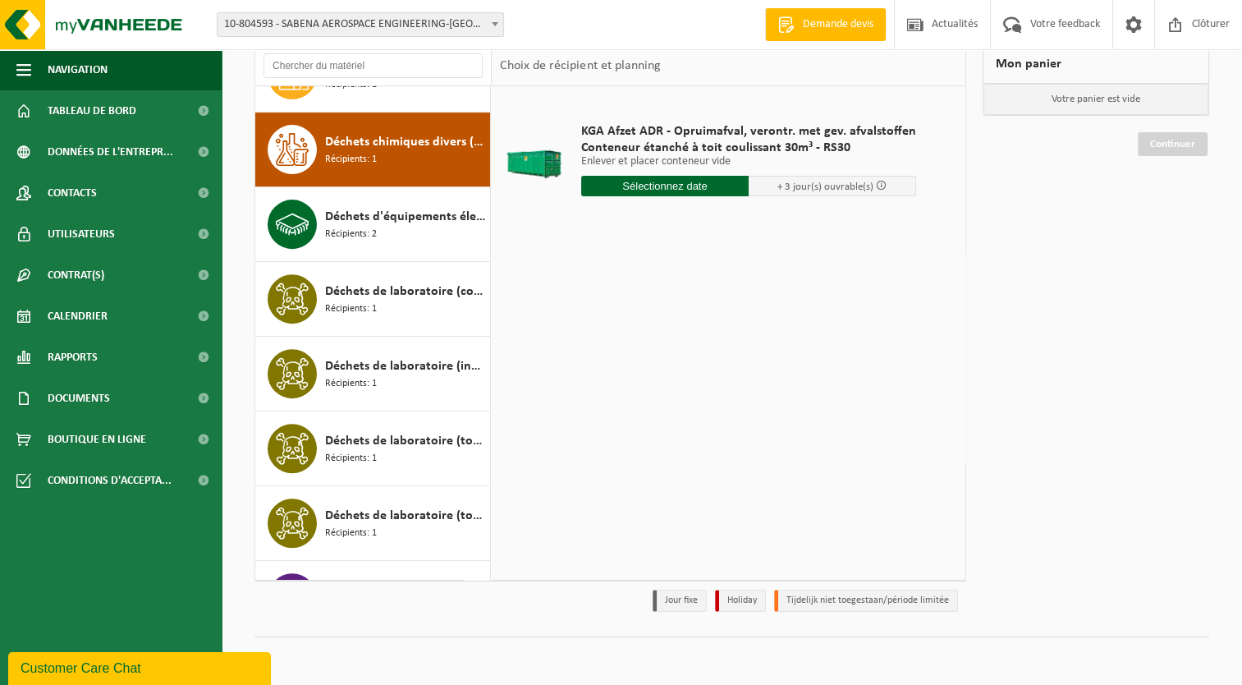
scroll to position [673, 0]
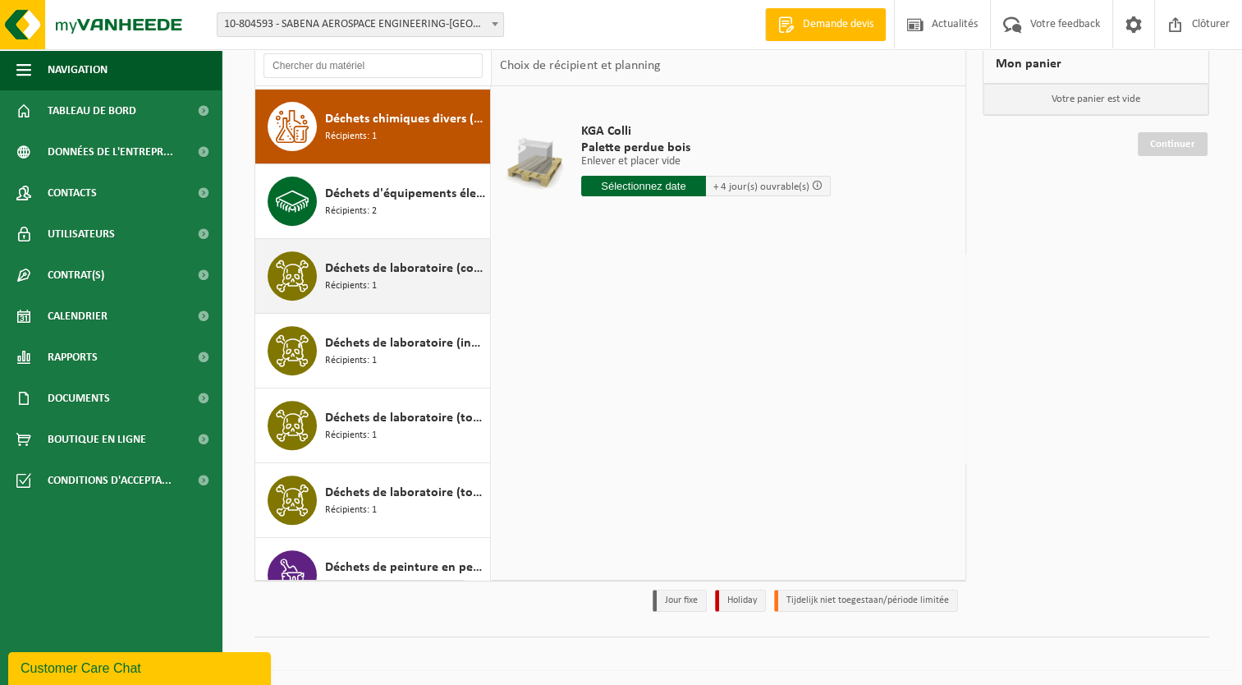
click at [344, 278] on span "Récipients: 1" at bounding box center [351, 286] width 52 height 16
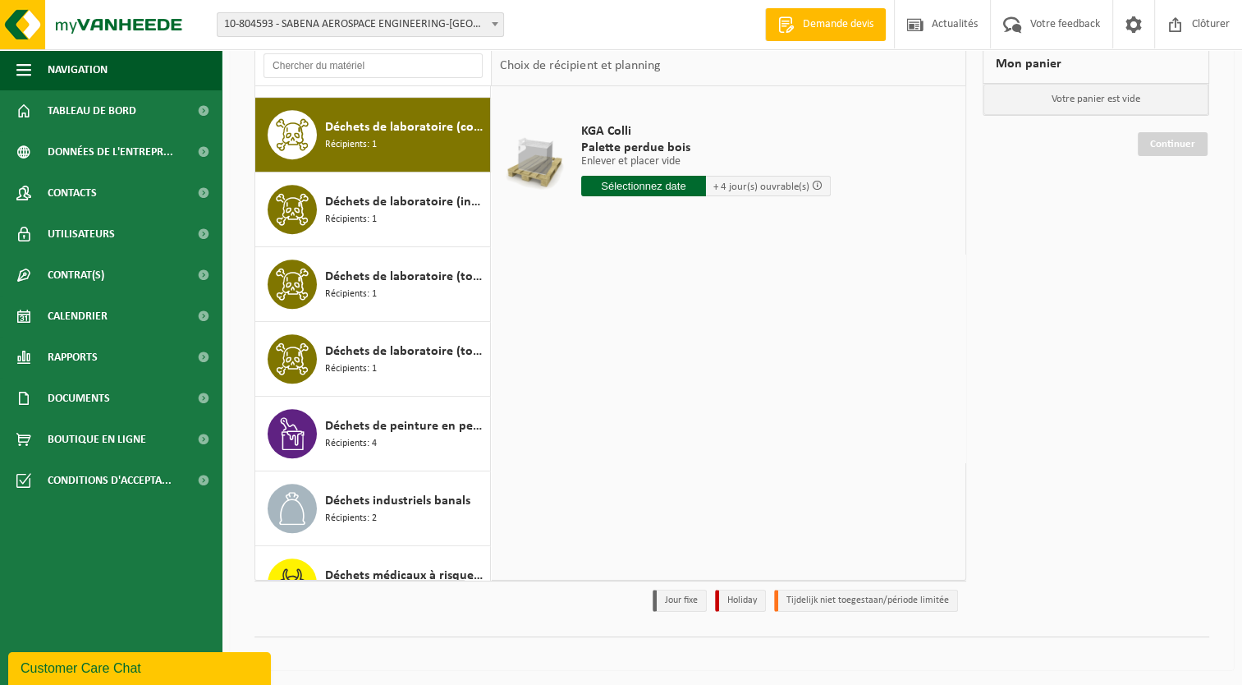
scroll to position [822, 0]
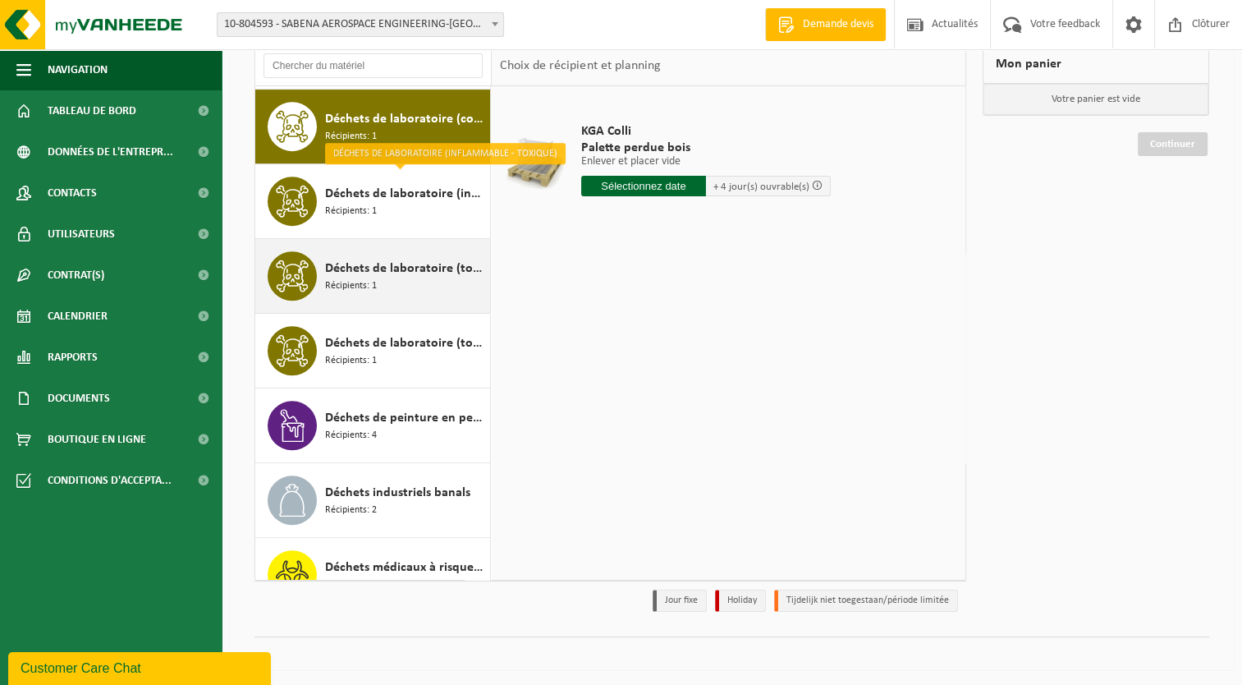
click at [338, 259] on span "Déchets de laboratoire (toxique - corrosif)" at bounding box center [405, 269] width 161 height 20
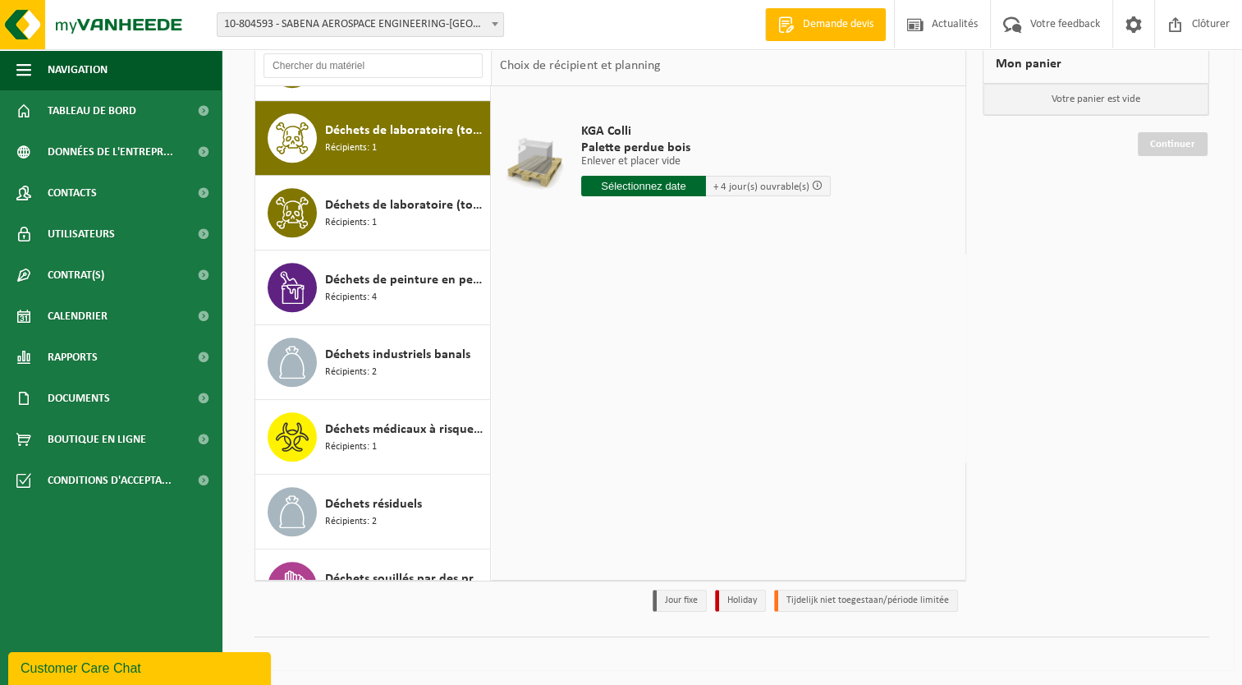
scroll to position [972, 0]
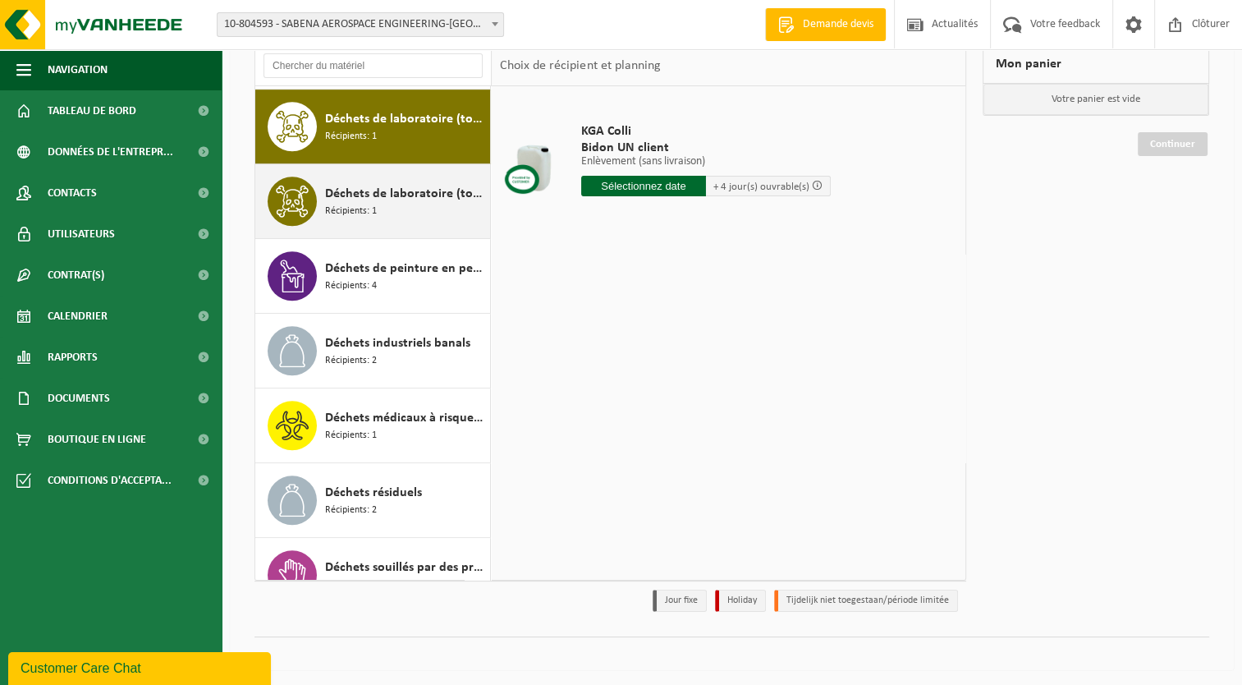
click at [364, 194] on span "Déchets de laboratoire (toxique)" at bounding box center [405, 194] width 161 height 20
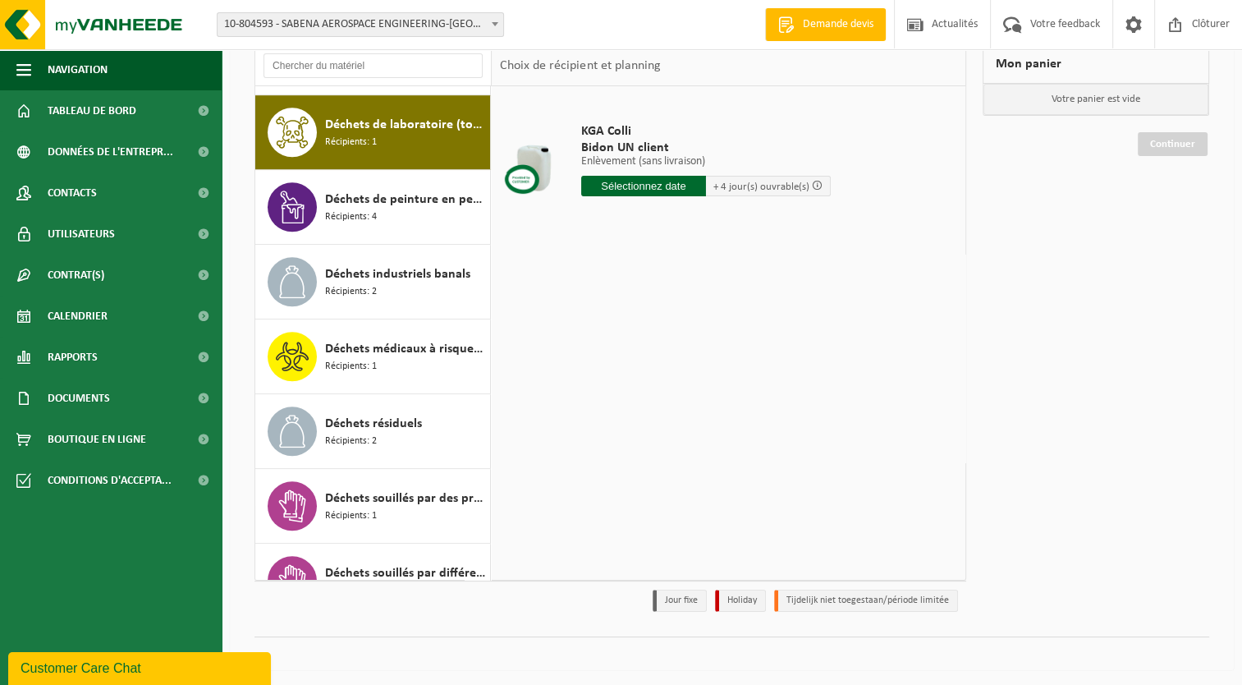
scroll to position [1046, 0]
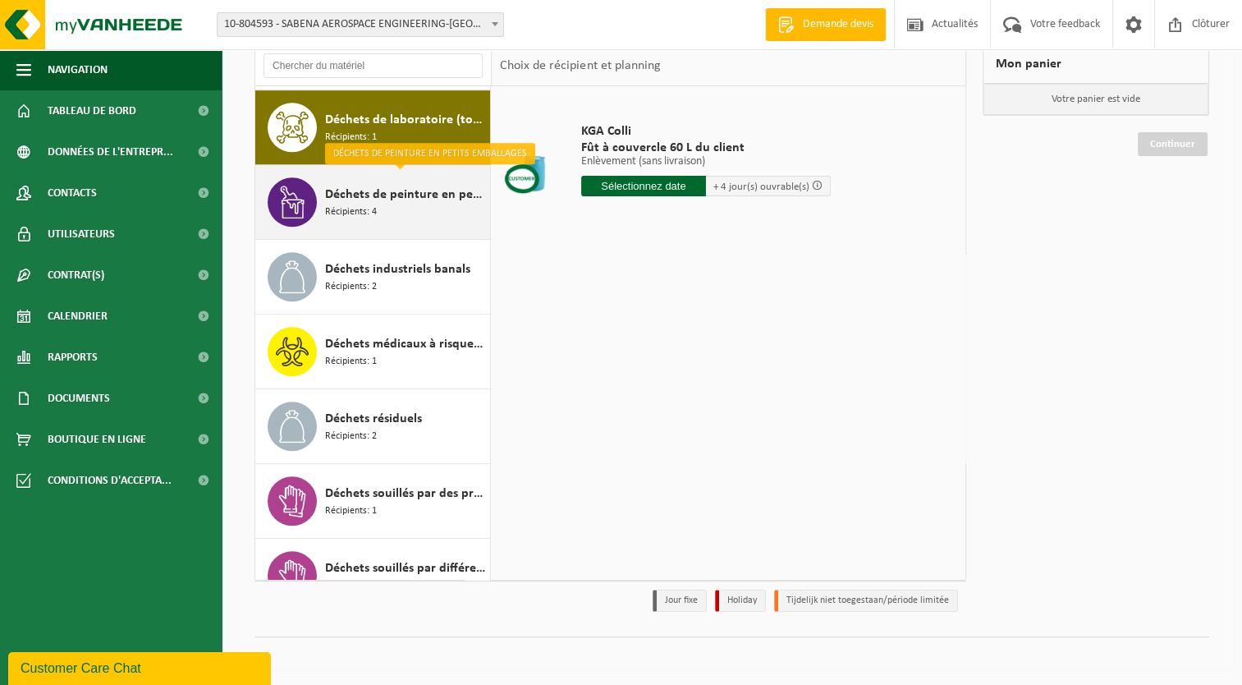
click at [369, 189] on span "Déchets de peinture en petits emballages" at bounding box center [405, 195] width 161 height 20
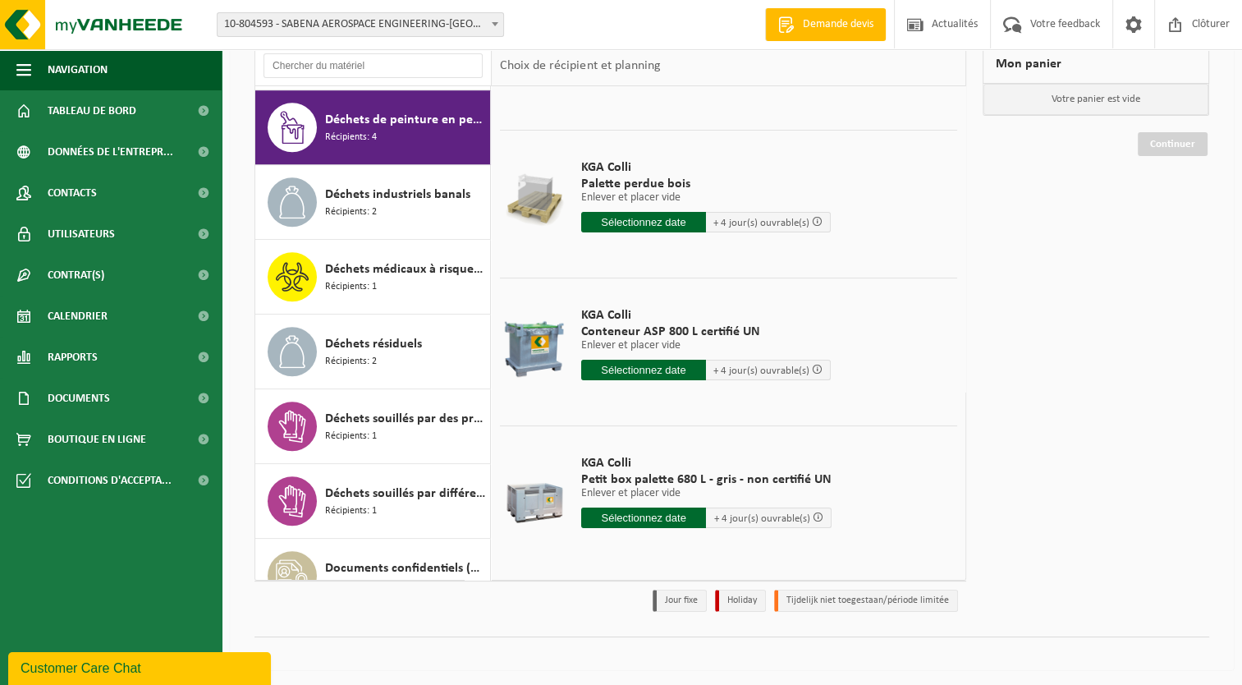
scroll to position [113, 0]
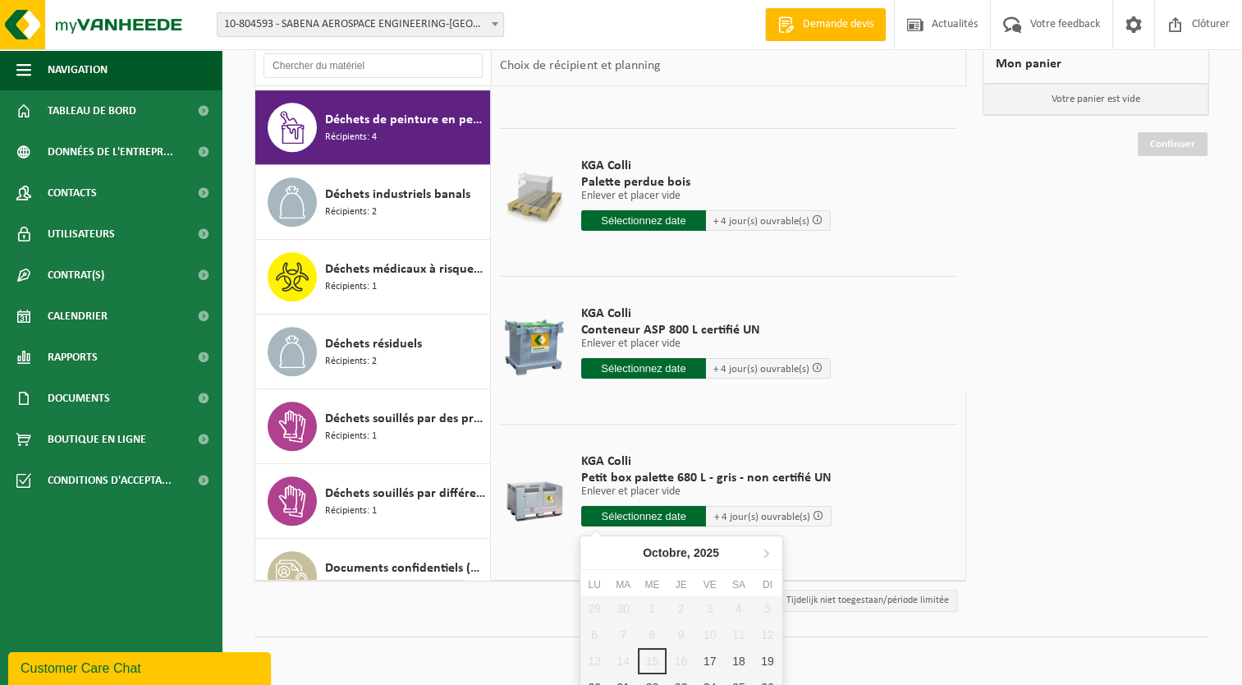
click at [650, 515] on input "text" at bounding box center [644, 516] width 126 height 21
click at [714, 661] on div "17" at bounding box center [709, 661] width 29 height 26
type input "à partir de 2025-10-17"
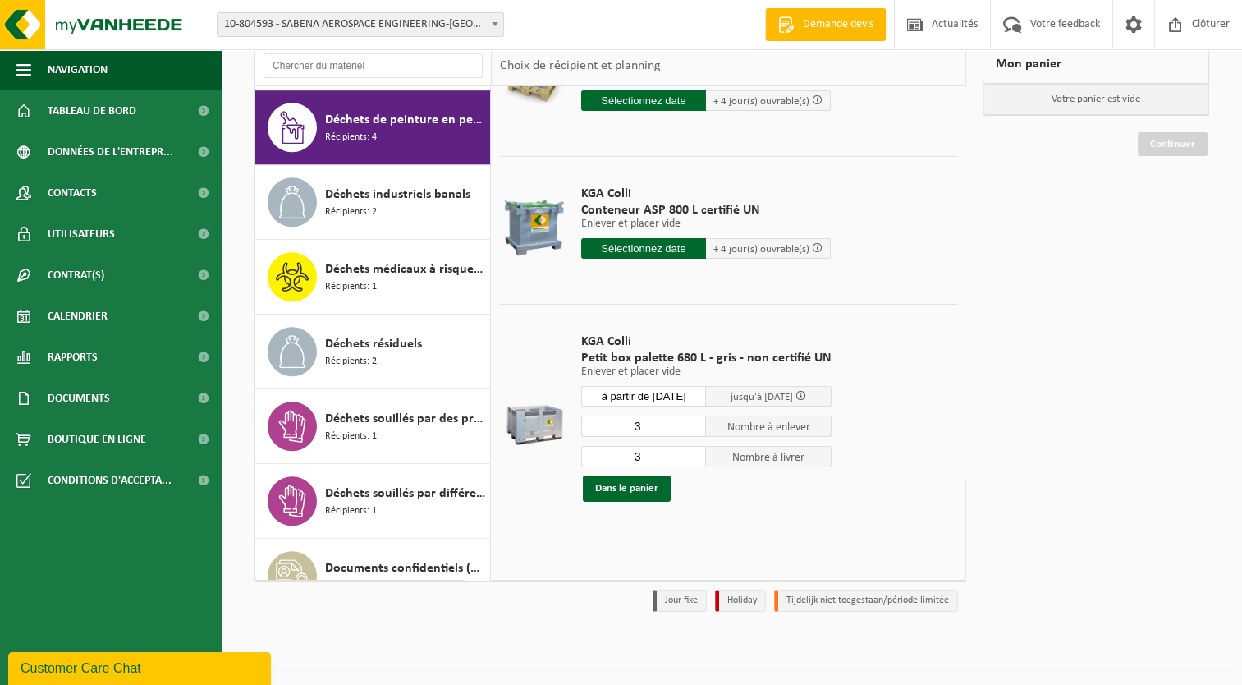
scroll to position [233, 0]
click at [629, 488] on button "Dans le panier" at bounding box center [627, 488] width 88 height 26
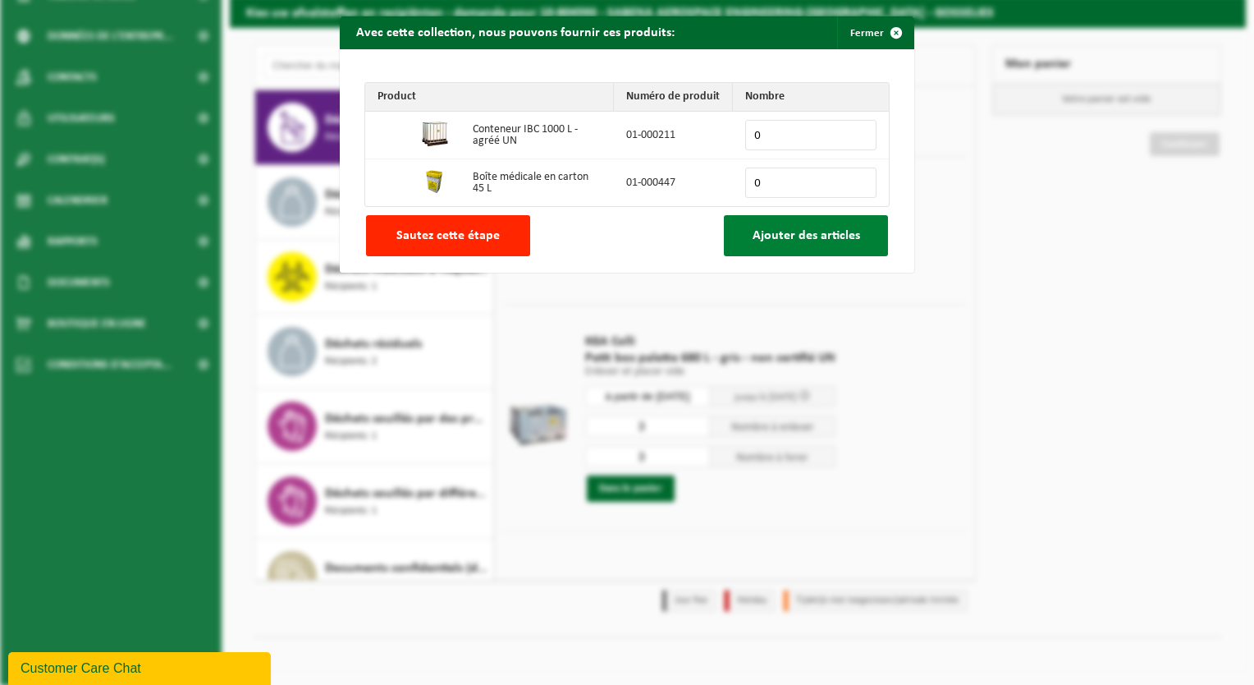
click at [790, 241] on span "Ajouter des articles" at bounding box center [807, 235] width 108 height 13
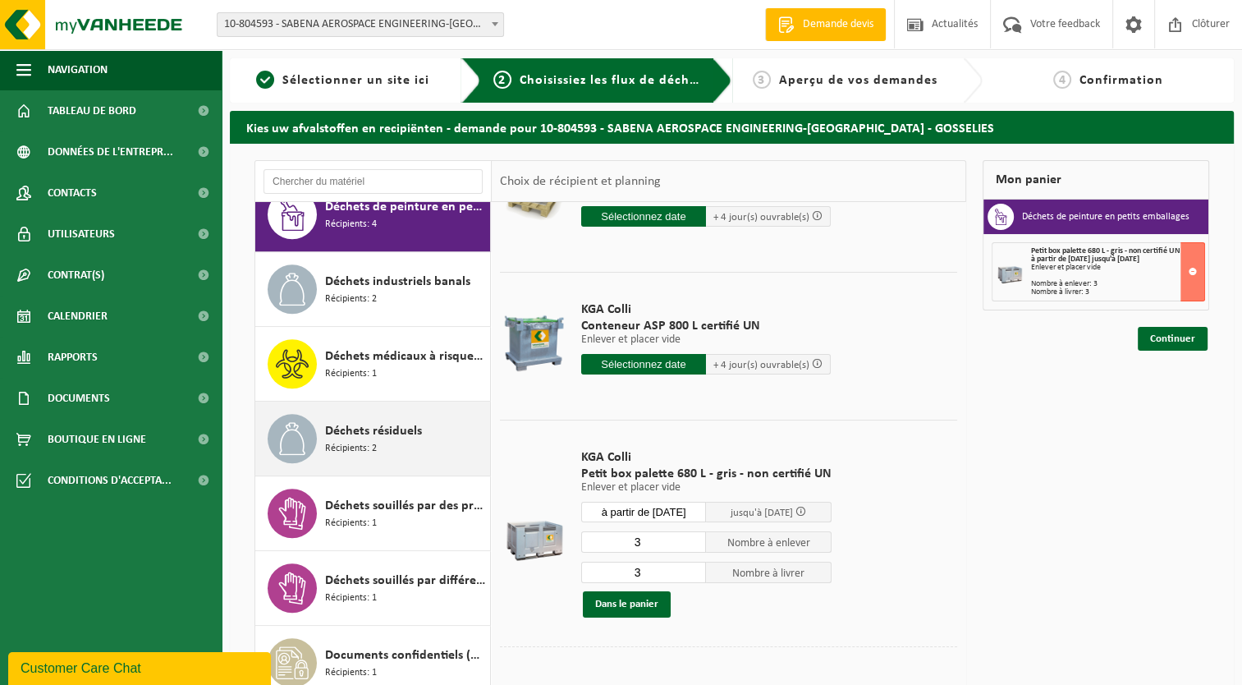
scroll to position [1231, 0]
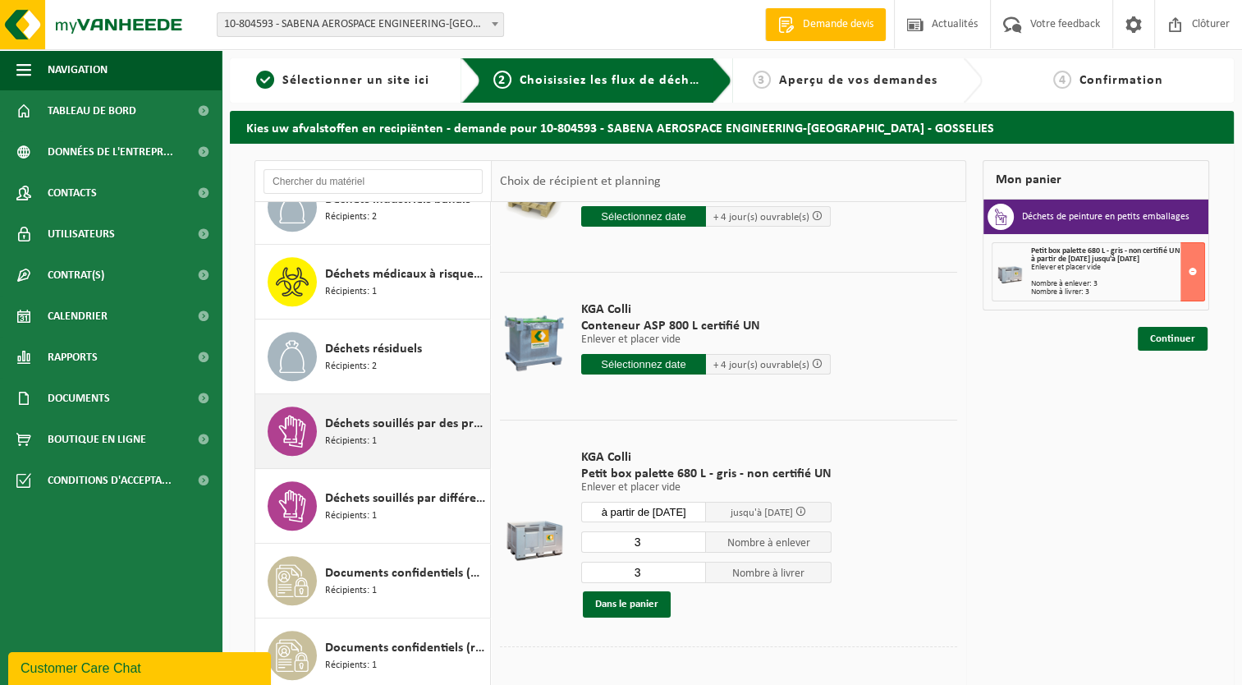
click at [369, 414] on span "Déchets souillés par des produits toxiques, emballé en fûts" at bounding box center [405, 424] width 161 height 20
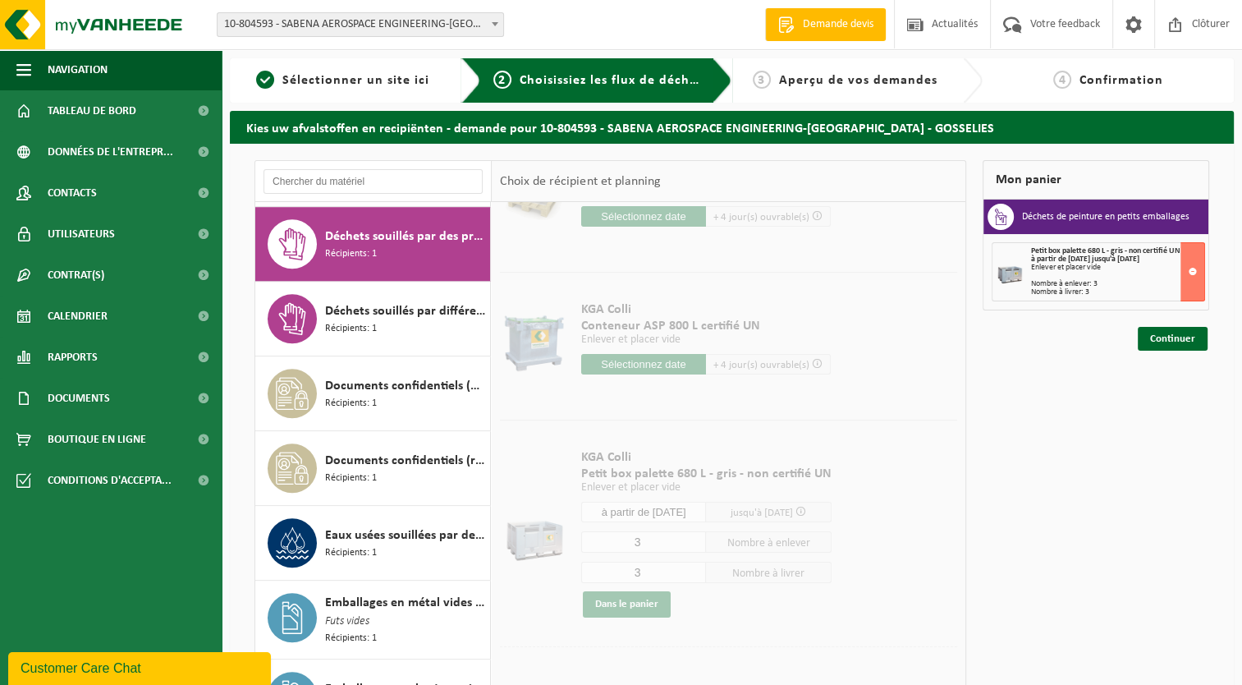
scroll to position [0, 0]
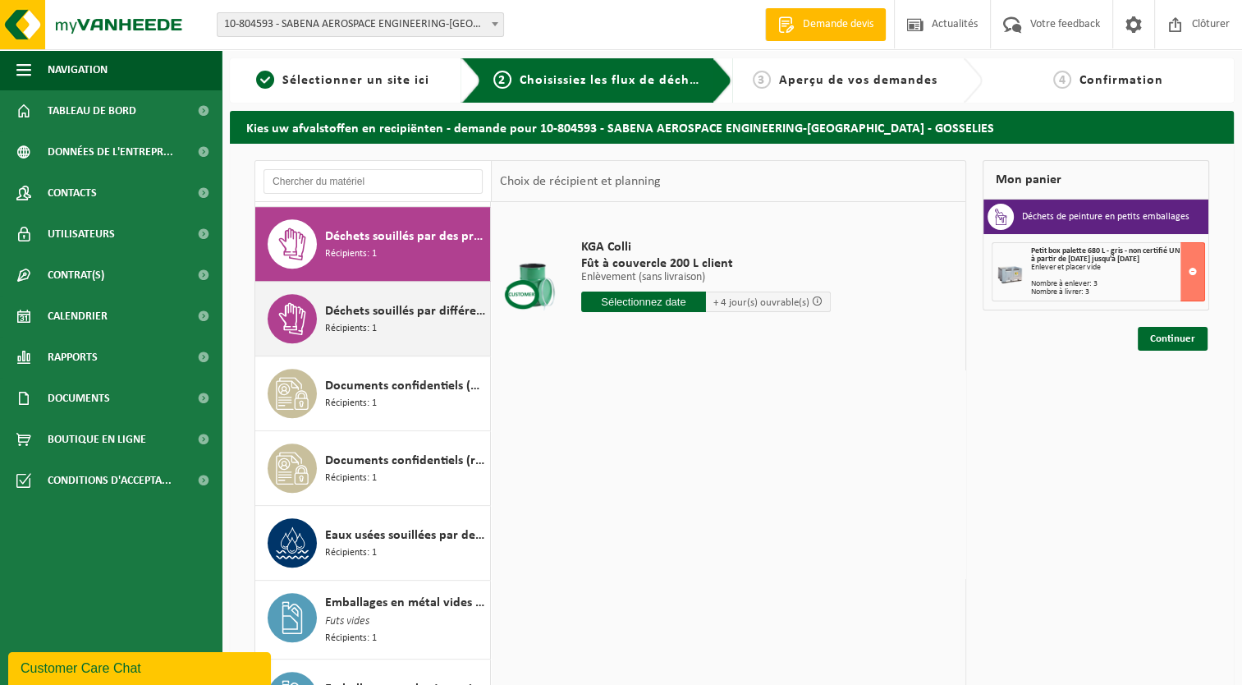
click at [349, 312] on span "Déchets souillés par différents déchets dangereux" at bounding box center [405, 311] width 161 height 20
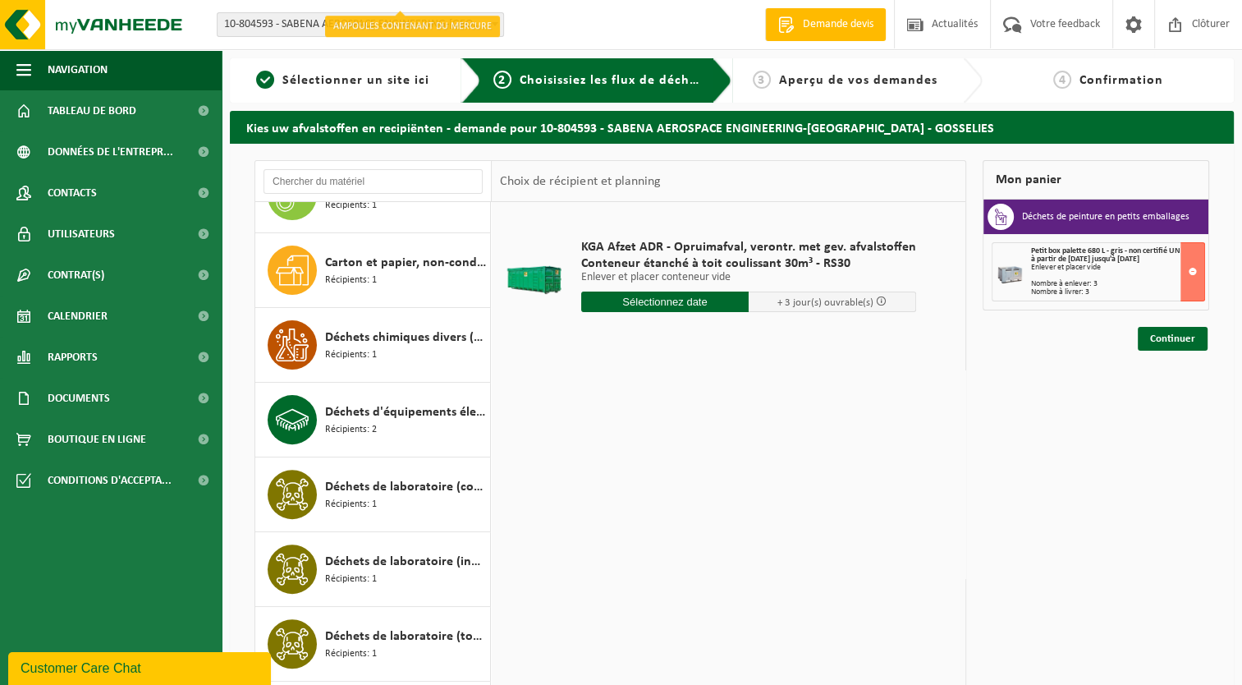
scroll to position [575, 0]
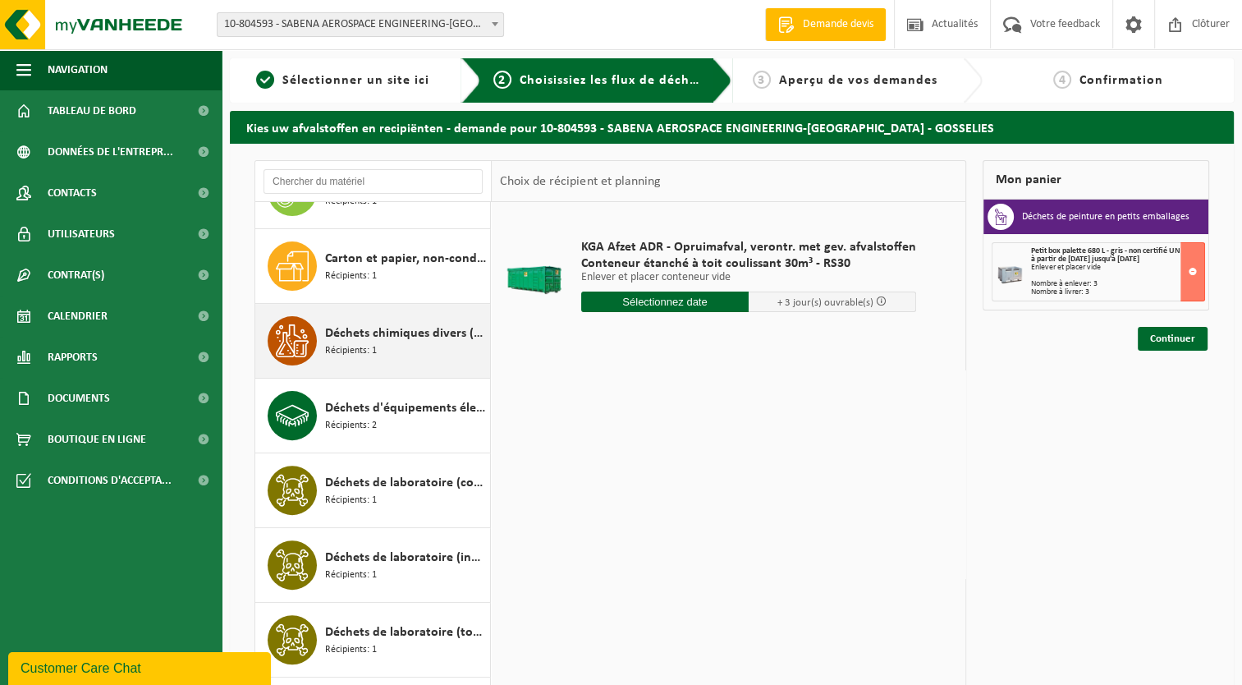
click at [355, 333] on span "Déchets chimiques divers (oxydant)" at bounding box center [405, 333] width 161 height 20
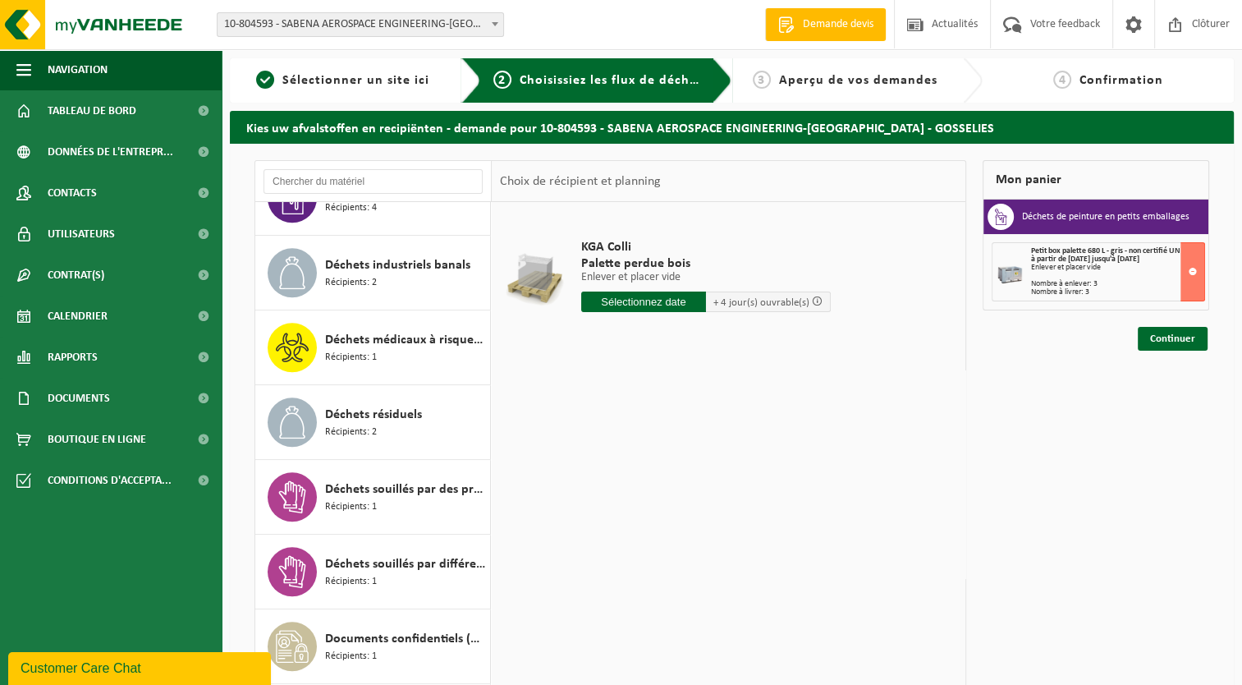
scroll to position [1248, 0]
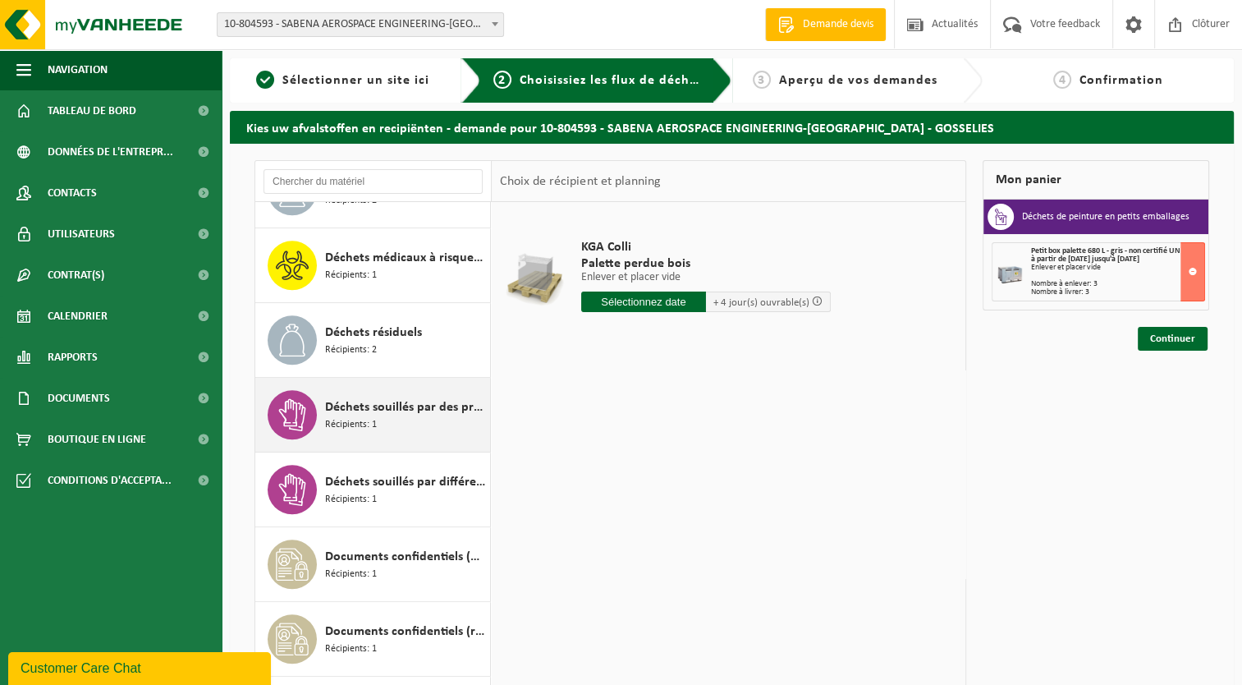
click at [351, 400] on span "Déchets souillés par des produits toxiques, emballé en fûts" at bounding box center [405, 407] width 161 height 20
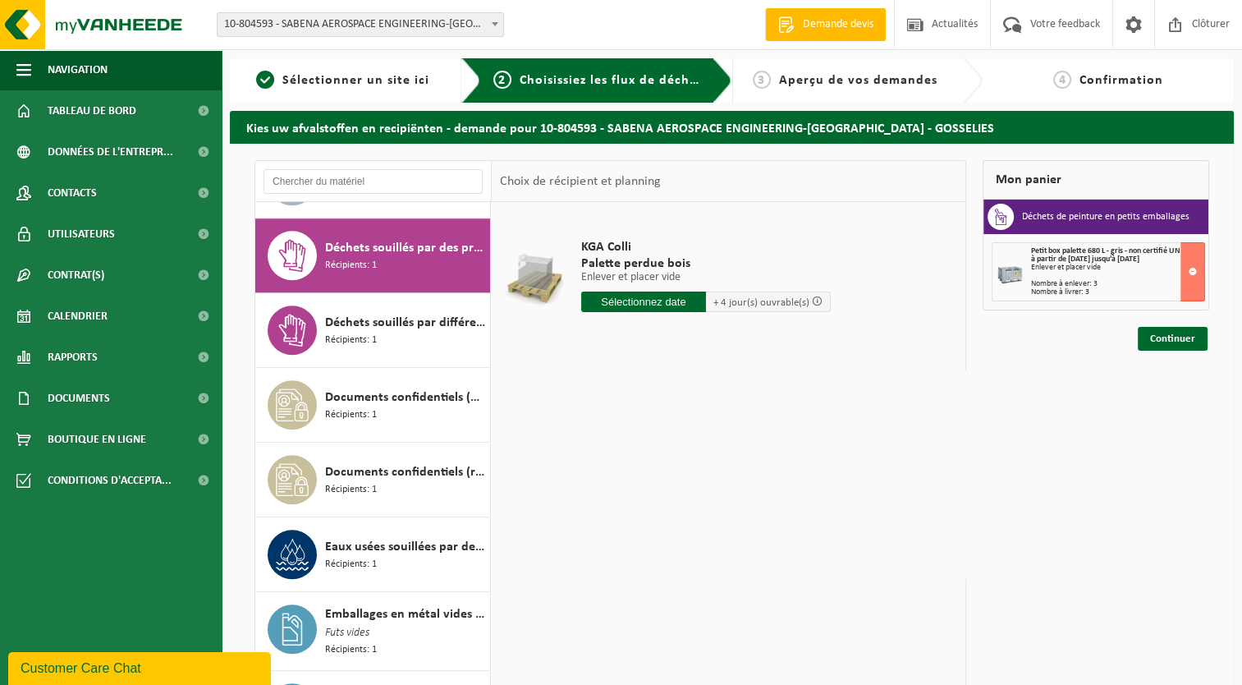
scroll to position [1418, 0]
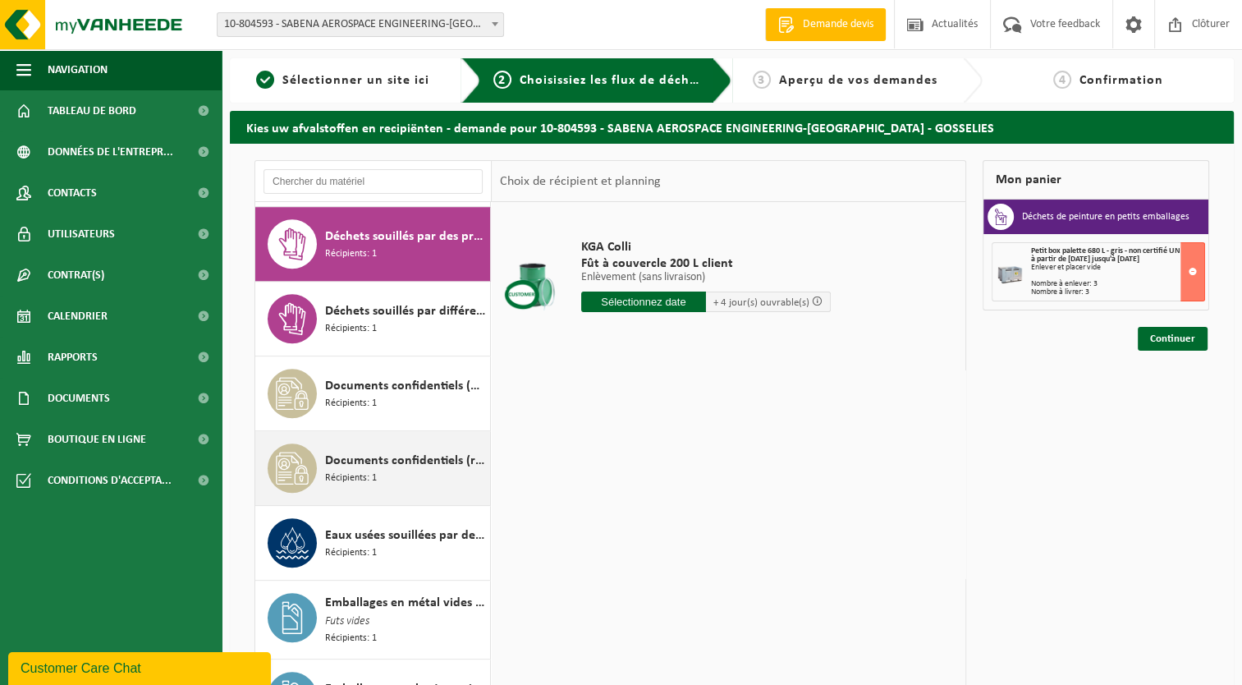
click at [354, 455] on span "Documents confidentiels (recyclage)" at bounding box center [405, 461] width 161 height 20
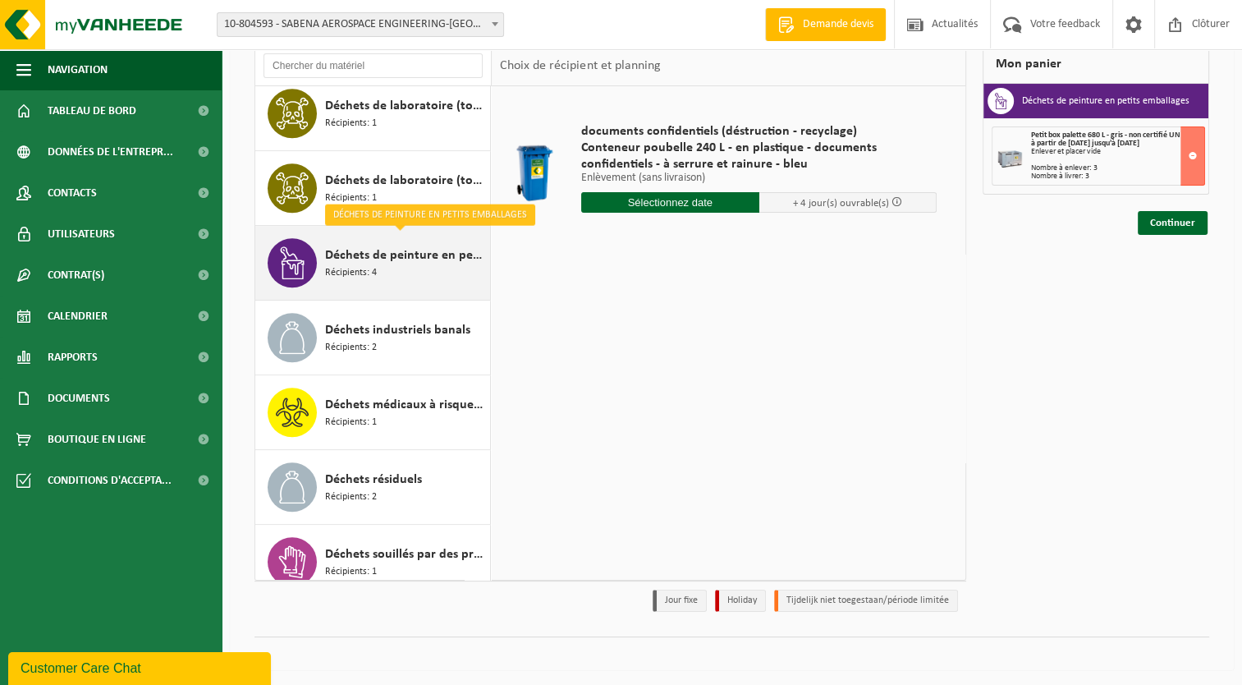
scroll to position [1231, 0]
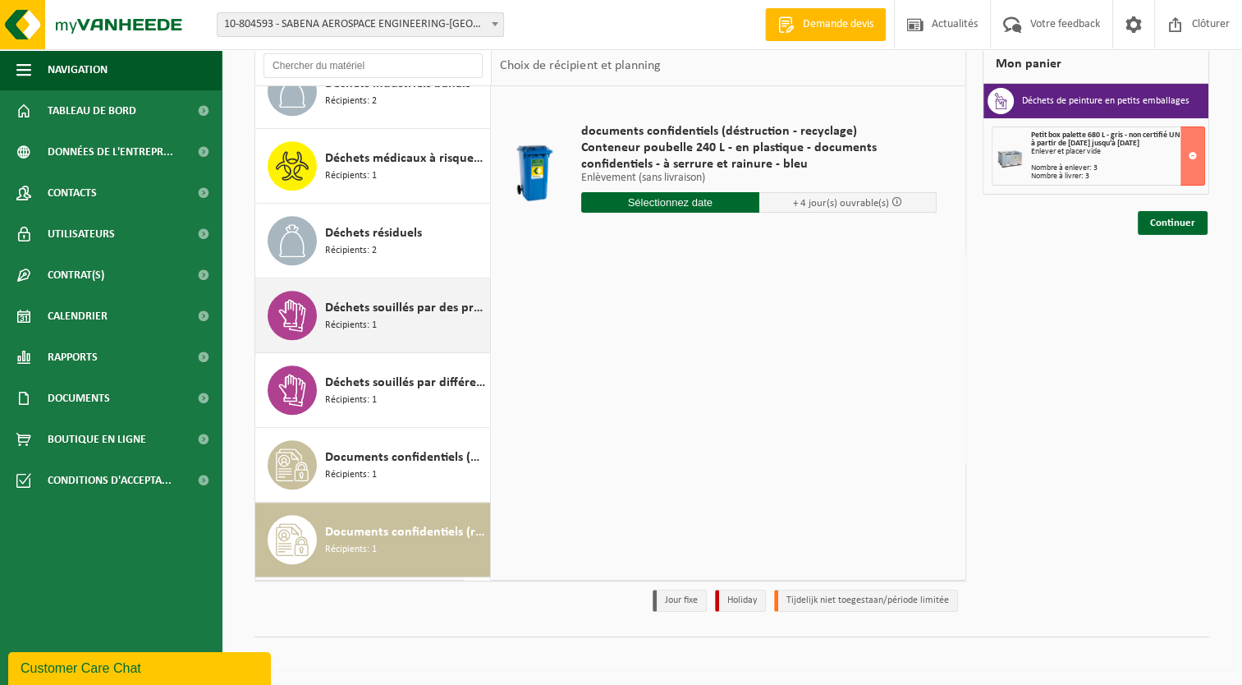
click at [343, 307] on span "Déchets souillés par des produits toxiques, emballé en fûts" at bounding box center [405, 308] width 161 height 20
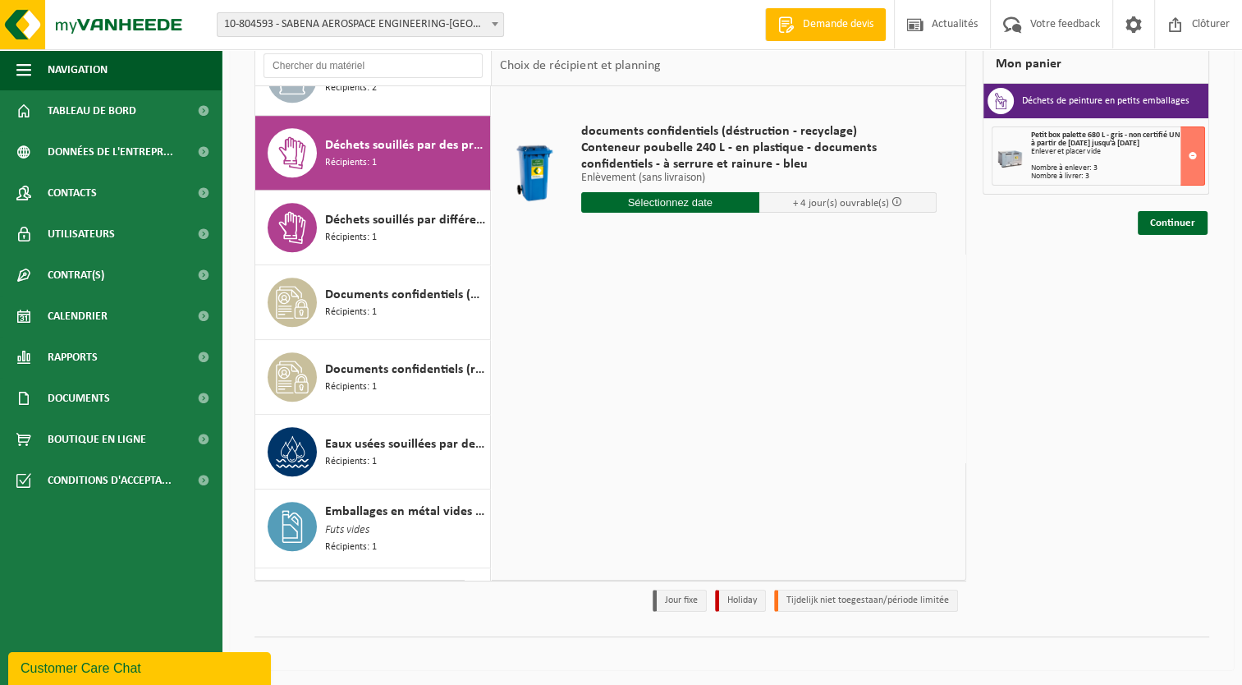
scroll to position [1418, 0]
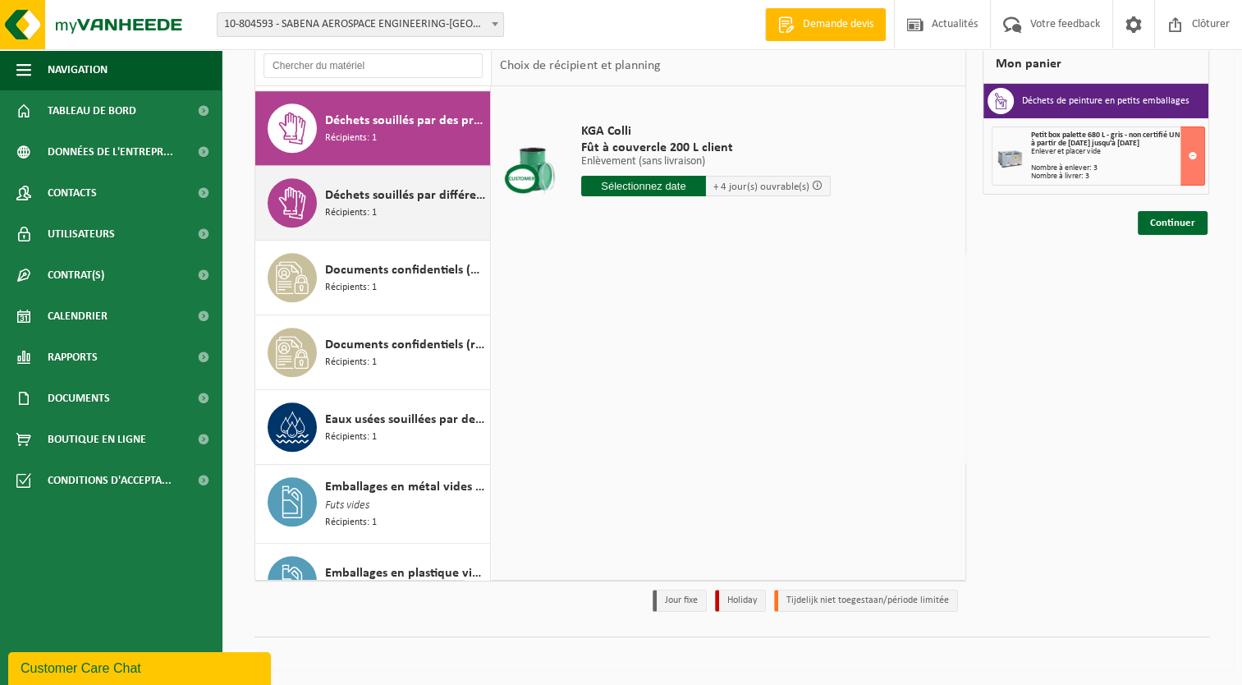
click at [355, 192] on span "Déchets souillés par différents déchets dangereux" at bounding box center [405, 196] width 161 height 20
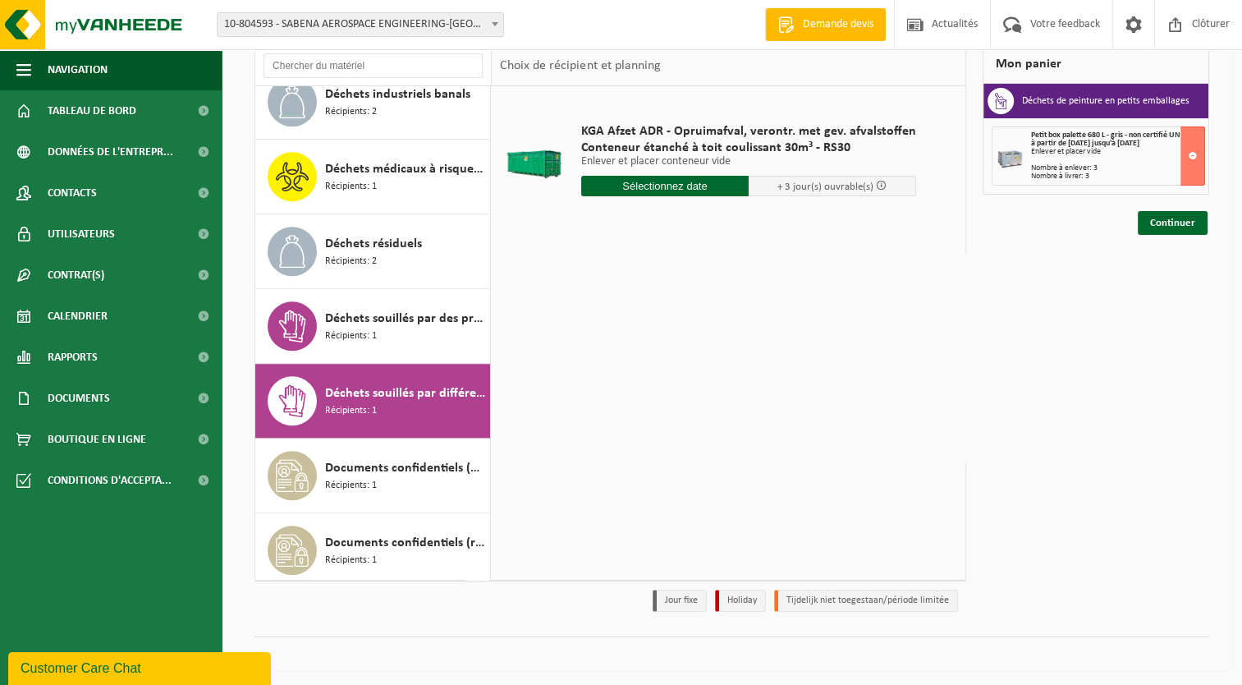
scroll to position [1231, 0]
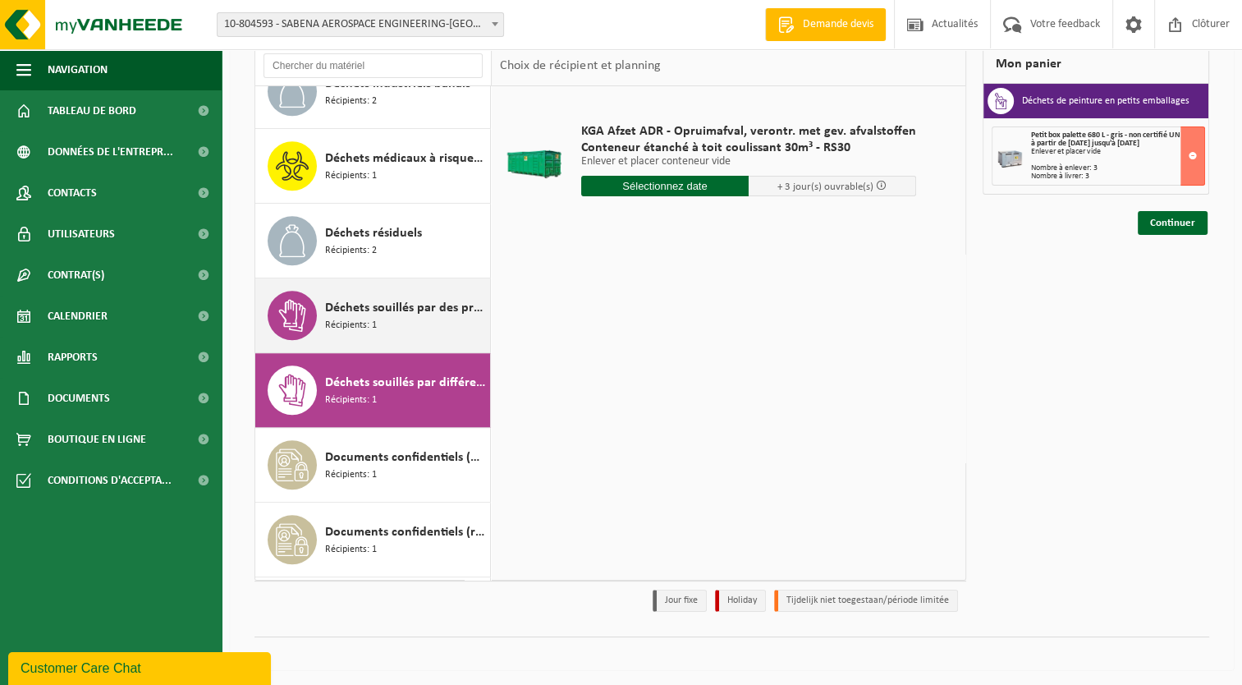
click at [365, 300] on span "Déchets souillés par des produits toxiques, emballé en fûts" at bounding box center [405, 308] width 161 height 20
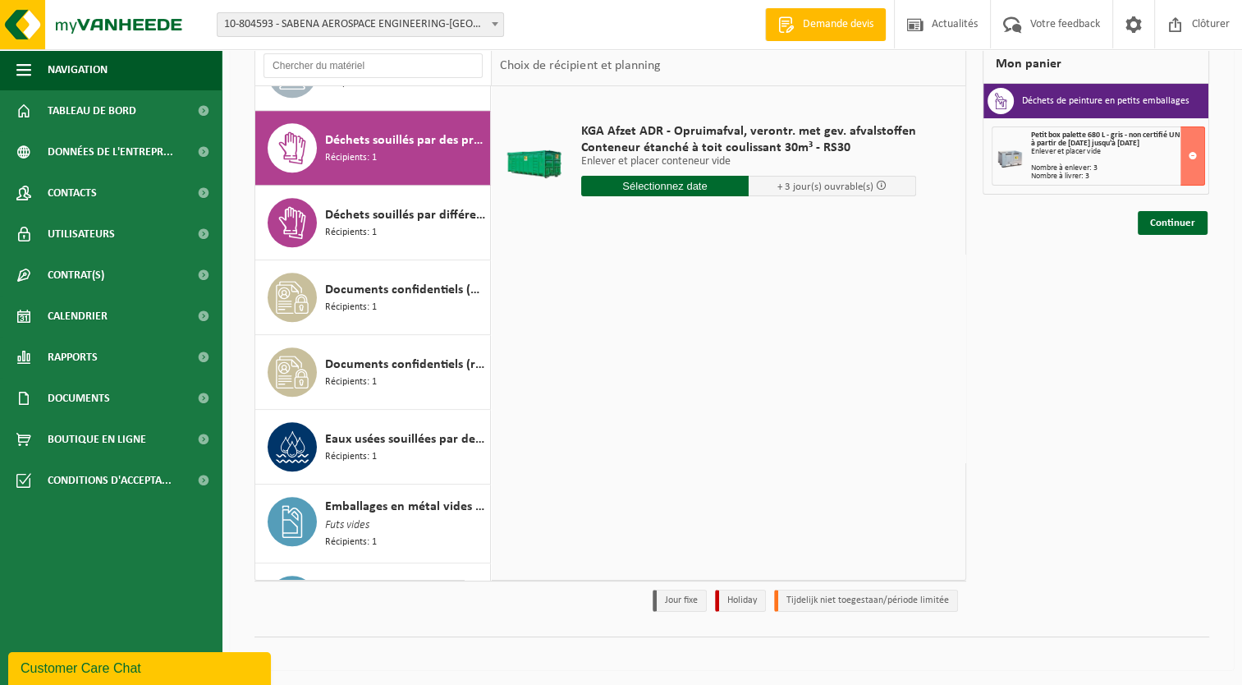
scroll to position [1418, 0]
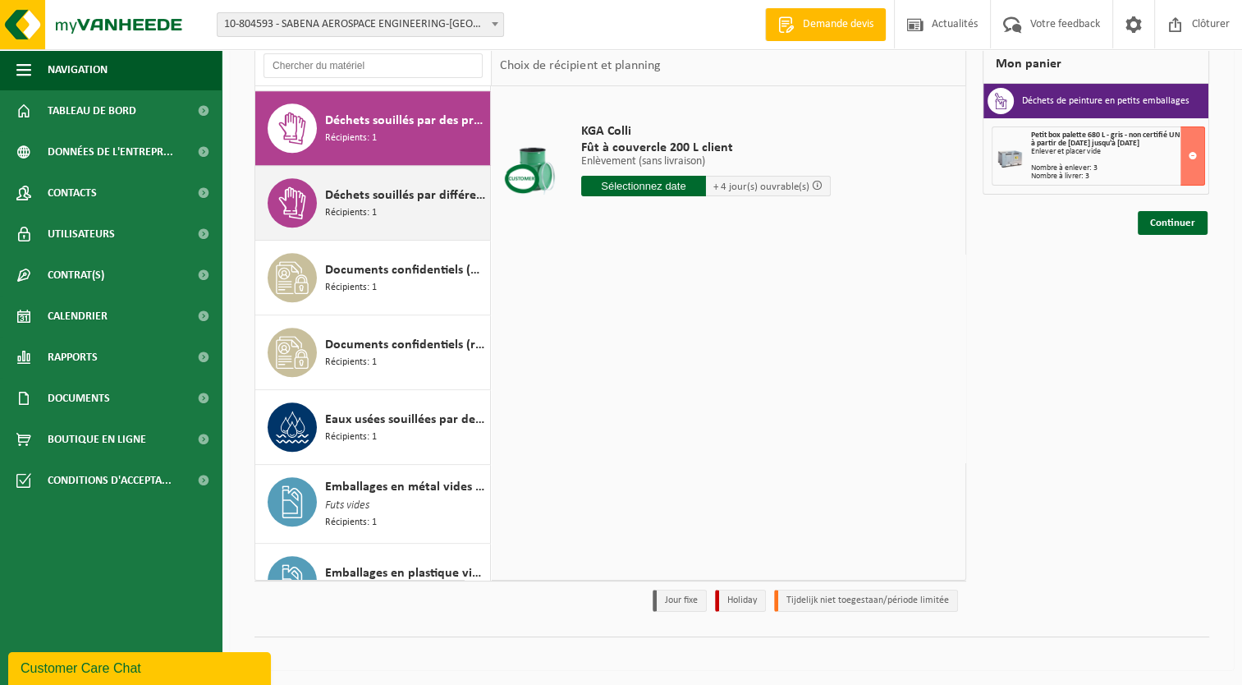
click at [369, 190] on span "Déchets souillés par différents déchets dangereux" at bounding box center [405, 196] width 161 height 20
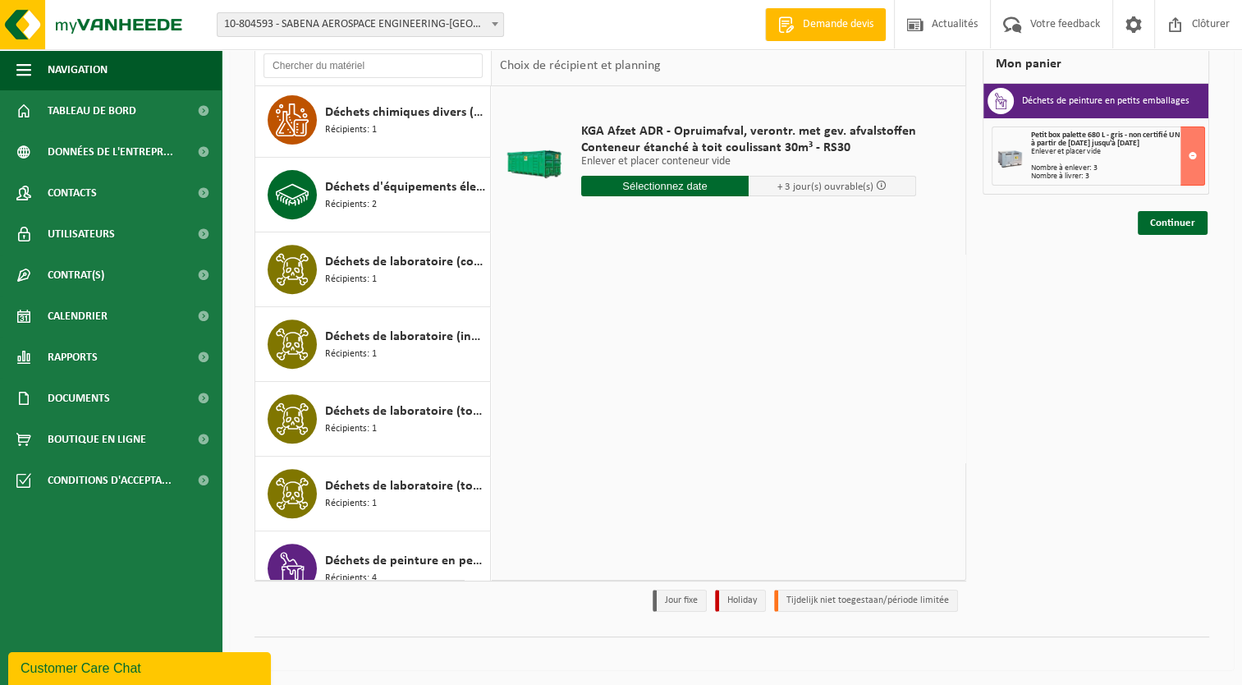
scroll to position [590, 0]
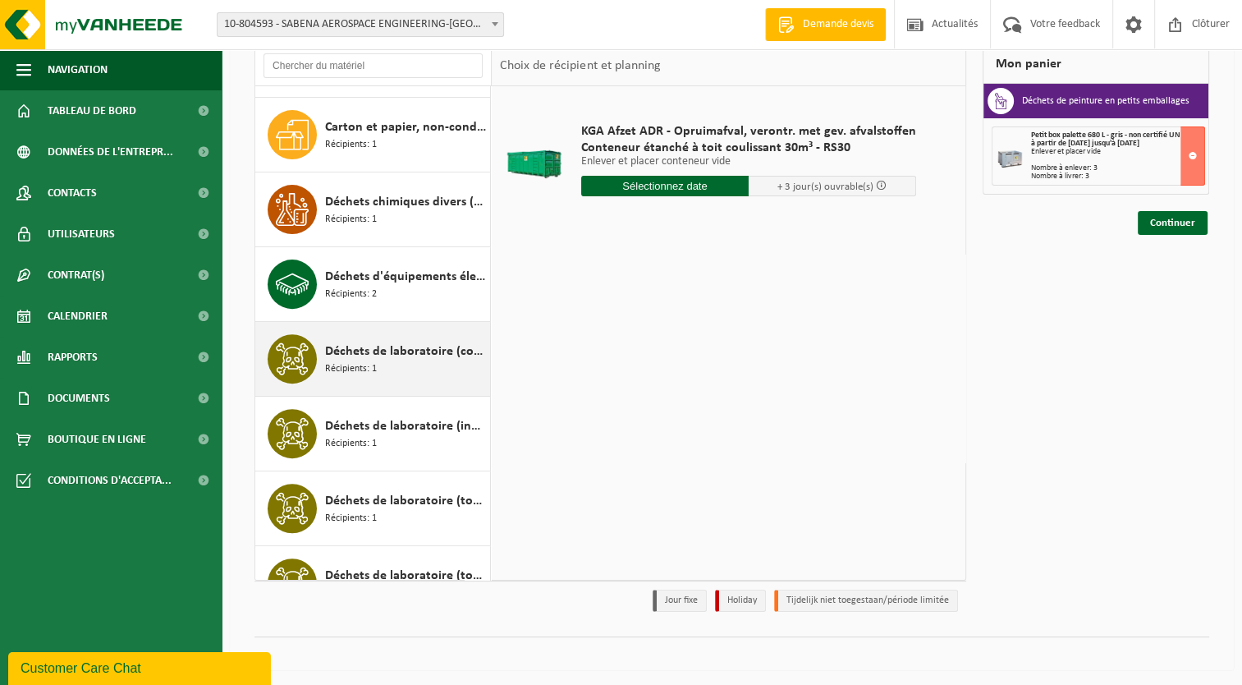
click at [355, 346] on span "Déchets de laboratoire (corrosif - inflammable)" at bounding box center [405, 351] width 161 height 20
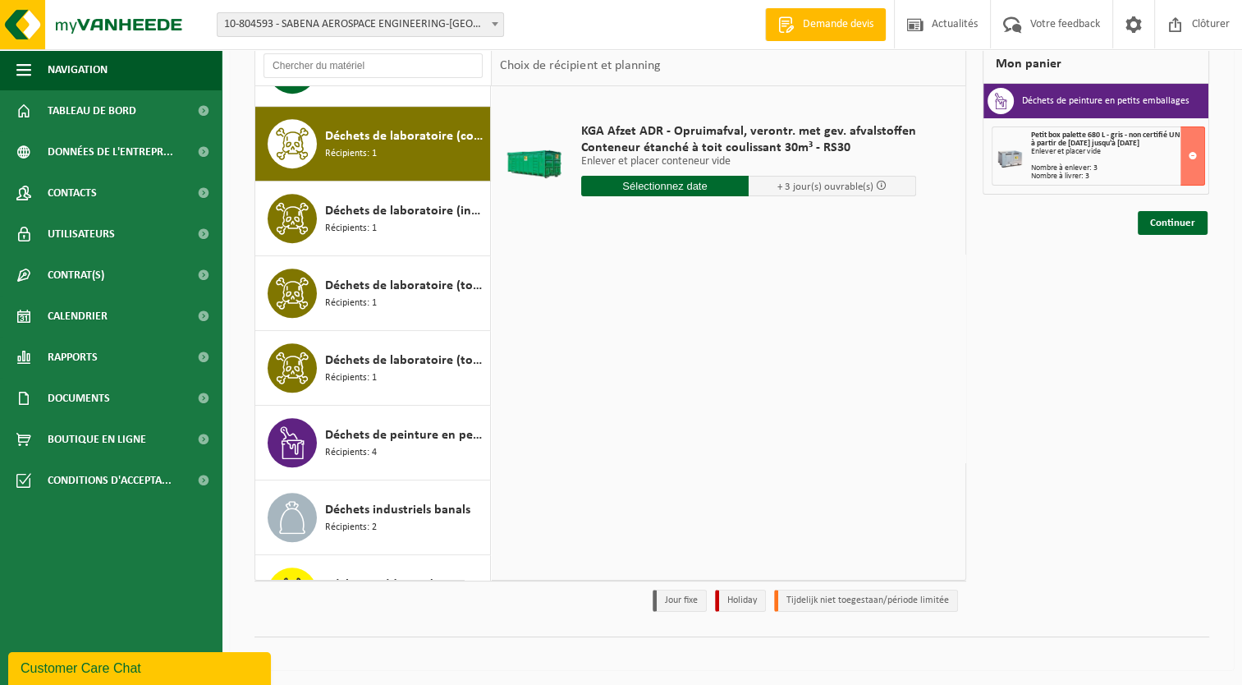
scroll to position [822, 0]
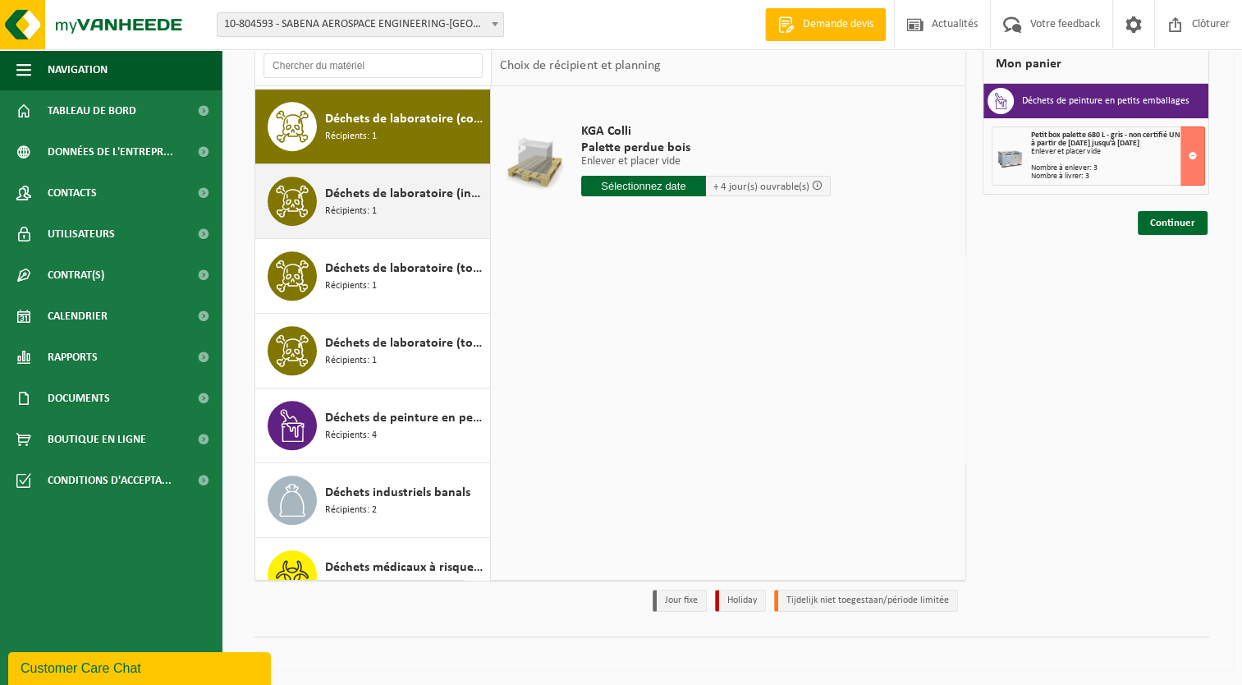
click at [370, 204] on span "Récipients: 1" at bounding box center [351, 212] width 52 height 16
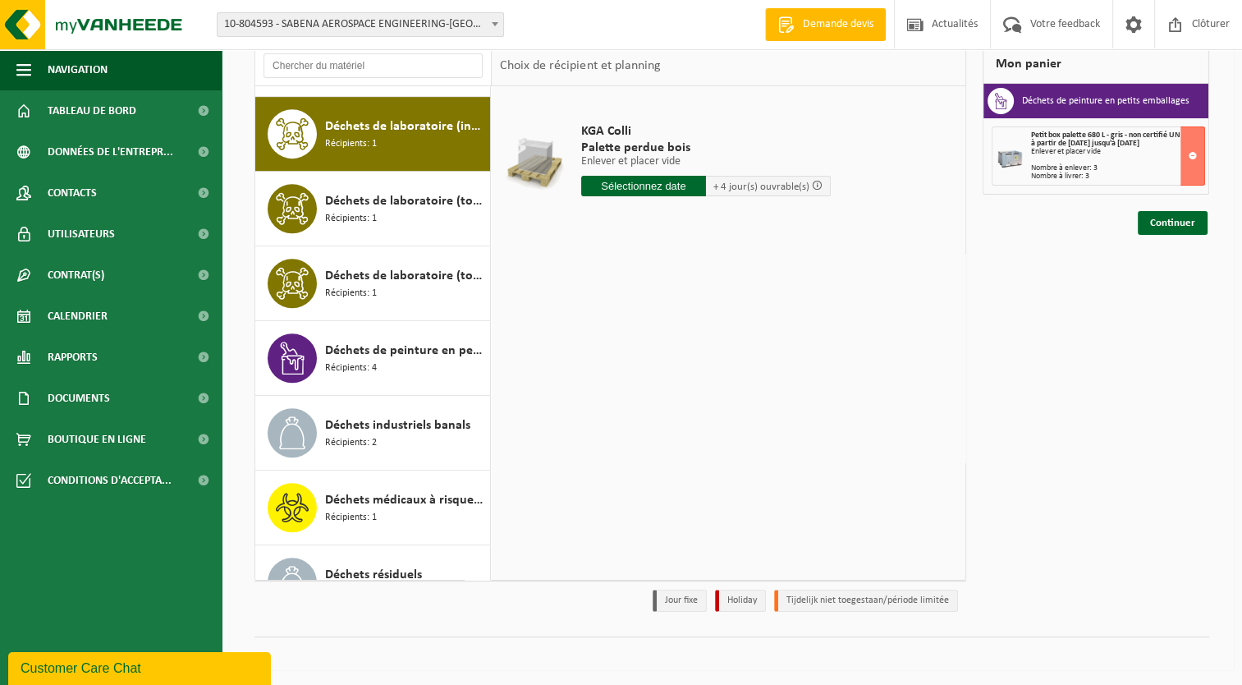
scroll to position [896, 0]
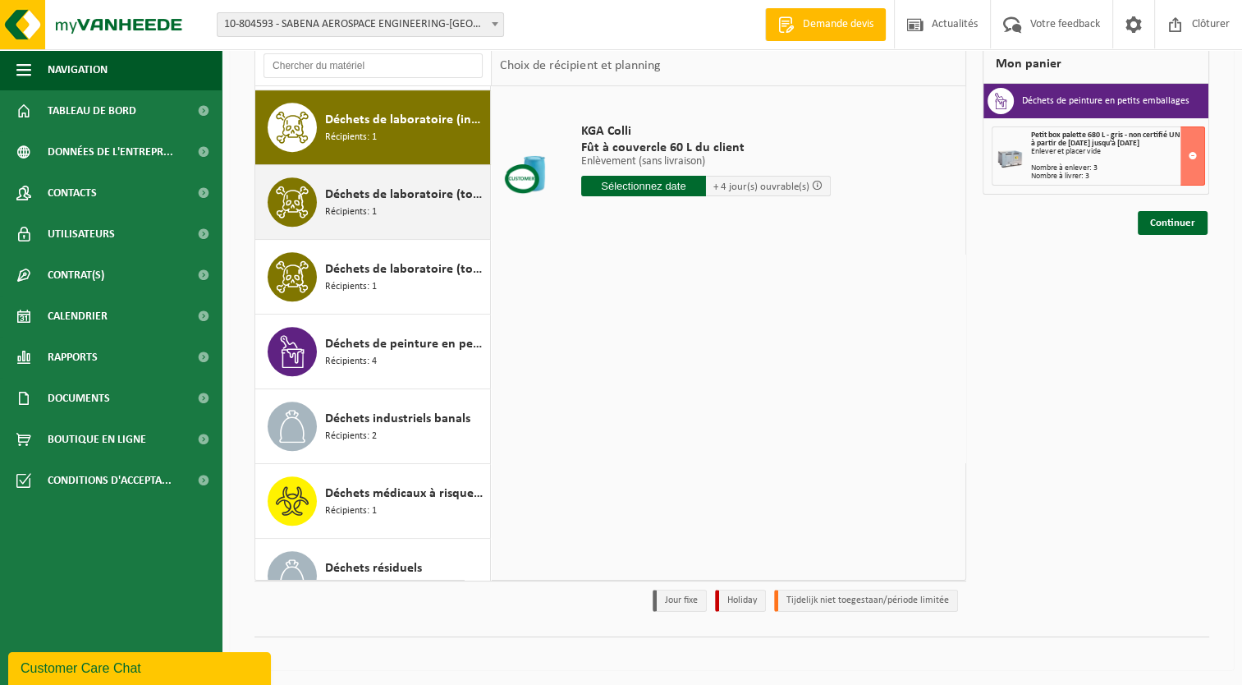
click at [370, 192] on span "Déchets de laboratoire (toxique - corrosif)" at bounding box center [405, 195] width 161 height 20
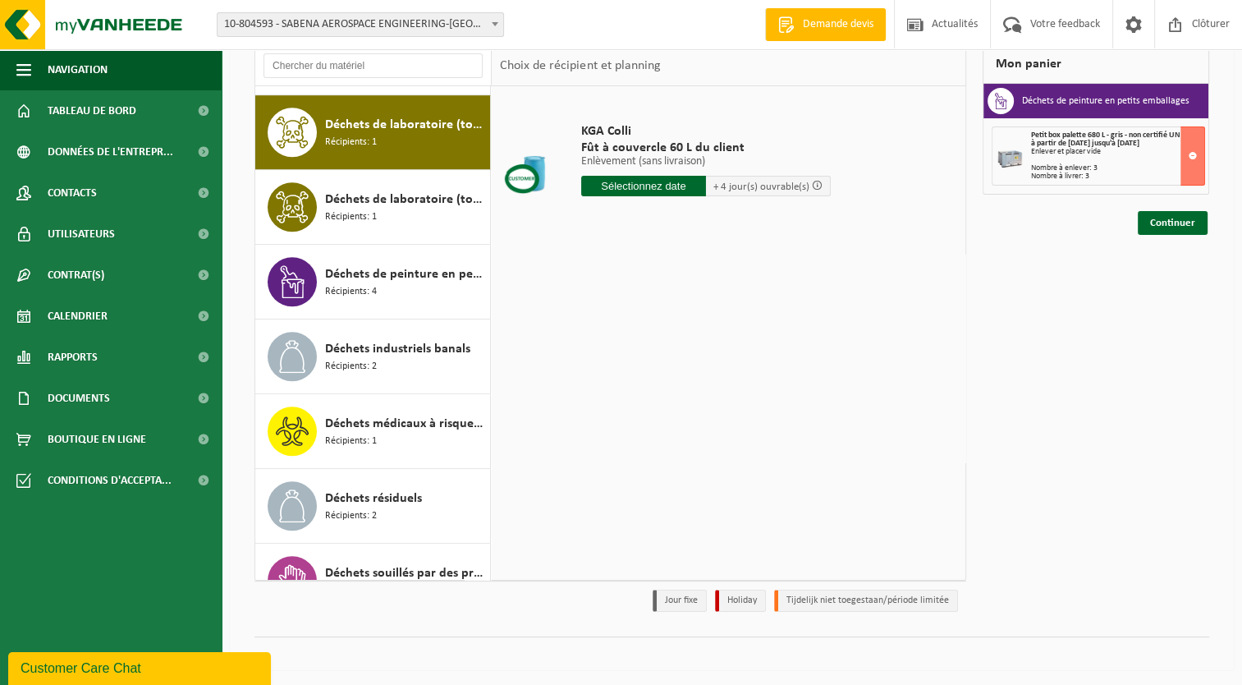
scroll to position [972, 0]
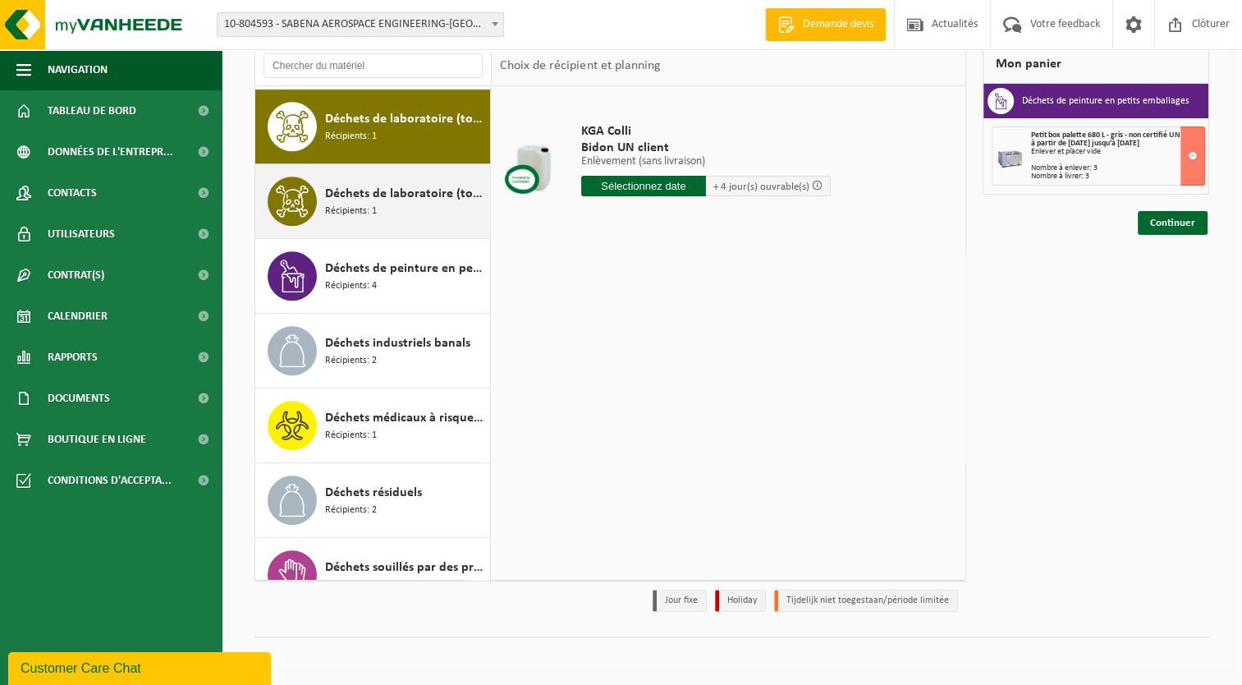
click at [368, 204] on span "Récipients: 1" at bounding box center [351, 212] width 52 height 16
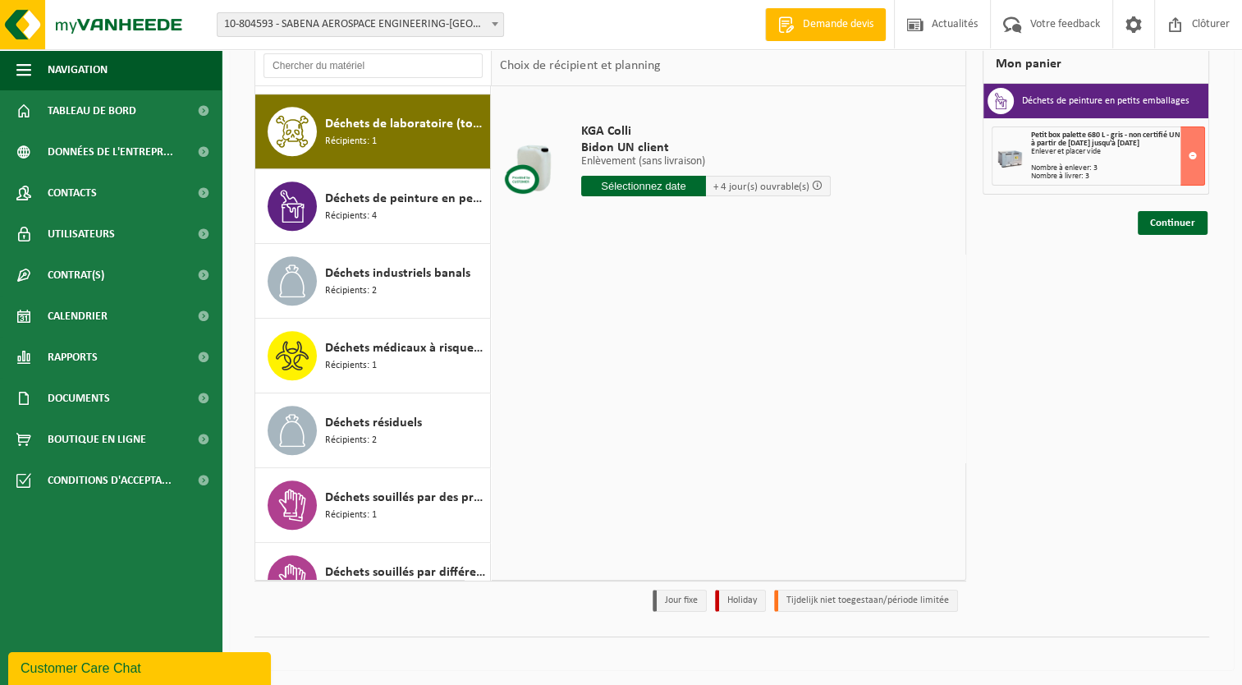
scroll to position [1046, 0]
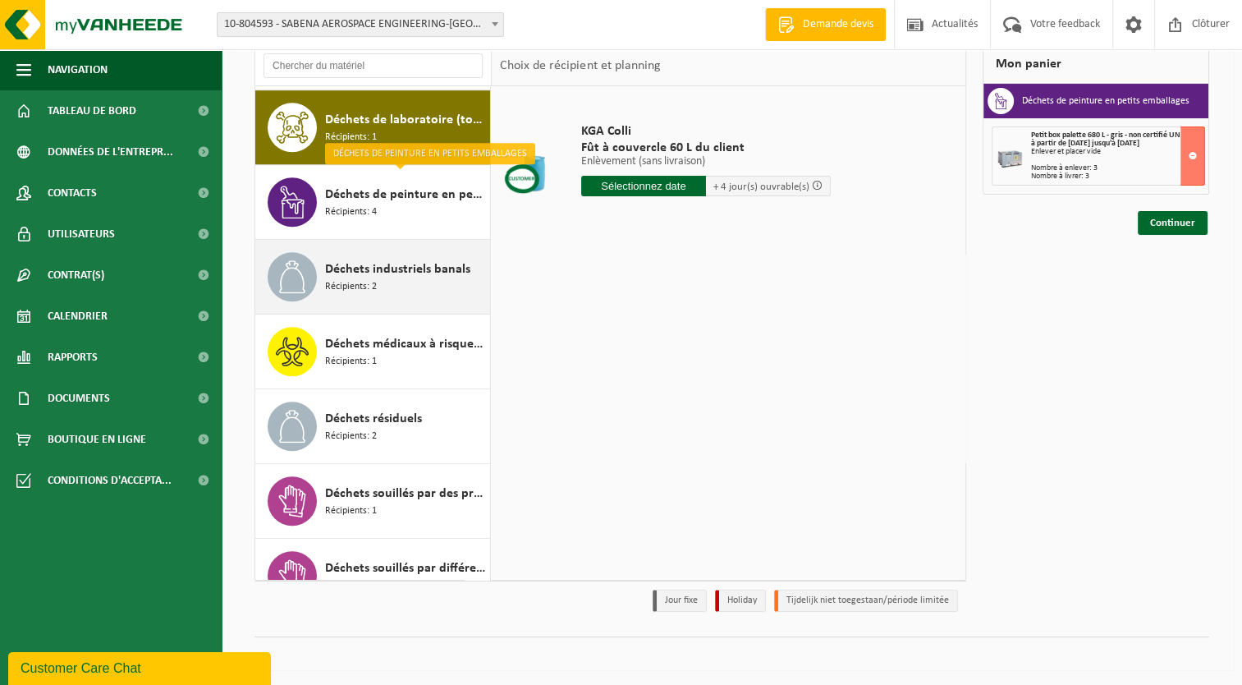
click at [363, 279] on span "Récipients: 2" at bounding box center [351, 287] width 52 height 16
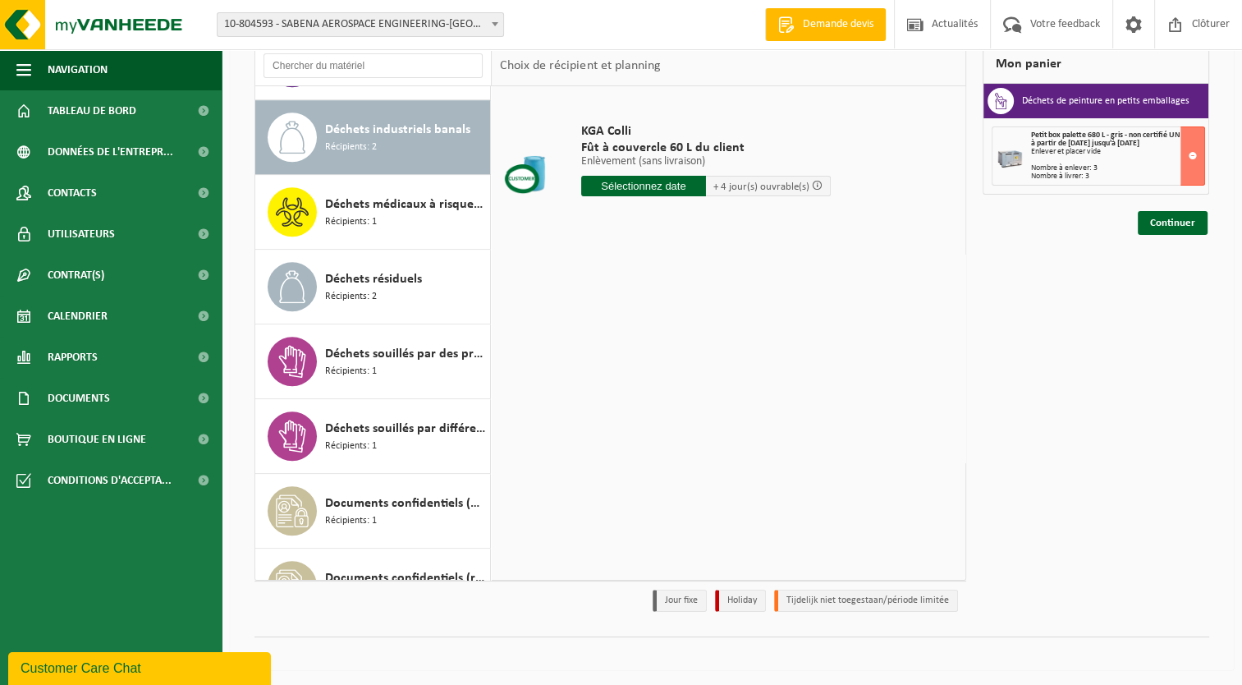
scroll to position [1195, 0]
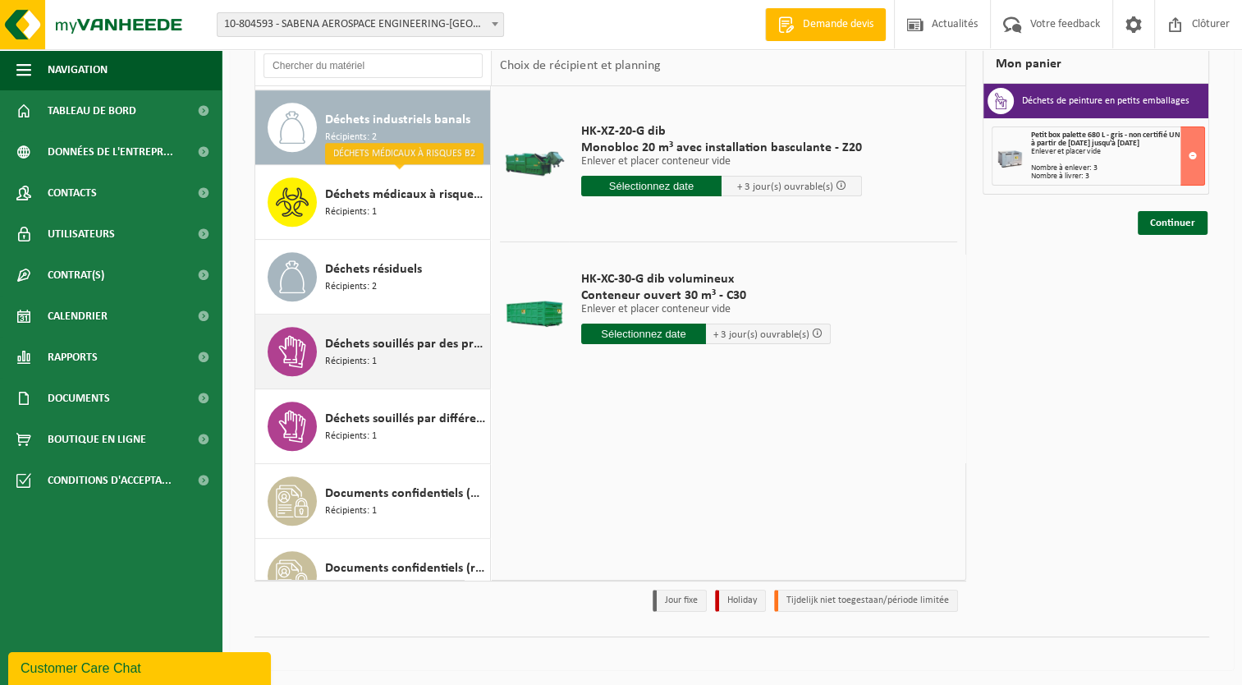
click at [361, 342] on span "Déchets souillés par des produits toxiques, emballé en fûts" at bounding box center [405, 344] width 161 height 20
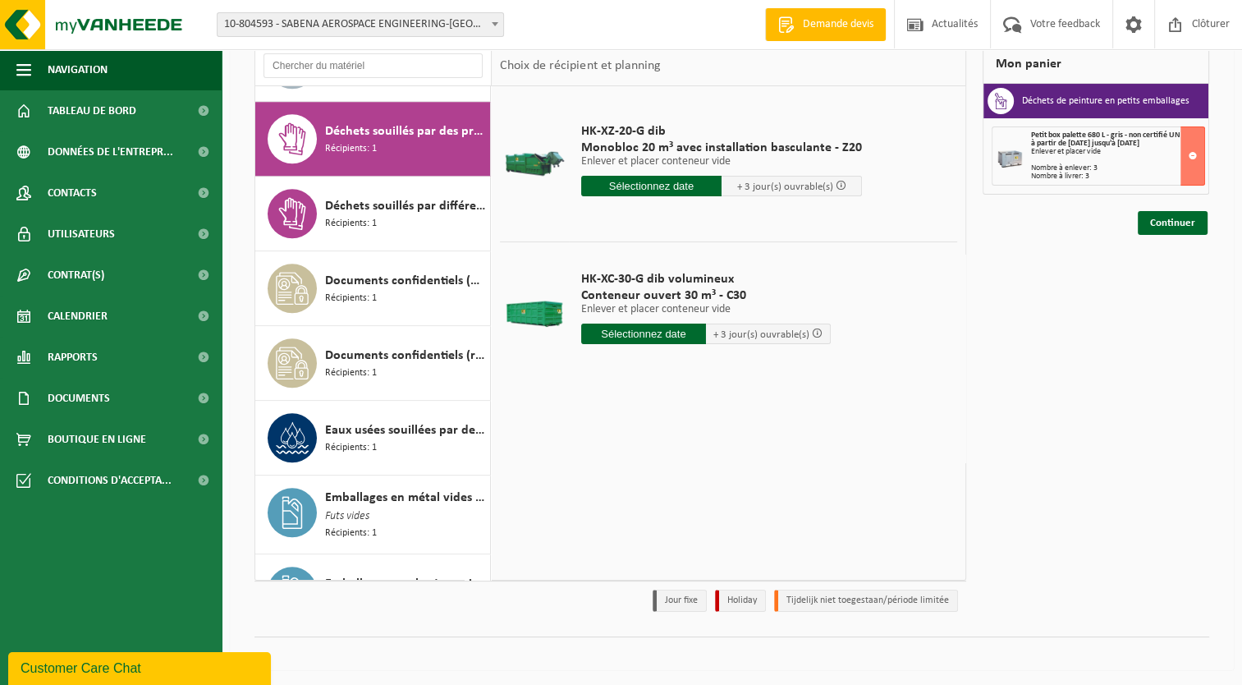
scroll to position [1418, 0]
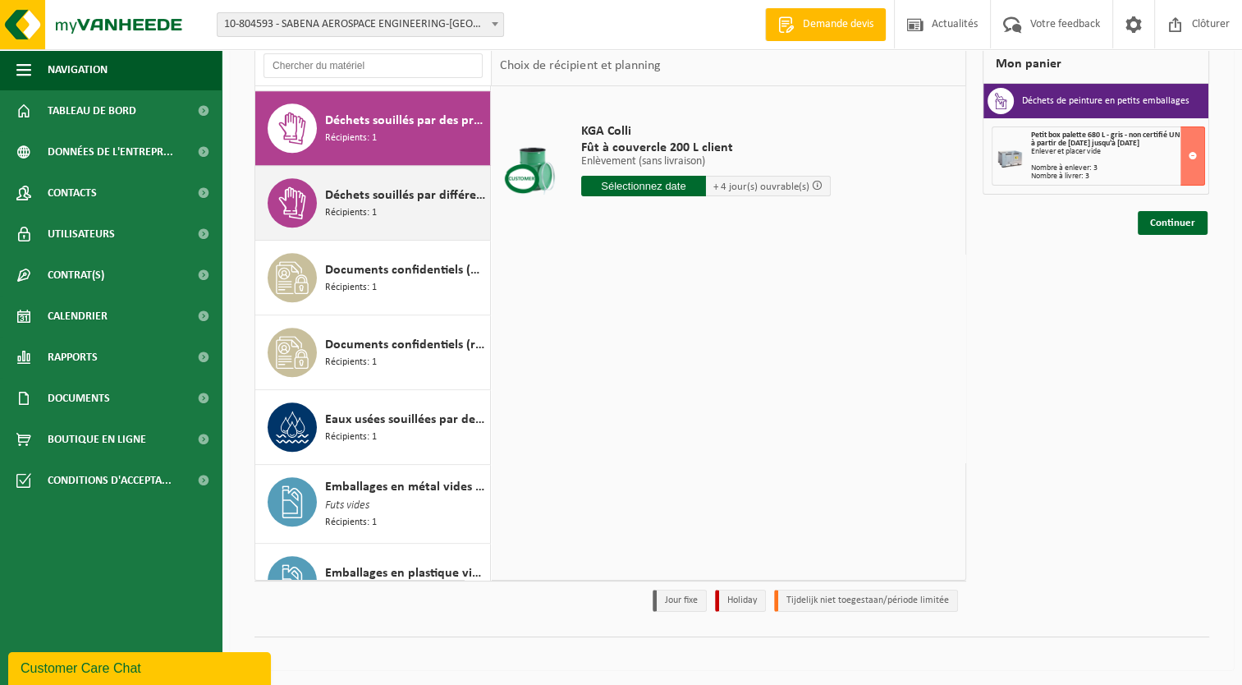
click at [417, 193] on span "Déchets souillés par différents déchets dangereux" at bounding box center [405, 196] width 161 height 20
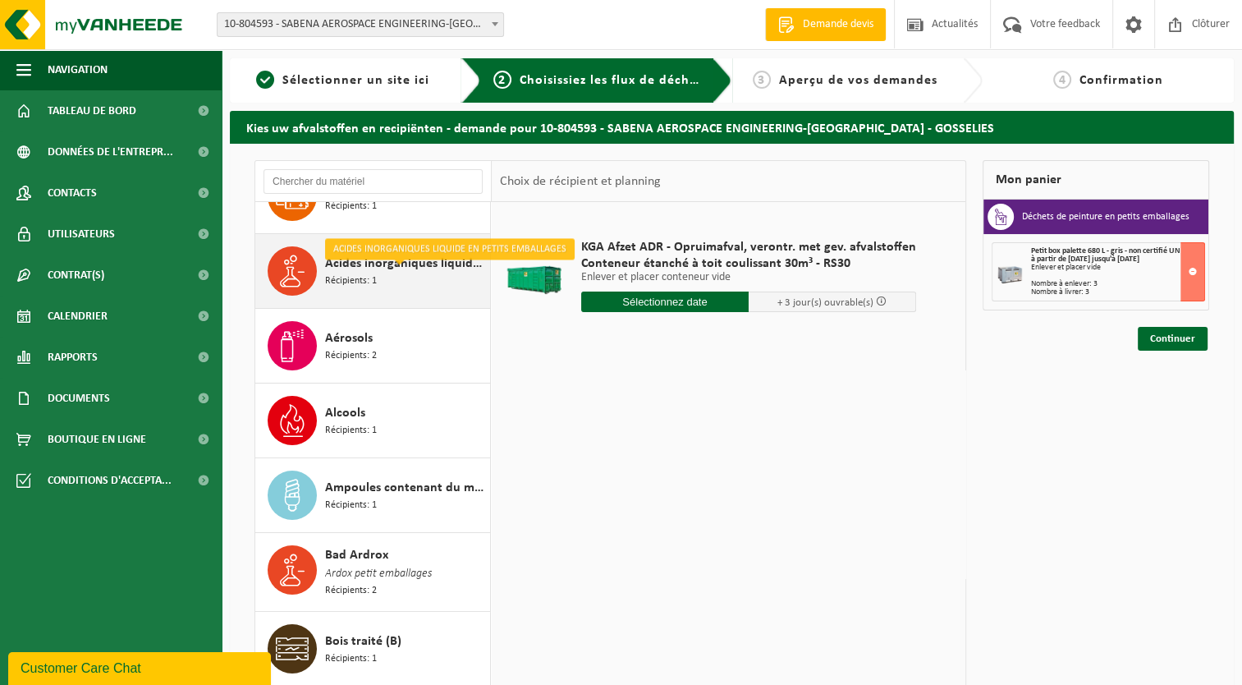
scroll to position [82, 0]
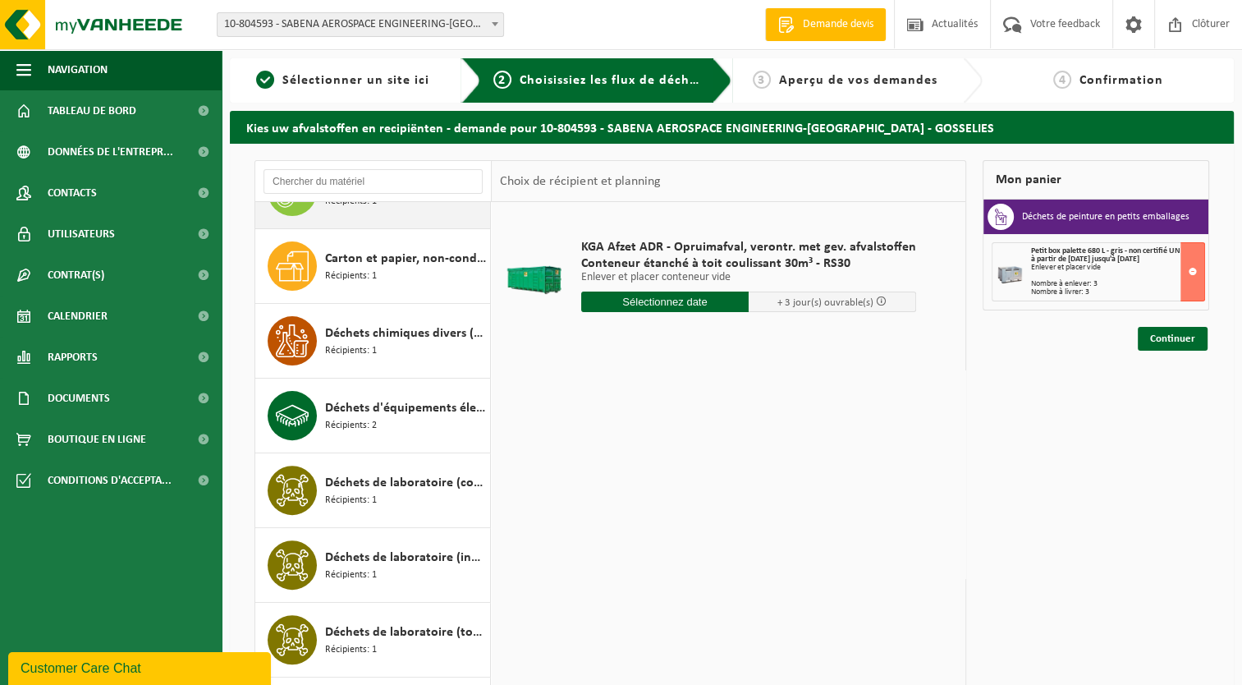
click at [358, 327] on span "Déchets chimiques divers (oxydant)" at bounding box center [405, 333] width 161 height 20
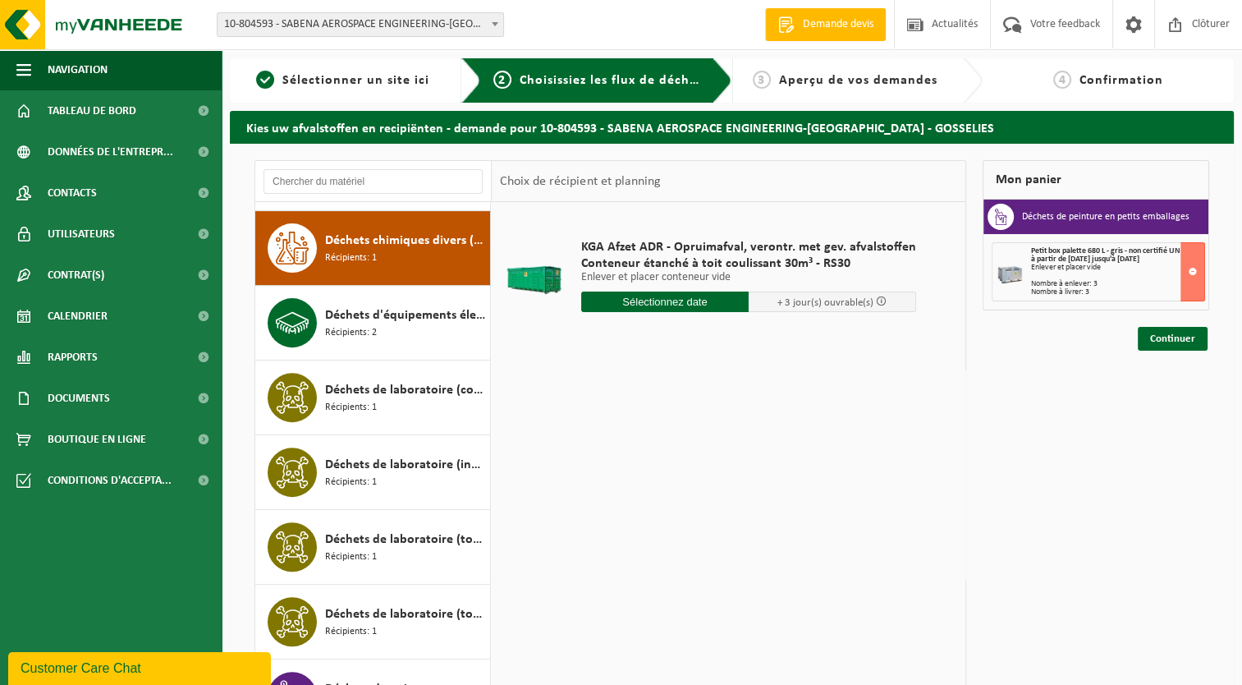
scroll to position [673, 0]
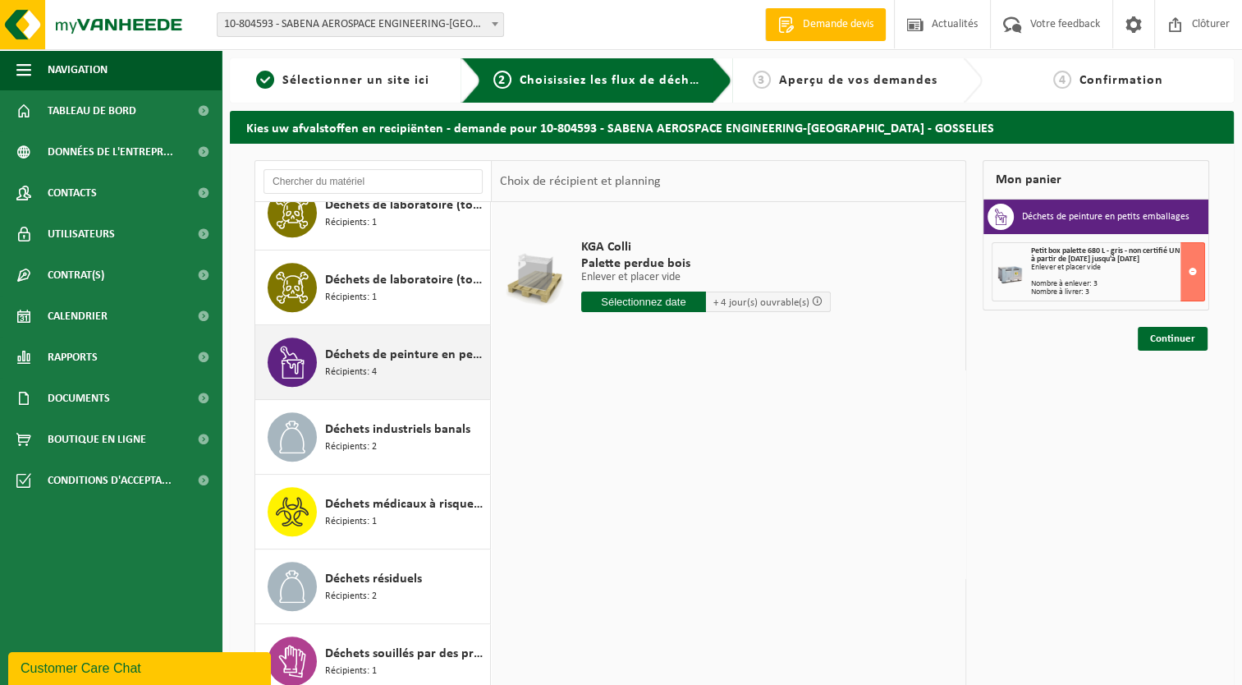
click at [364, 350] on span "Déchets de peinture en petits emballages" at bounding box center [405, 355] width 161 height 20
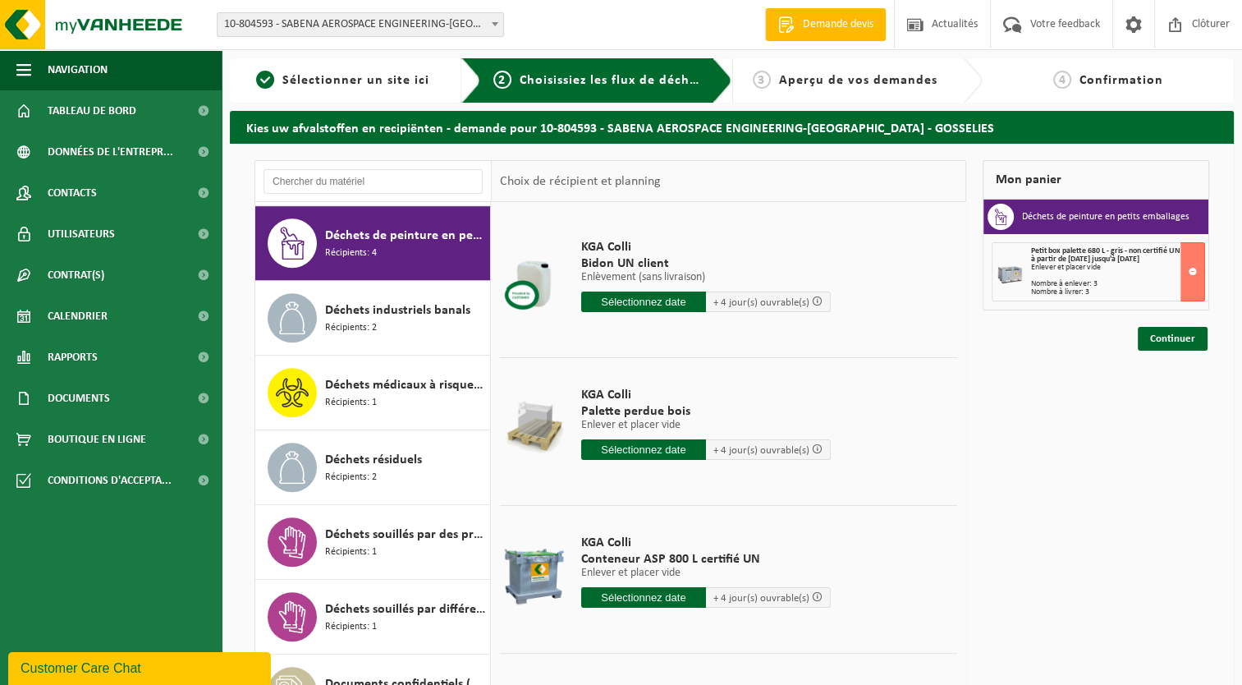
scroll to position [113, 0]
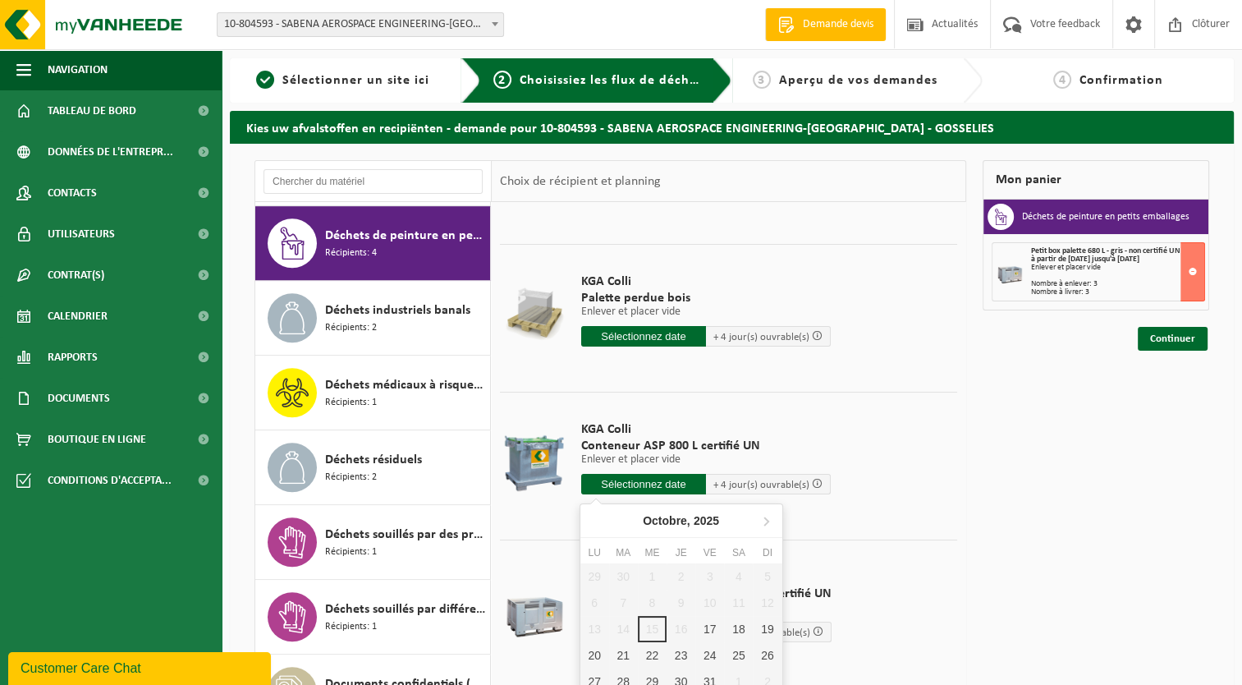
click at [645, 484] on input "text" at bounding box center [643, 484] width 125 height 21
click at [712, 628] on div "17" at bounding box center [709, 629] width 29 height 26
type input "à partir de 2025-10-17"
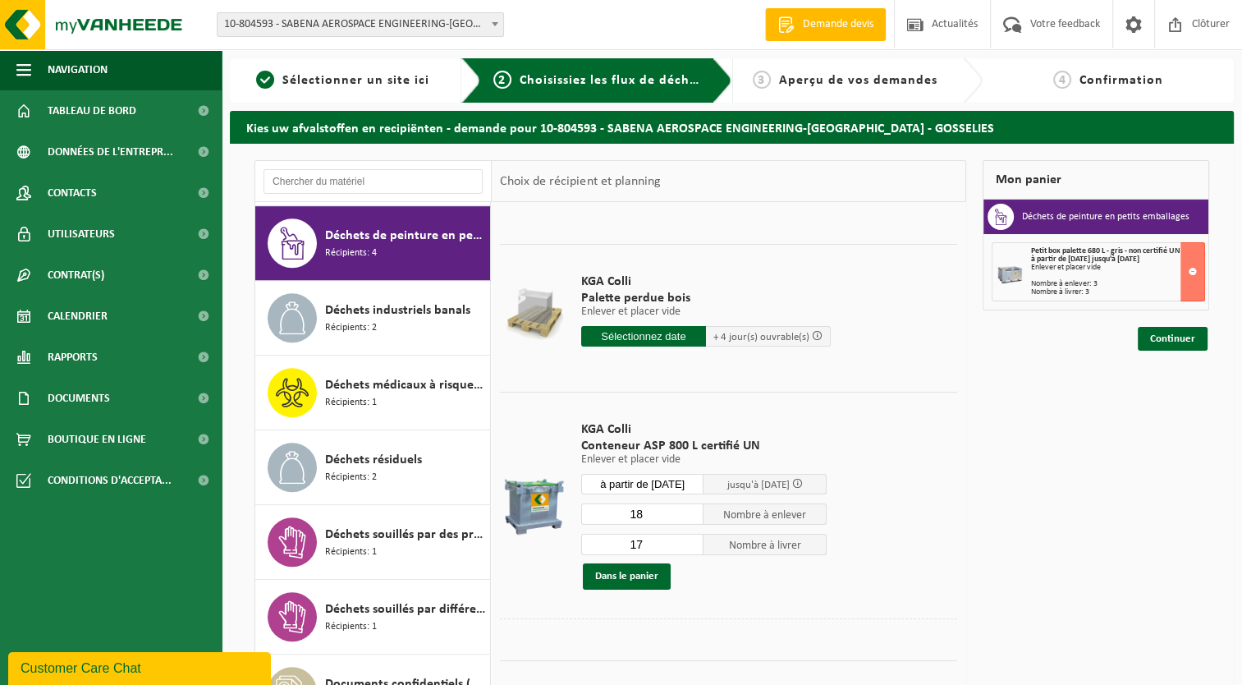
click at [692, 512] on input "18" at bounding box center [642, 513] width 123 height 21
click at [692, 512] on input "19" at bounding box center [642, 513] width 123 height 21
click at [693, 512] on input "20" at bounding box center [642, 513] width 123 height 21
click at [693, 512] on input "21" at bounding box center [642, 513] width 123 height 21
click at [693, 513] on input "22" at bounding box center [642, 513] width 123 height 21
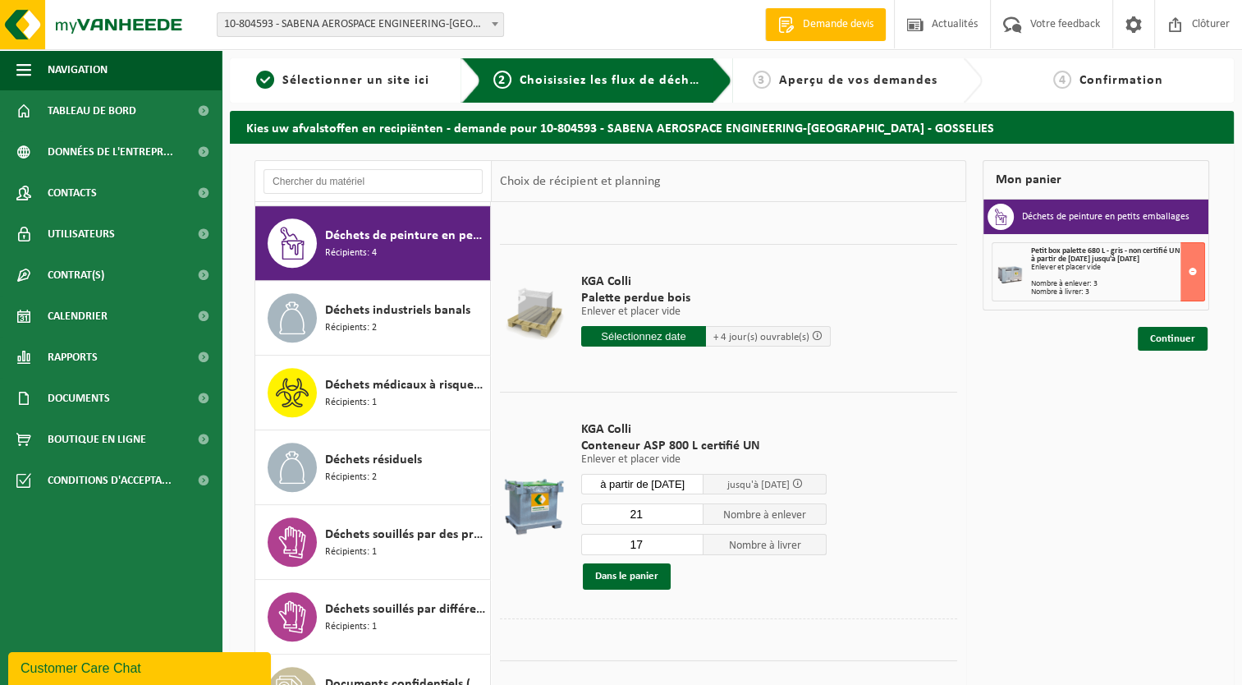
click at [692, 514] on input "21" at bounding box center [642, 513] width 123 height 21
click at [691, 515] on input "20" at bounding box center [642, 513] width 123 height 21
click at [691, 515] on input "19" at bounding box center [642, 513] width 123 height 21
click at [691, 515] on input "18" at bounding box center [642, 513] width 123 height 21
click at [691, 515] on input "17" at bounding box center [642, 513] width 123 height 21
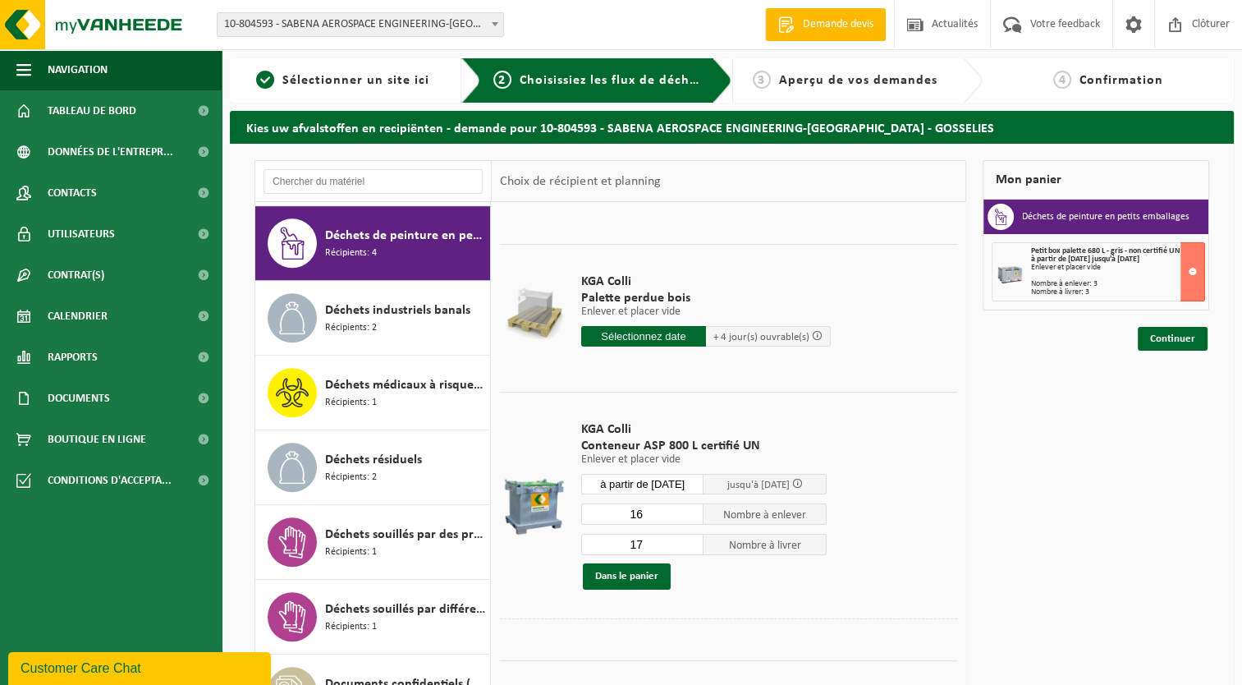
click at [691, 515] on input "16" at bounding box center [642, 513] width 123 height 21
click at [691, 515] on input "15" at bounding box center [642, 513] width 123 height 21
click at [691, 515] on input "14" at bounding box center [642, 513] width 123 height 21
click at [691, 515] on input "13" at bounding box center [642, 513] width 123 height 21
click at [691, 515] on input "12" at bounding box center [642, 513] width 123 height 21
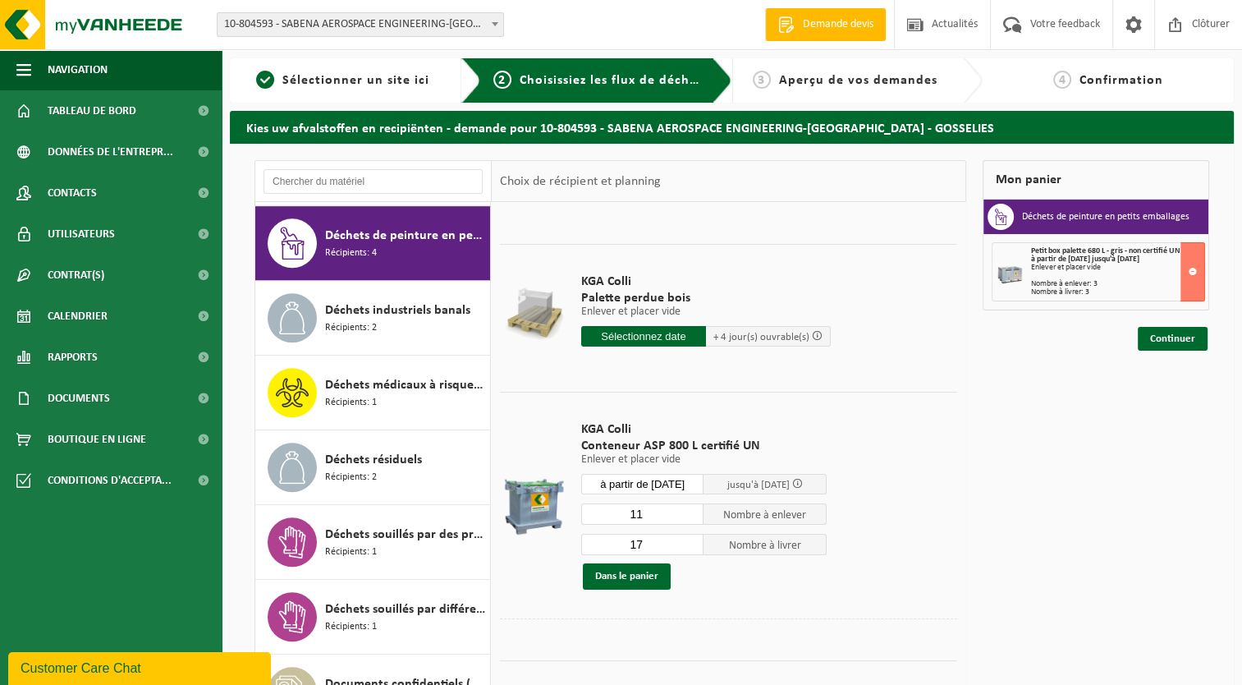
click at [691, 515] on input "11" at bounding box center [642, 513] width 123 height 21
click at [691, 515] on input "10" at bounding box center [642, 513] width 123 height 21
type input "9"
click at [691, 515] on input "9" at bounding box center [642, 513] width 123 height 21
click at [689, 544] on input "16" at bounding box center [642, 544] width 123 height 21
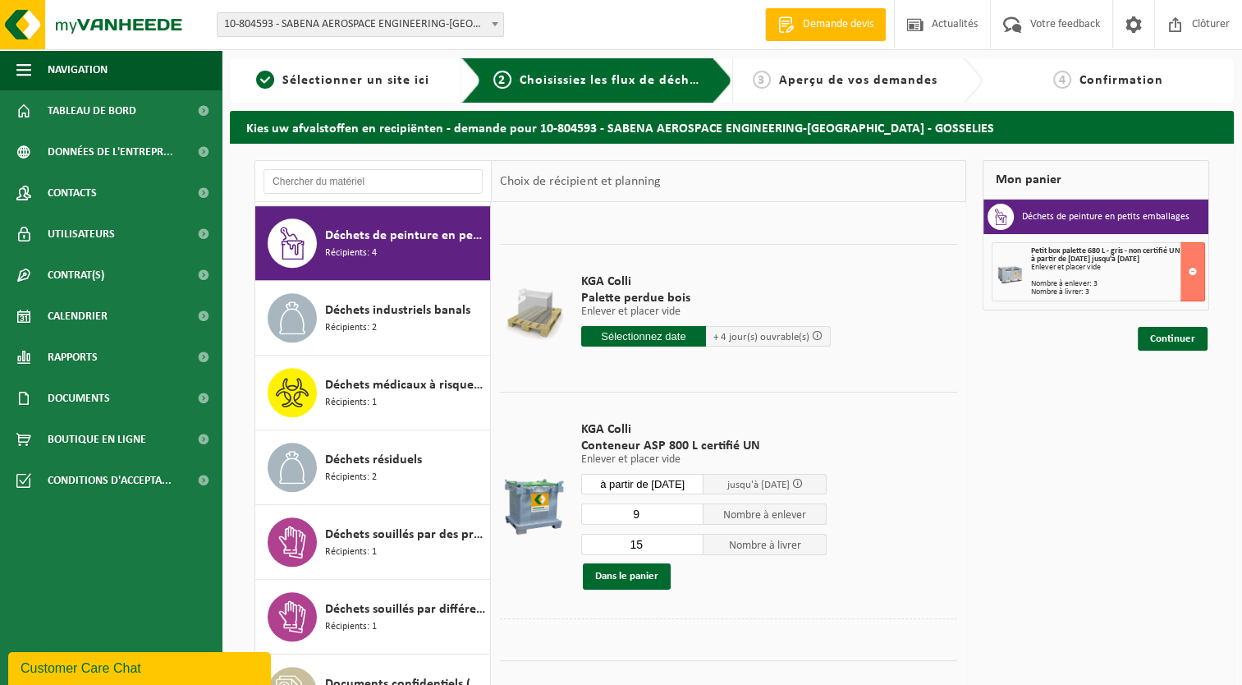
click at [689, 544] on input "15" at bounding box center [642, 544] width 123 height 21
click at [689, 544] on input "14" at bounding box center [642, 544] width 123 height 21
click at [689, 544] on input "13" at bounding box center [642, 544] width 123 height 21
click at [689, 544] on input "12" at bounding box center [642, 544] width 123 height 21
click at [689, 544] on input "11" at bounding box center [642, 544] width 123 height 21
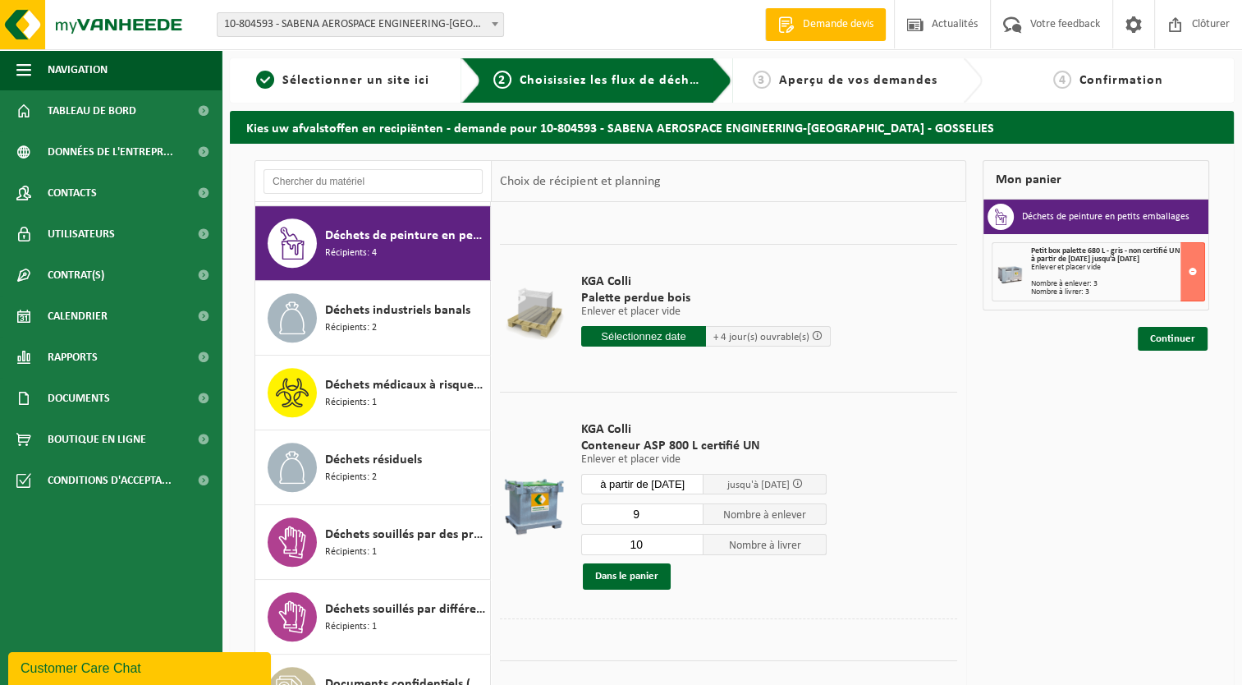
click at [689, 544] on input "10" at bounding box center [642, 544] width 123 height 21
type input "9"
click at [689, 544] on input "9" at bounding box center [642, 544] width 123 height 21
click at [631, 575] on button "Dans le panier" at bounding box center [627, 576] width 88 height 26
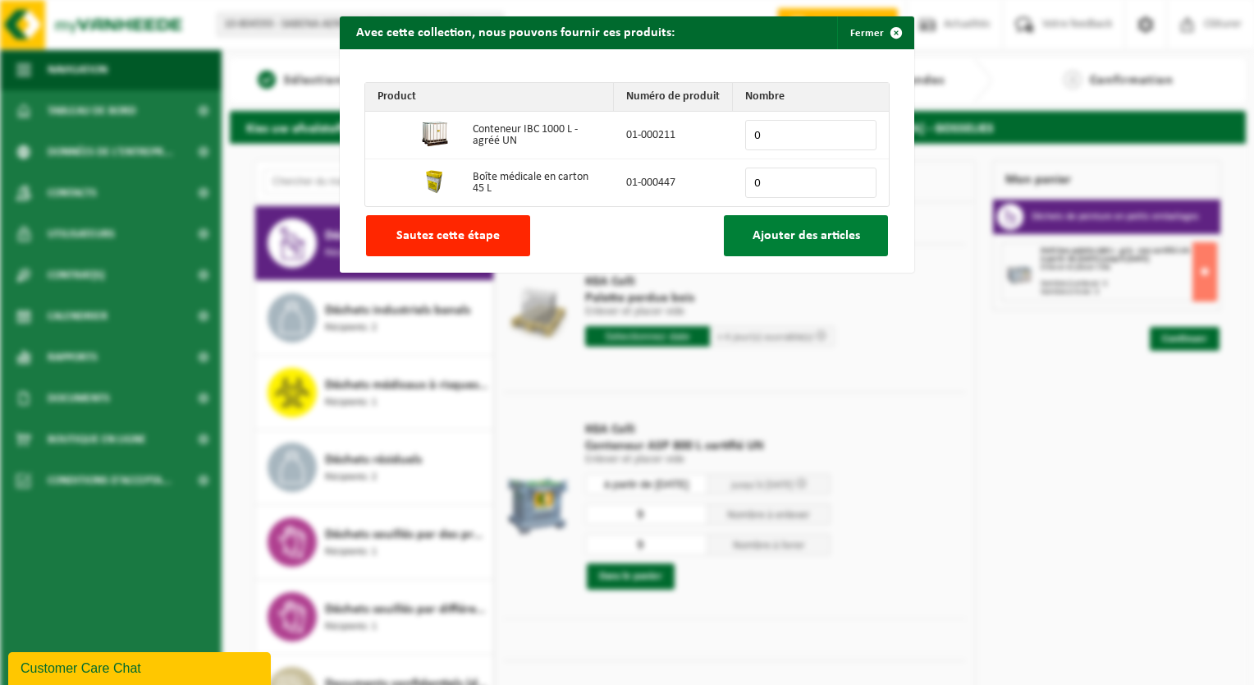
click at [811, 229] on span "Ajouter des articles" at bounding box center [807, 235] width 108 height 13
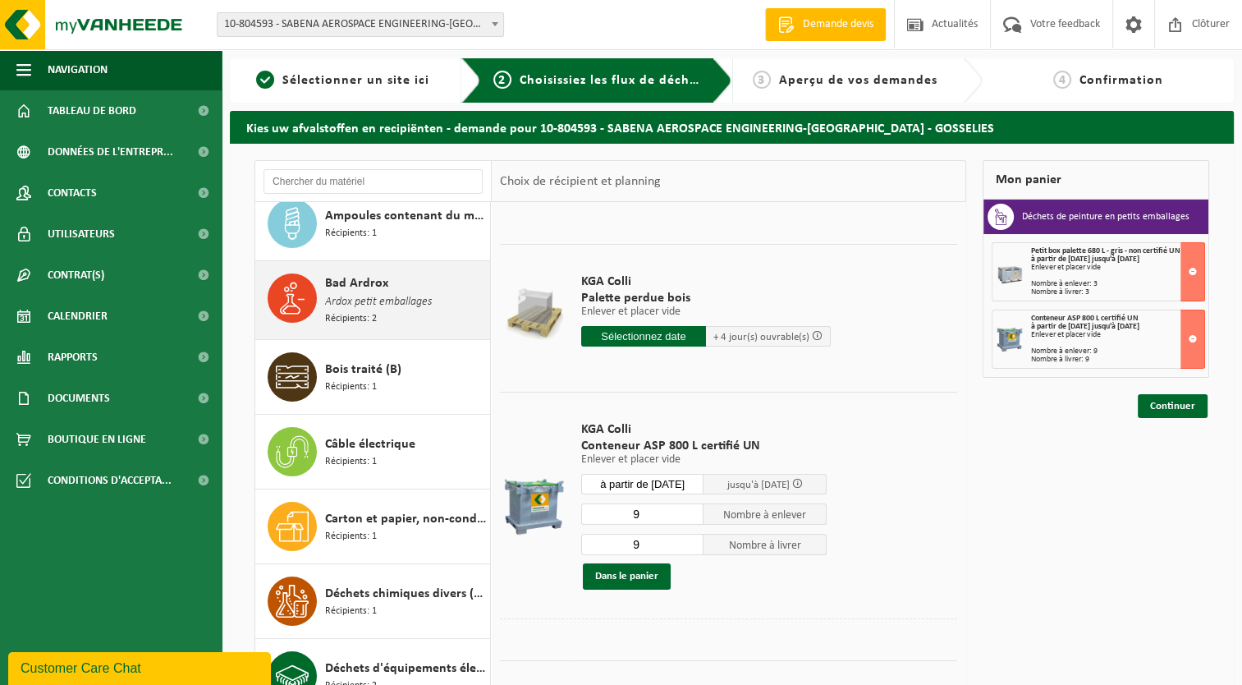
scroll to position [328, 0]
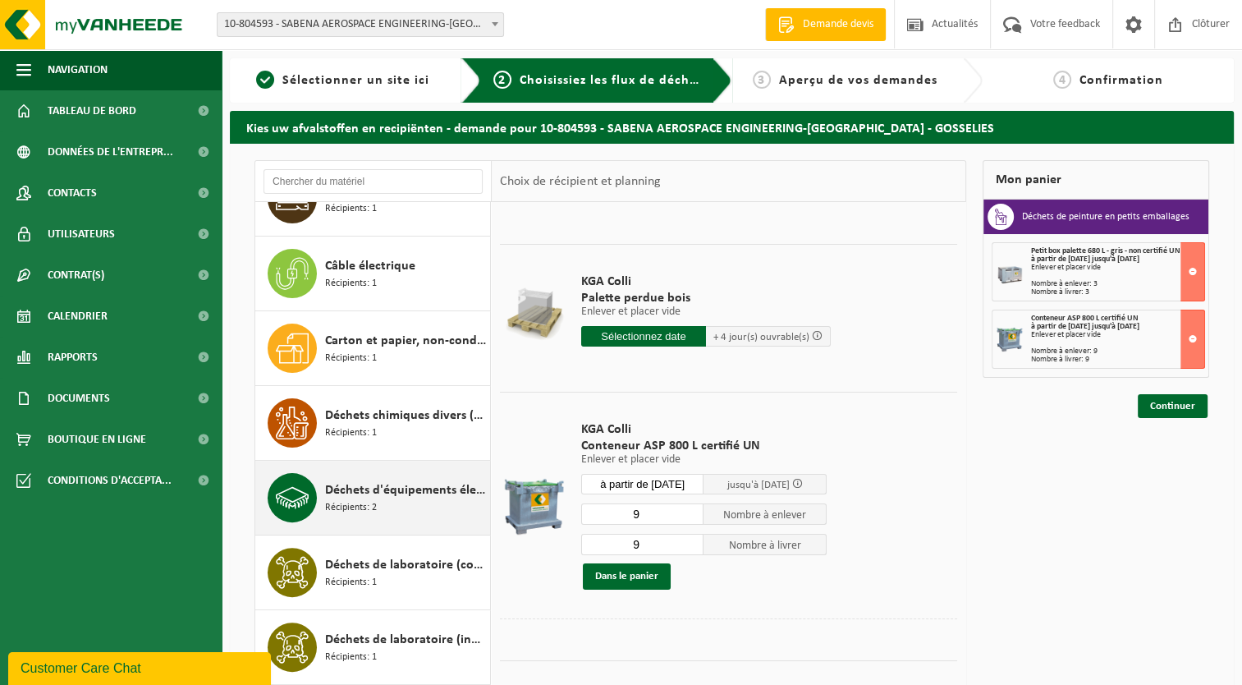
click at [365, 488] on span "Déchets d'équipements électriques et électroniques - Sans tubes cathodiques" at bounding box center [405, 490] width 161 height 20
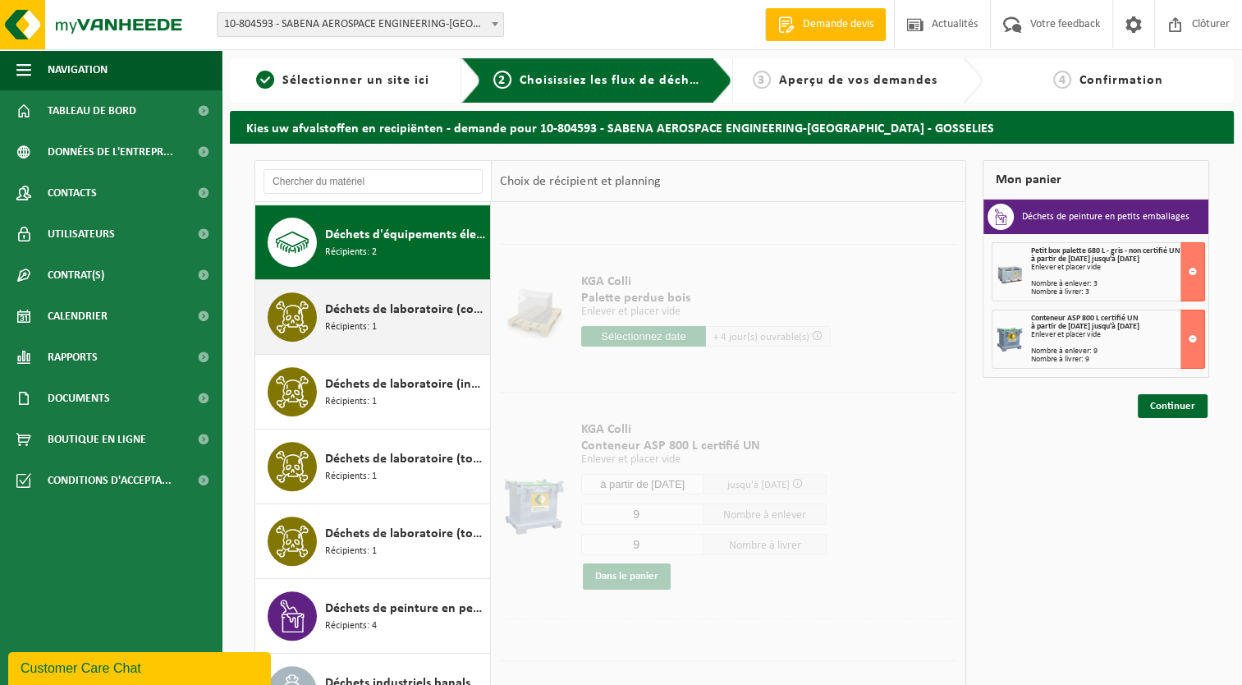
scroll to position [0, 0]
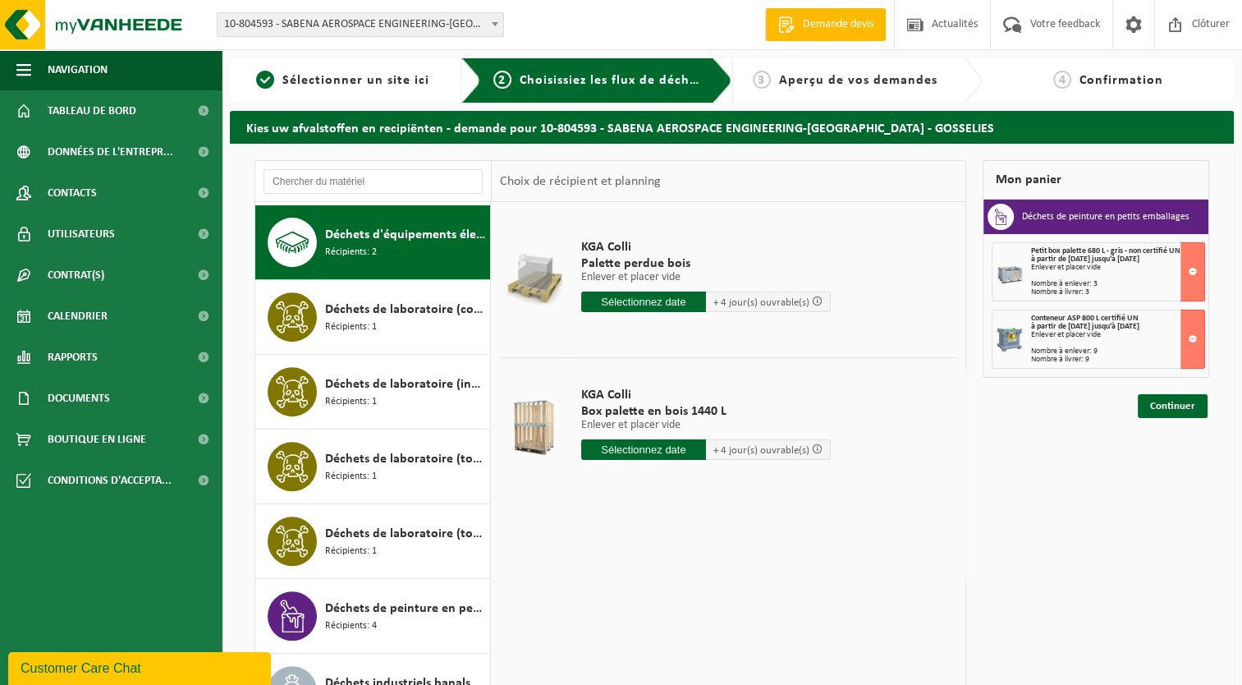
click at [681, 451] on input "text" at bounding box center [643, 449] width 125 height 21
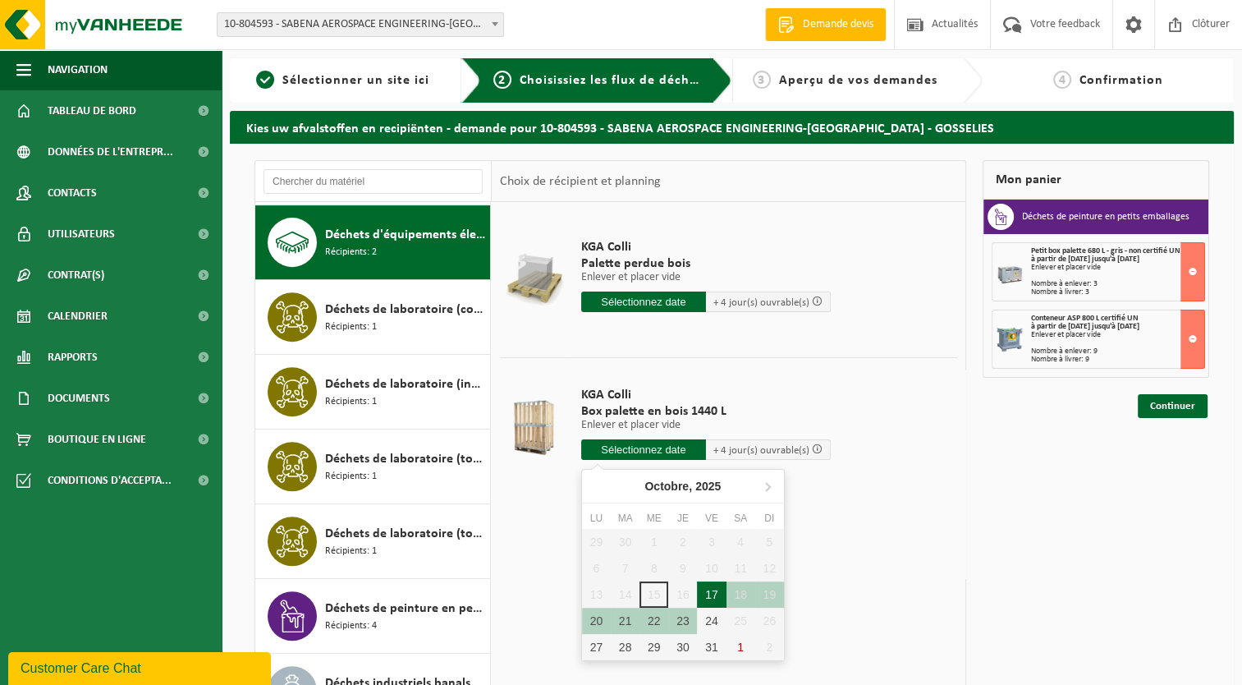
click at [711, 593] on div "17" at bounding box center [711, 594] width 29 height 26
type input "à partir de 2025-10-17"
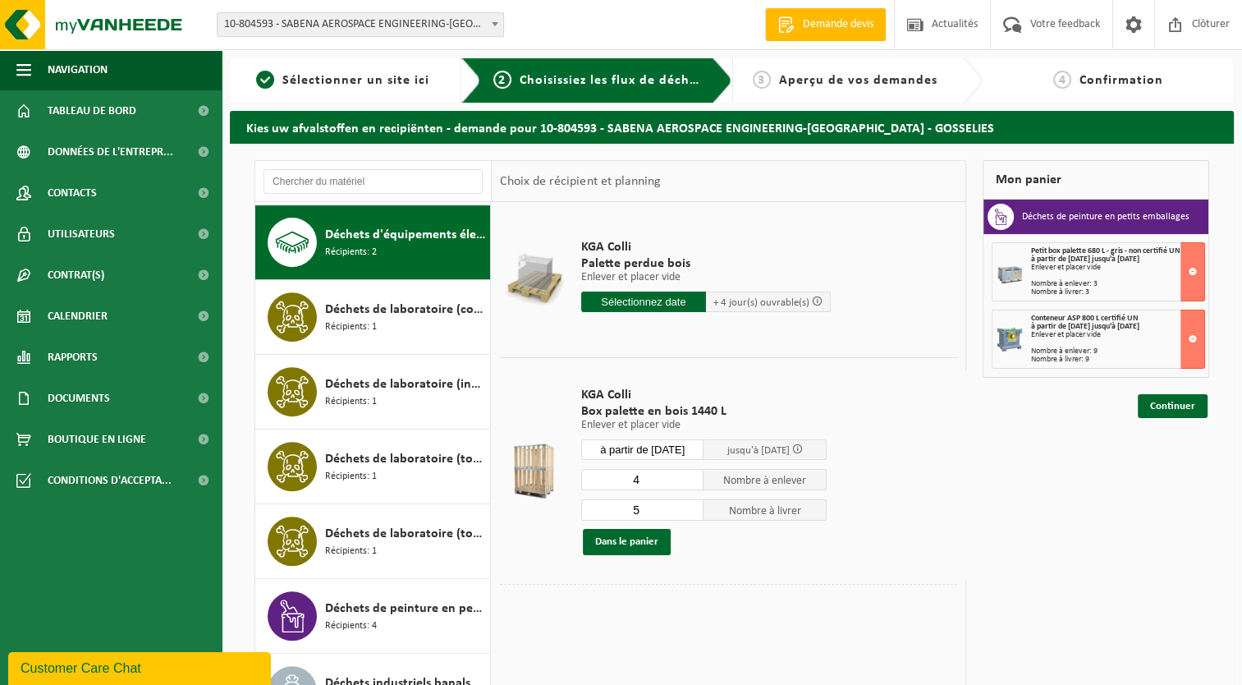
click at [693, 481] on input "4" at bounding box center [642, 479] width 123 height 21
type input "3"
click at [693, 481] on input "3" at bounding box center [642, 479] width 123 height 21
click at [692, 513] on input "4" at bounding box center [642, 509] width 123 height 21
type input "3"
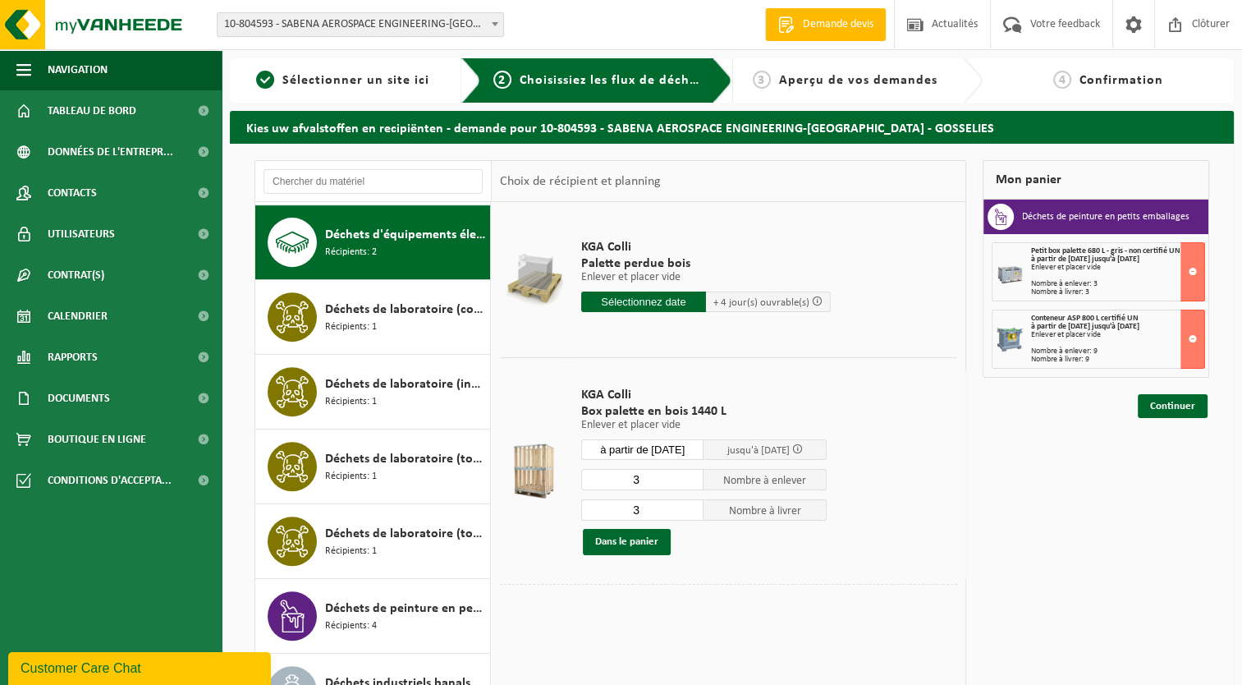
click at [692, 513] on input "3" at bounding box center [642, 509] width 123 height 21
click at [619, 540] on button "Dans le panier" at bounding box center [627, 542] width 88 height 26
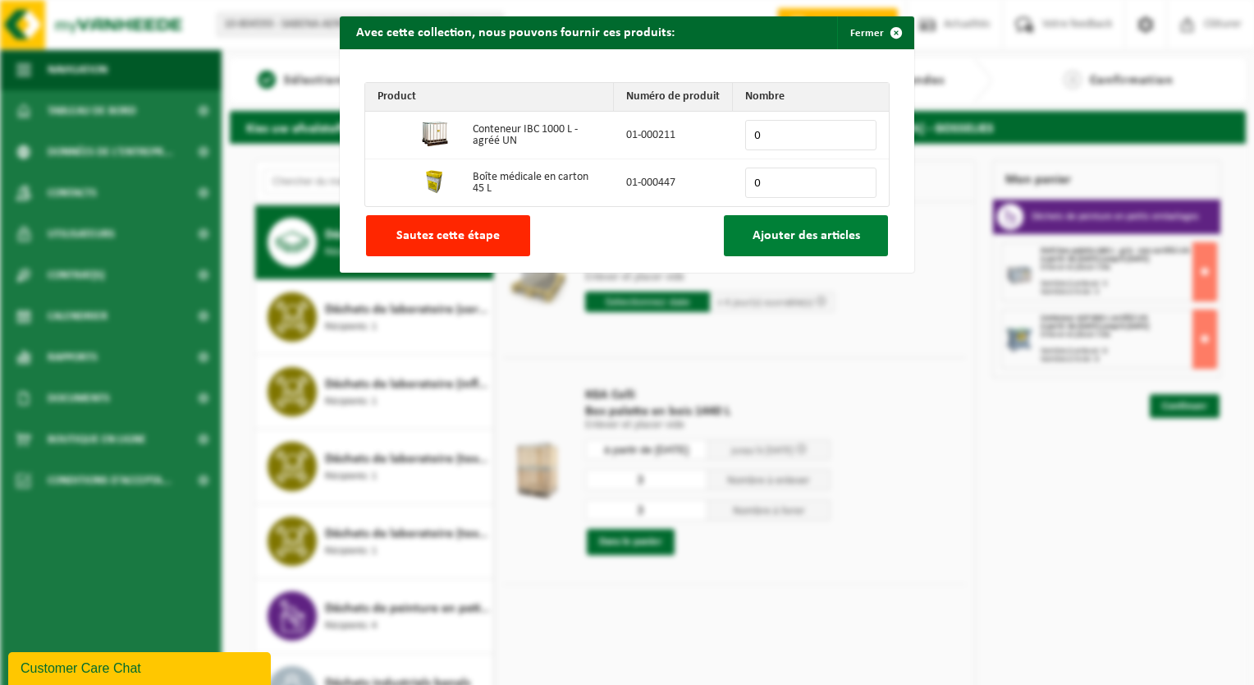
click at [827, 241] on span "Ajouter des articles" at bounding box center [807, 235] width 108 height 13
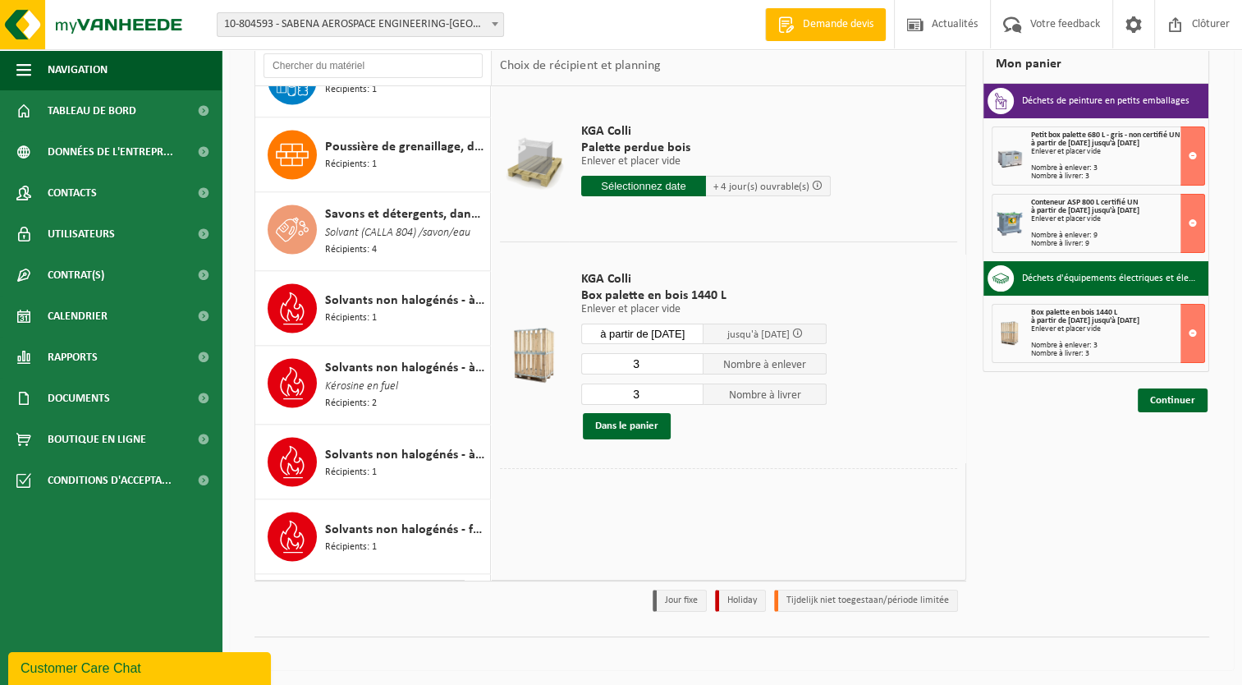
scroll to position [2716, 0]
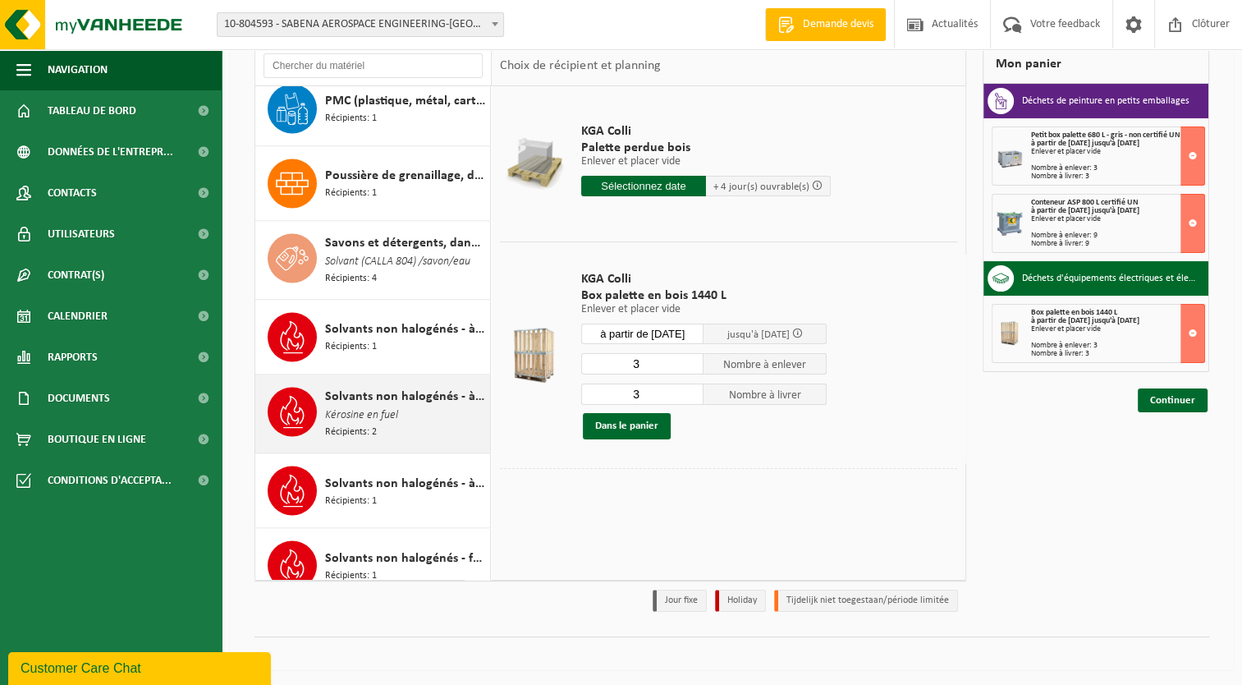
click at [364, 387] on span "Solvants non halogénés - à haut pouvoir calorifique en IBC" at bounding box center [405, 397] width 161 height 20
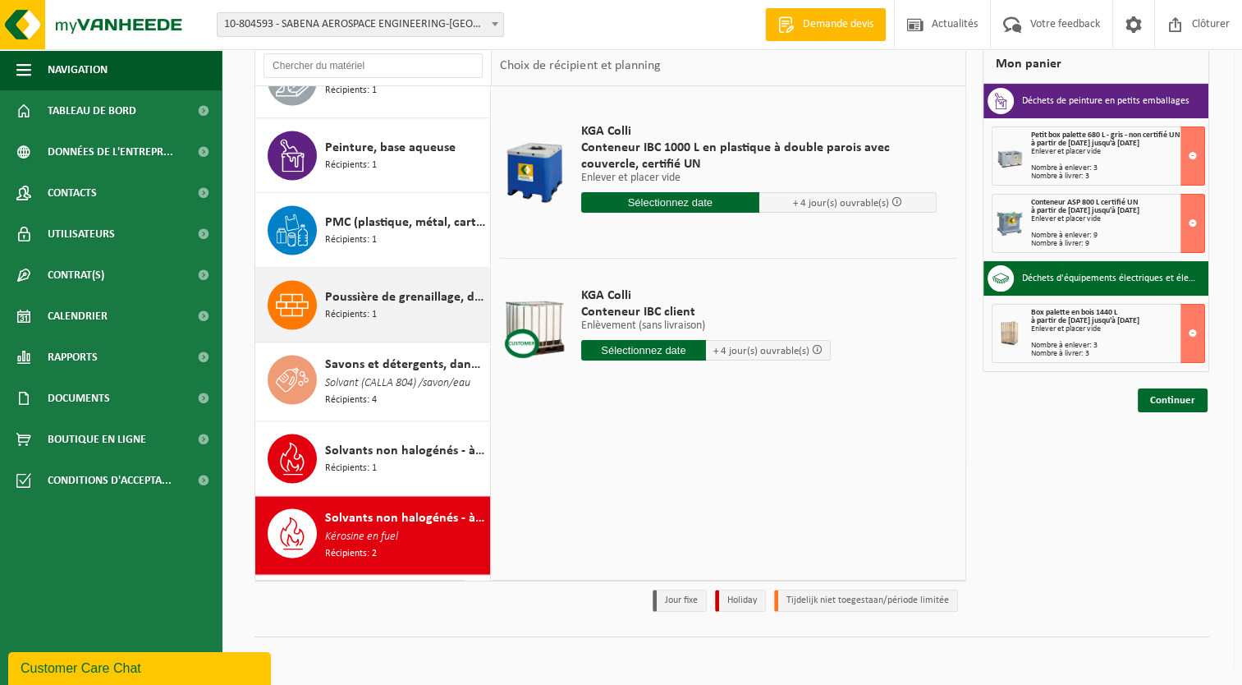
scroll to position [2552, 0]
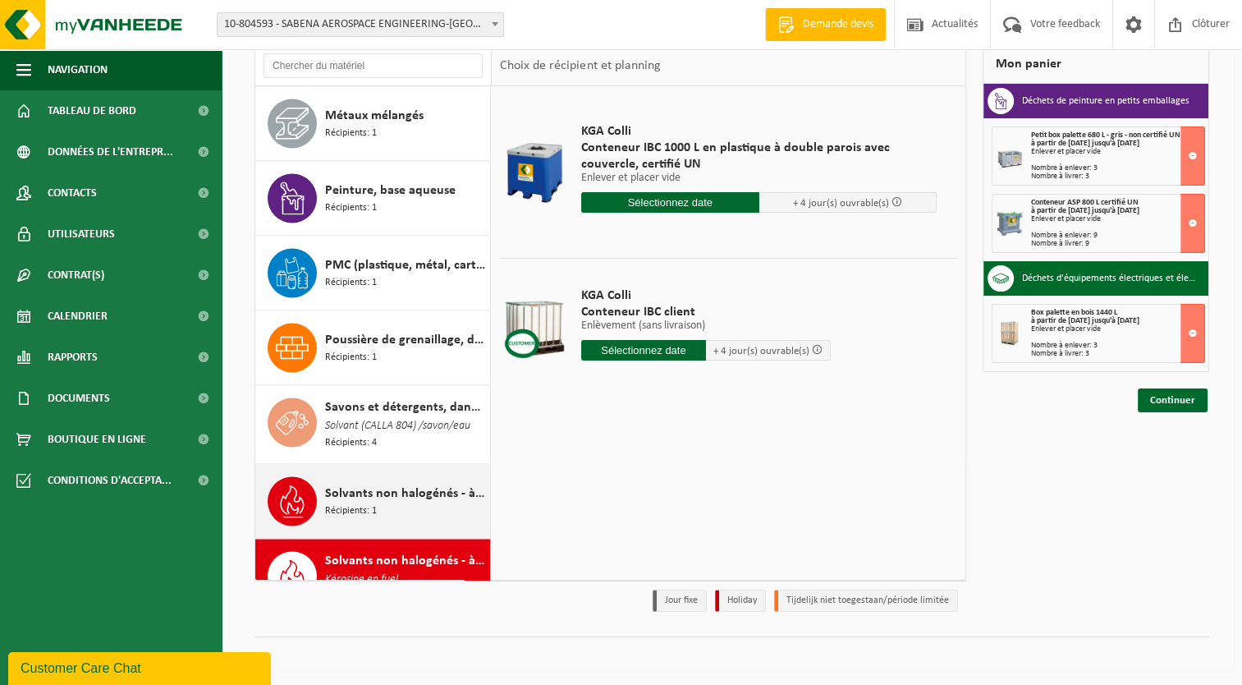
click at [341, 484] on span "Solvants non halogénés - à haut pouvoir calorifique en fût 200L" at bounding box center [405, 493] width 161 height 20
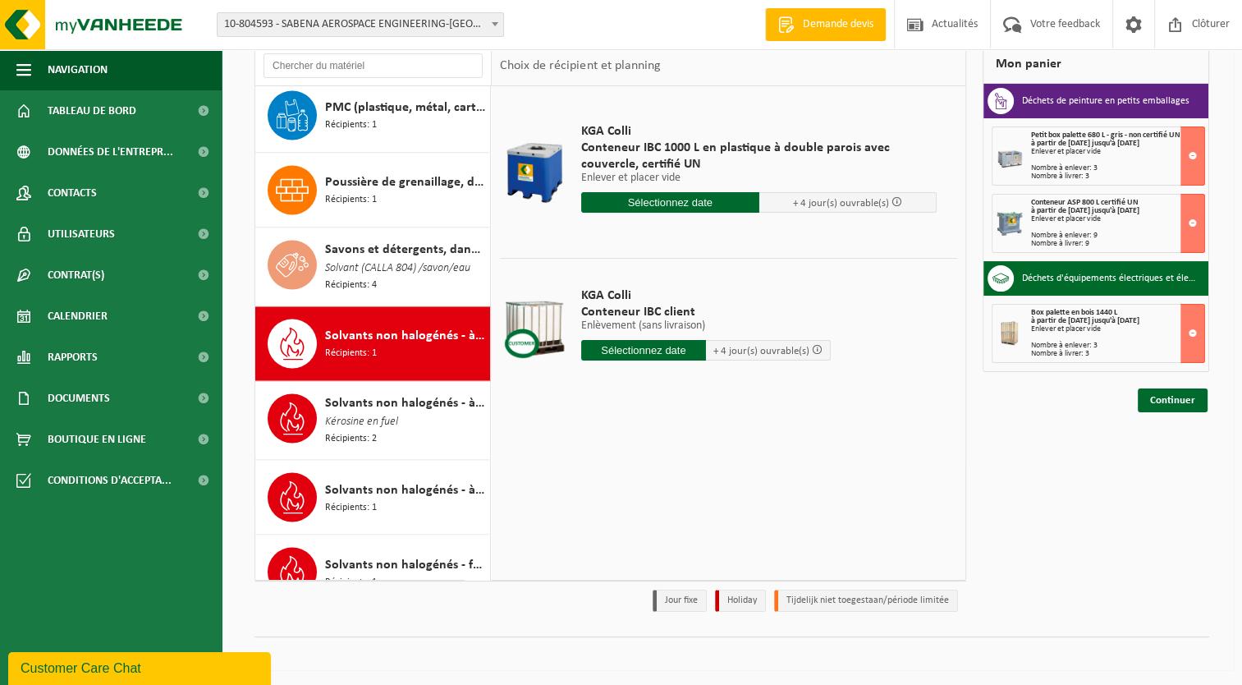
scroll to position [2798, 0]
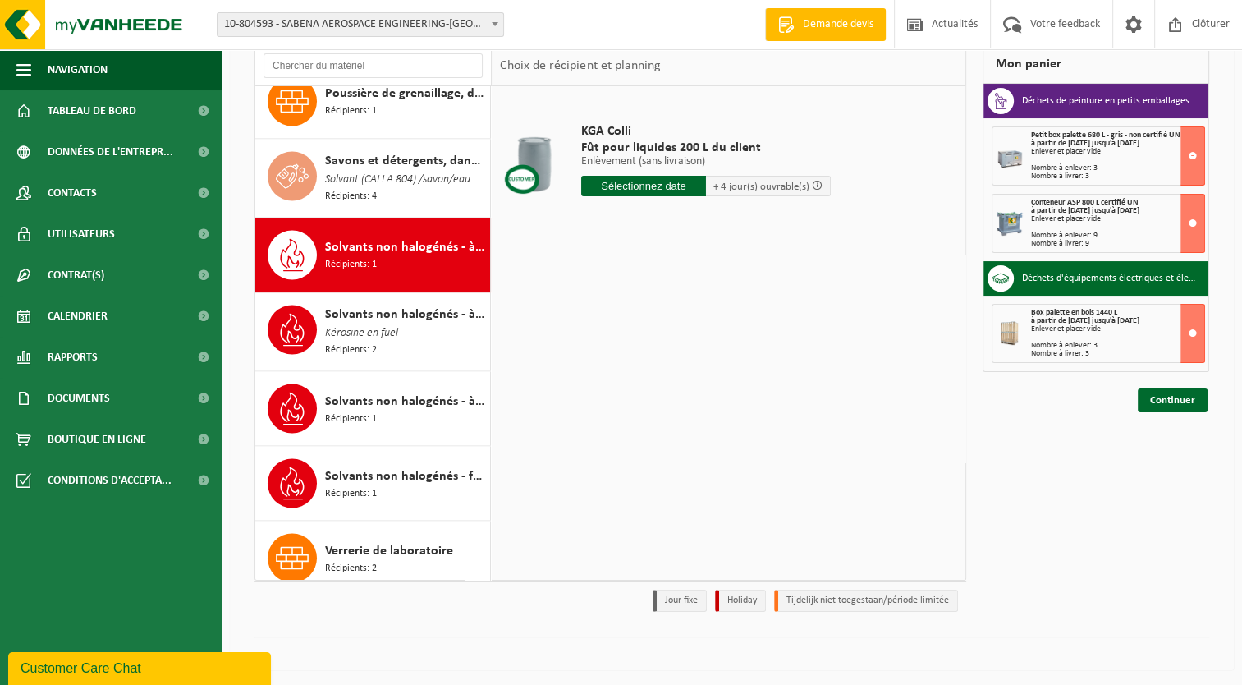
click at [633, 182] on input "text" at bounding box center [643, 186] width 125 height 21
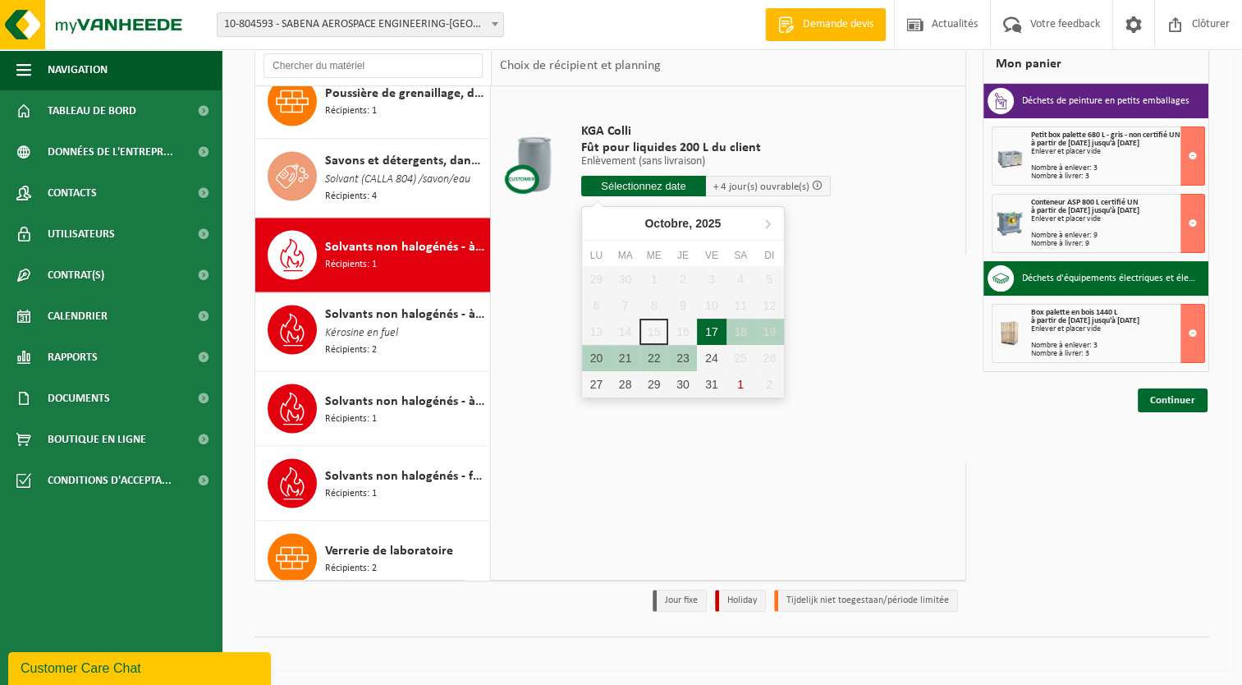
click at [714, 332] on div "17" at bounding box center [711, 331] width 29 height 26
type input "à partir de 2025-10-17"
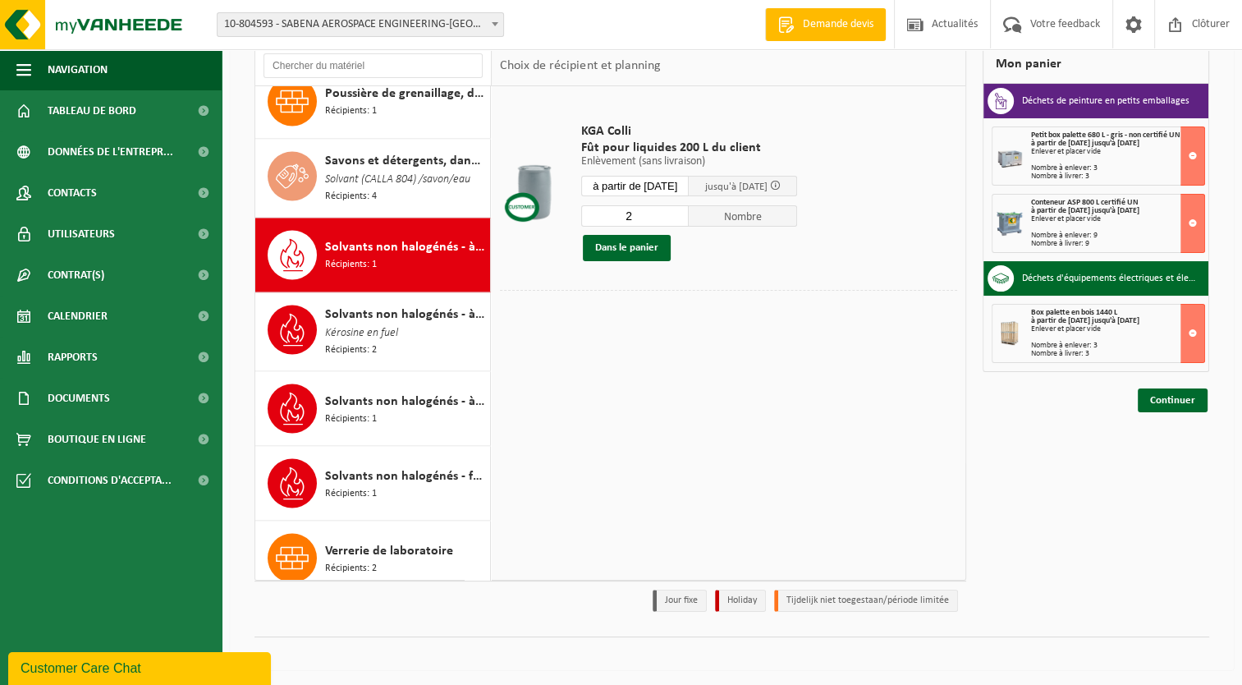
click at [686, 210] on input "2" at bounding box center [635, 215] width 108 height 21
type input "3"
click at [686, 210] on input "3" at bounding box center [635, 215] width 108 height 21
click at [633, 243] on button "Dans le panier" at bounding box center [627, 248] width 88 height 26
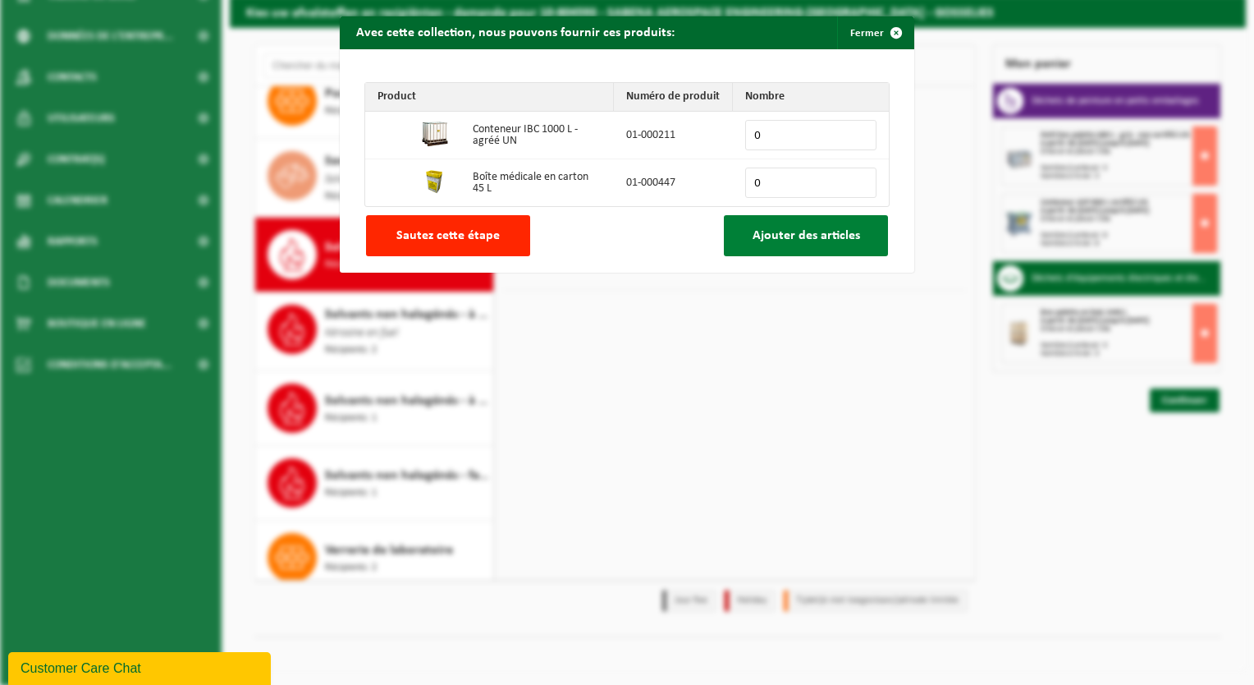
click at [782, 239] on span "Ajouter des articles" at bounding box center [807, 235] width 108 height 13
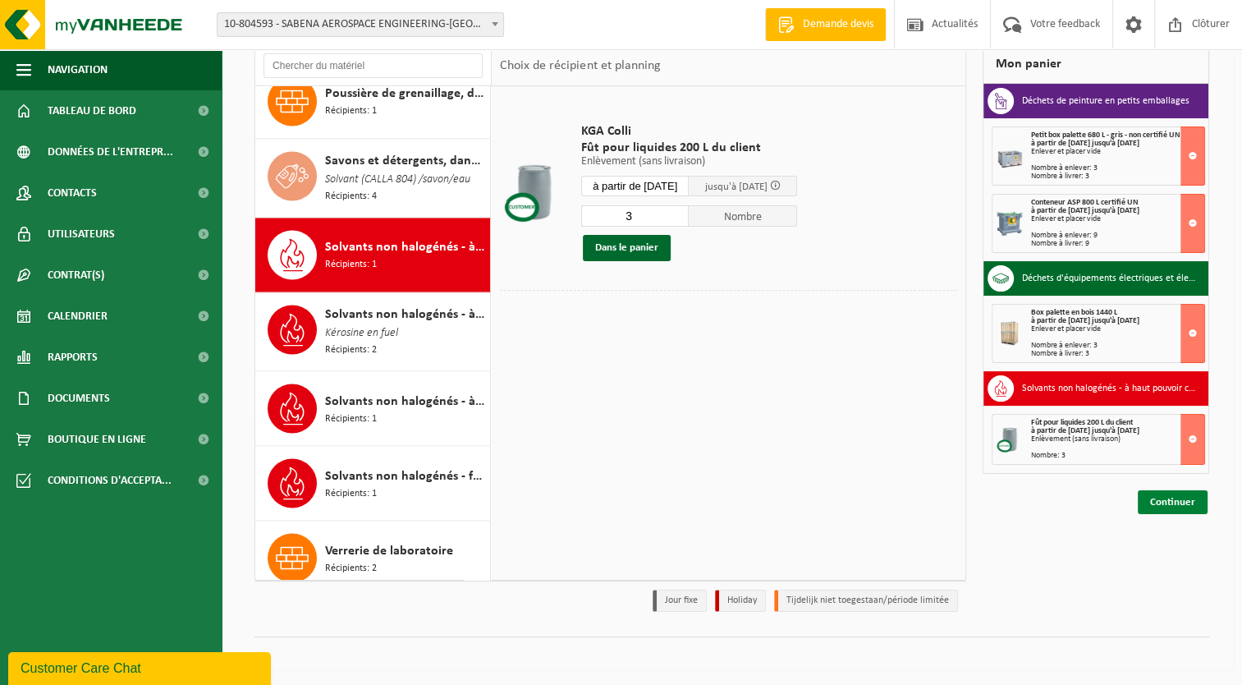
click at [1168, 500] on link "Continuer" at bounding box center [1173, 502] width 70 height 24
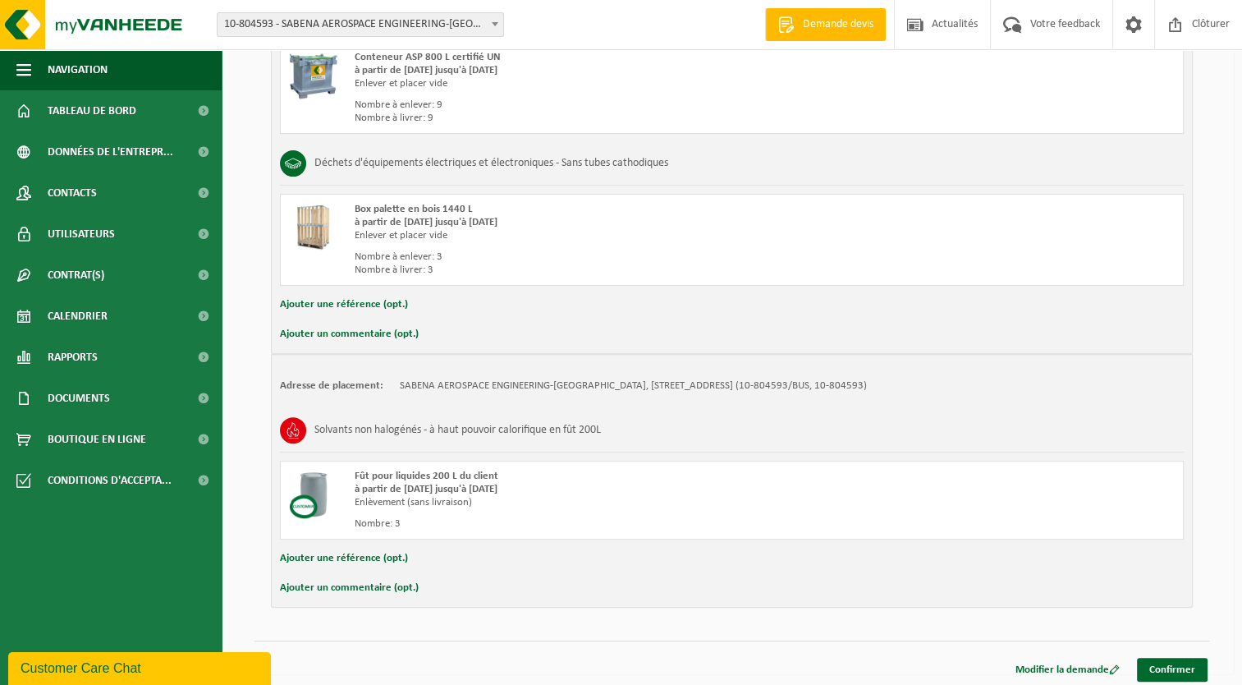
scroll to position [587, 0]
click at [1162, 665] on link "Confirmer" at bounding box center [1172, 667] width 71 height 24
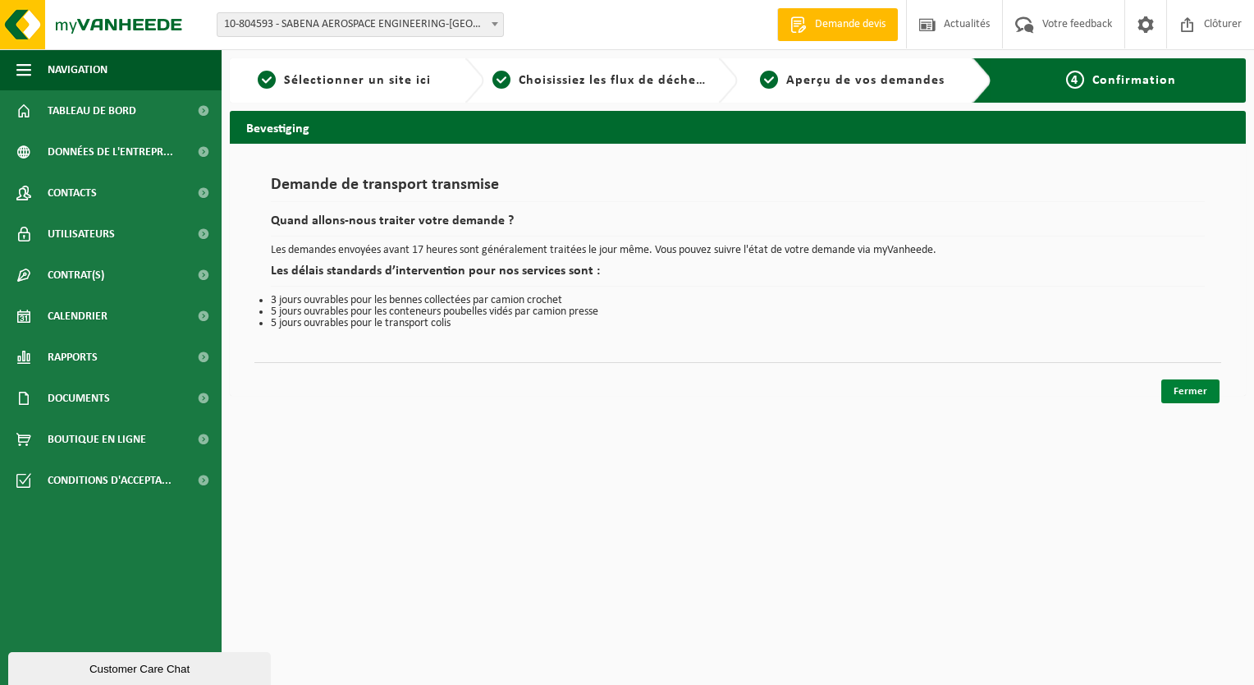
click at [1193, 387] on link "Fermer" at bounding box center [1190, 391] width 58 height 24
